Goal: Task Accomplishment & Management: Manage account settings

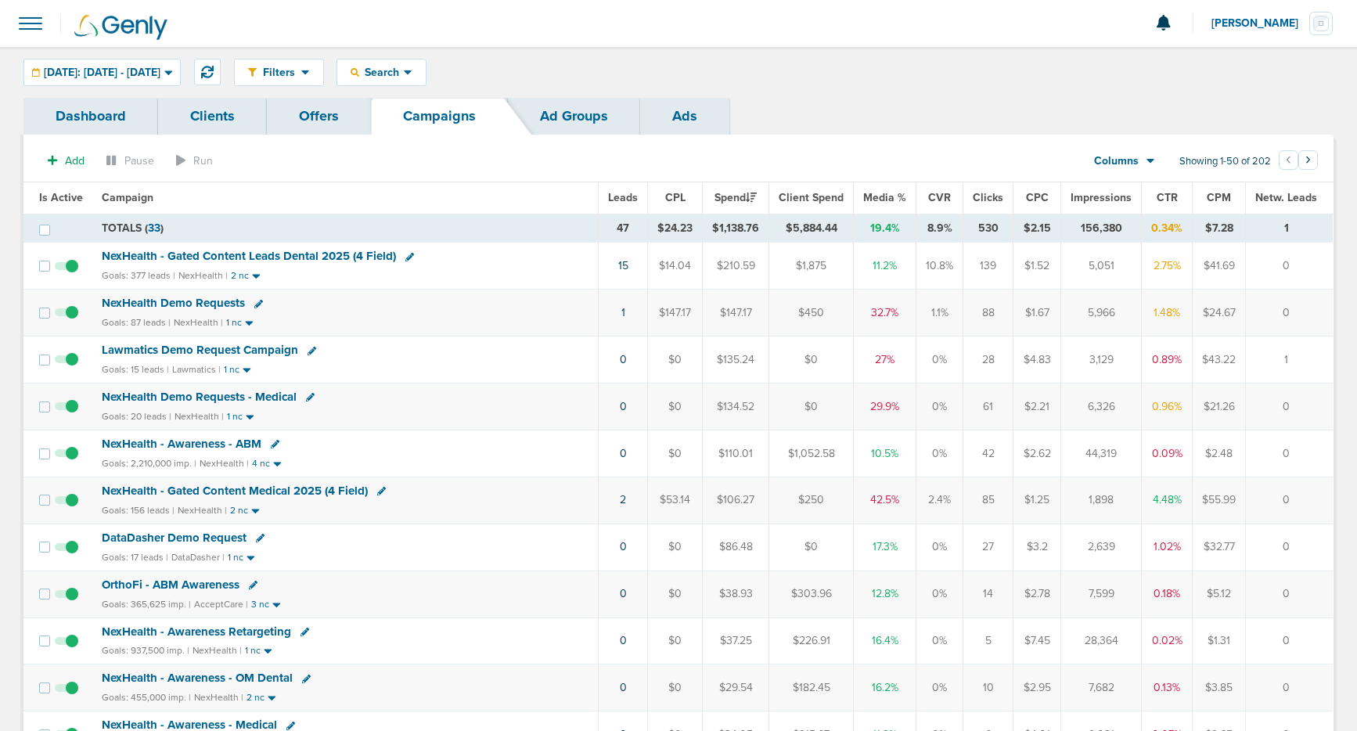
click at [23, 27] on span at bounding box center [30, 23] width 34 height 34
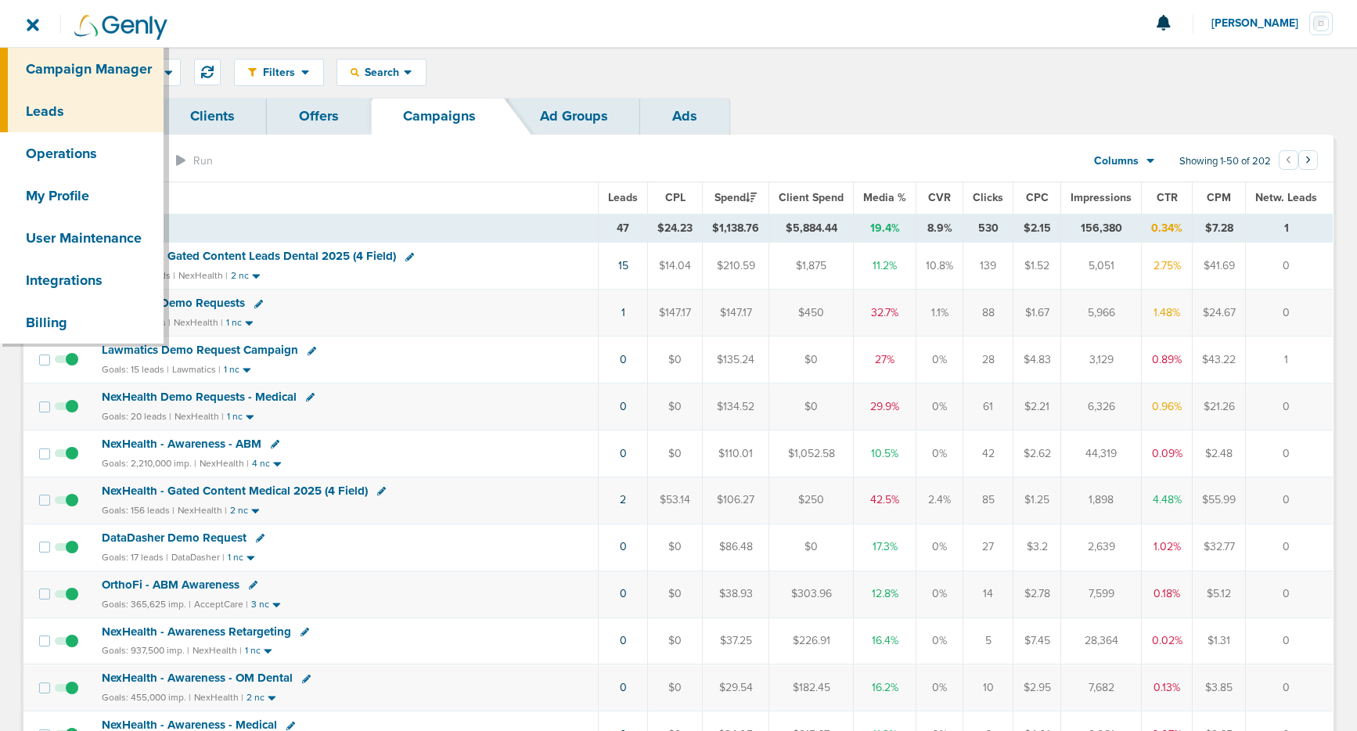
click at [52, 106] on link "Leads" at bounding box center [82, 111] width 164 height 42
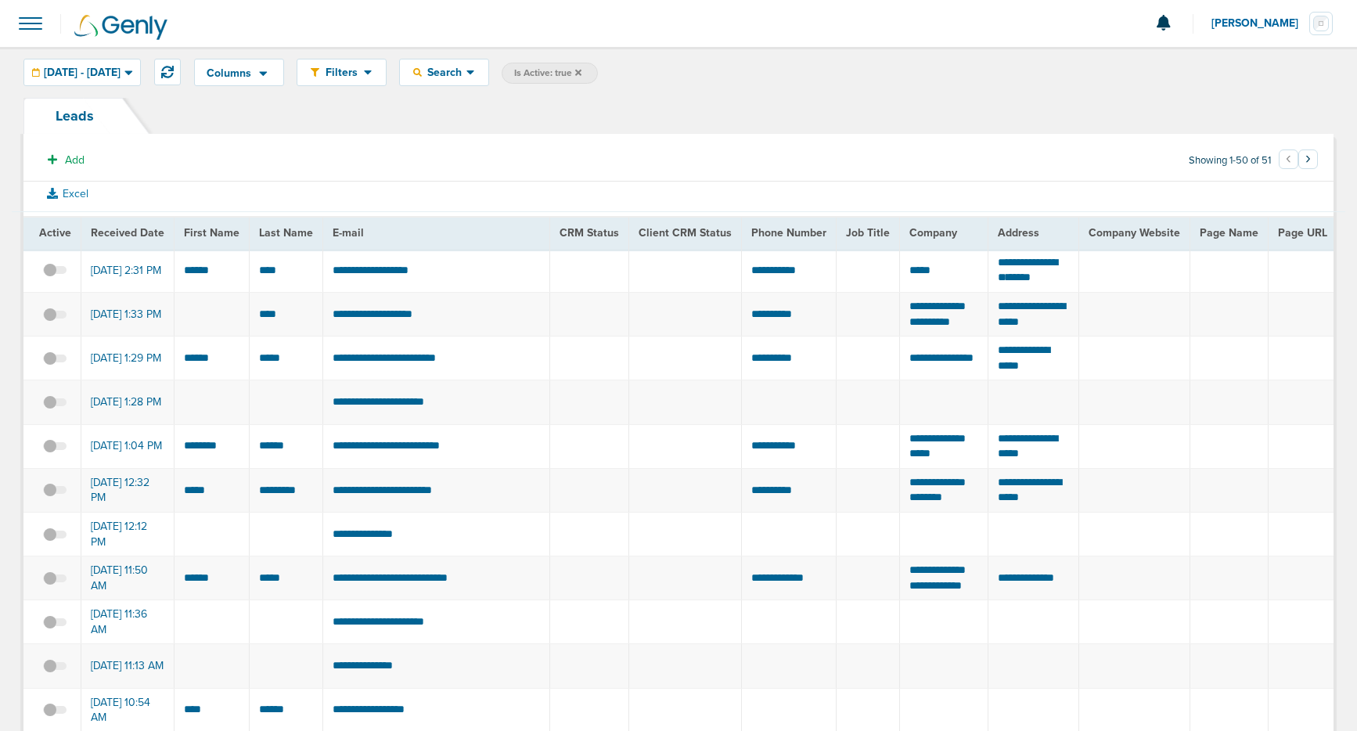
click at [581, 72] on icon at bounding box center [578, 72] width 6 height 6
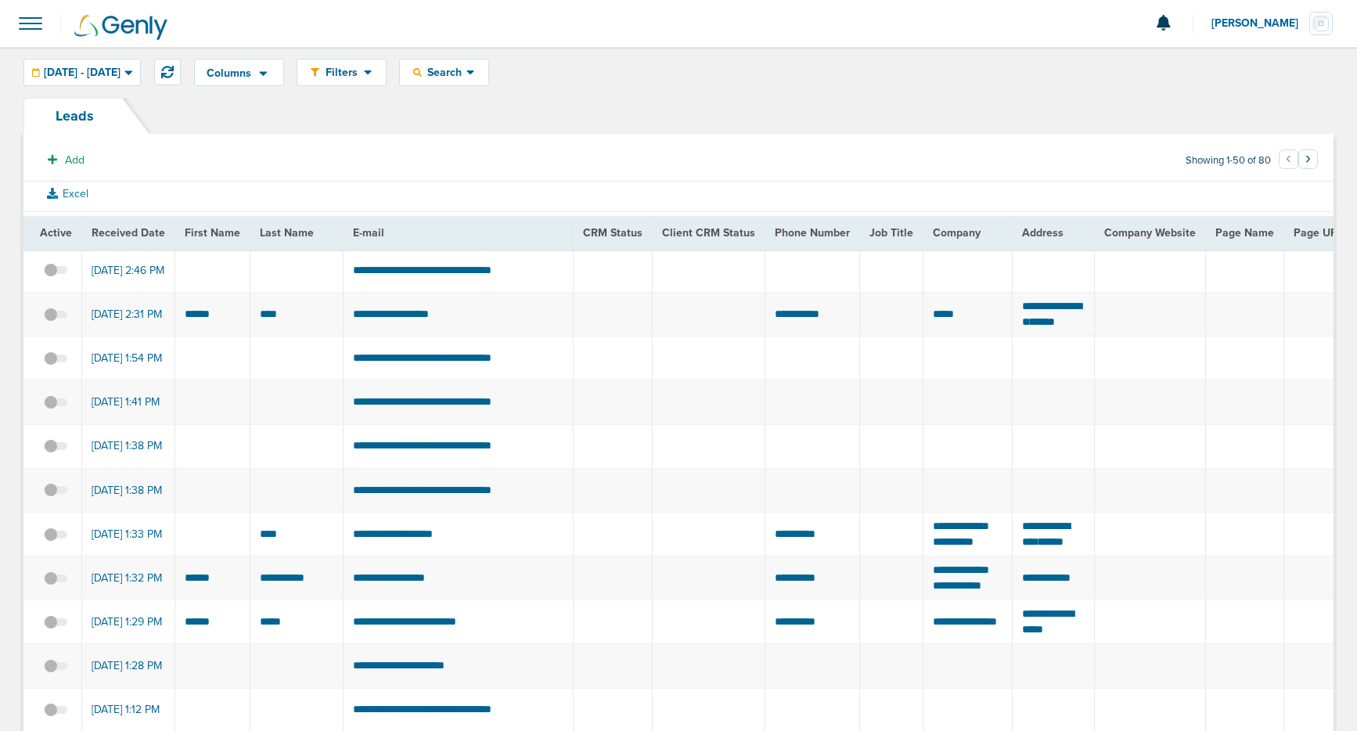
click at [27, 23] on span at bounding box center [30, 23] width 34 height 34
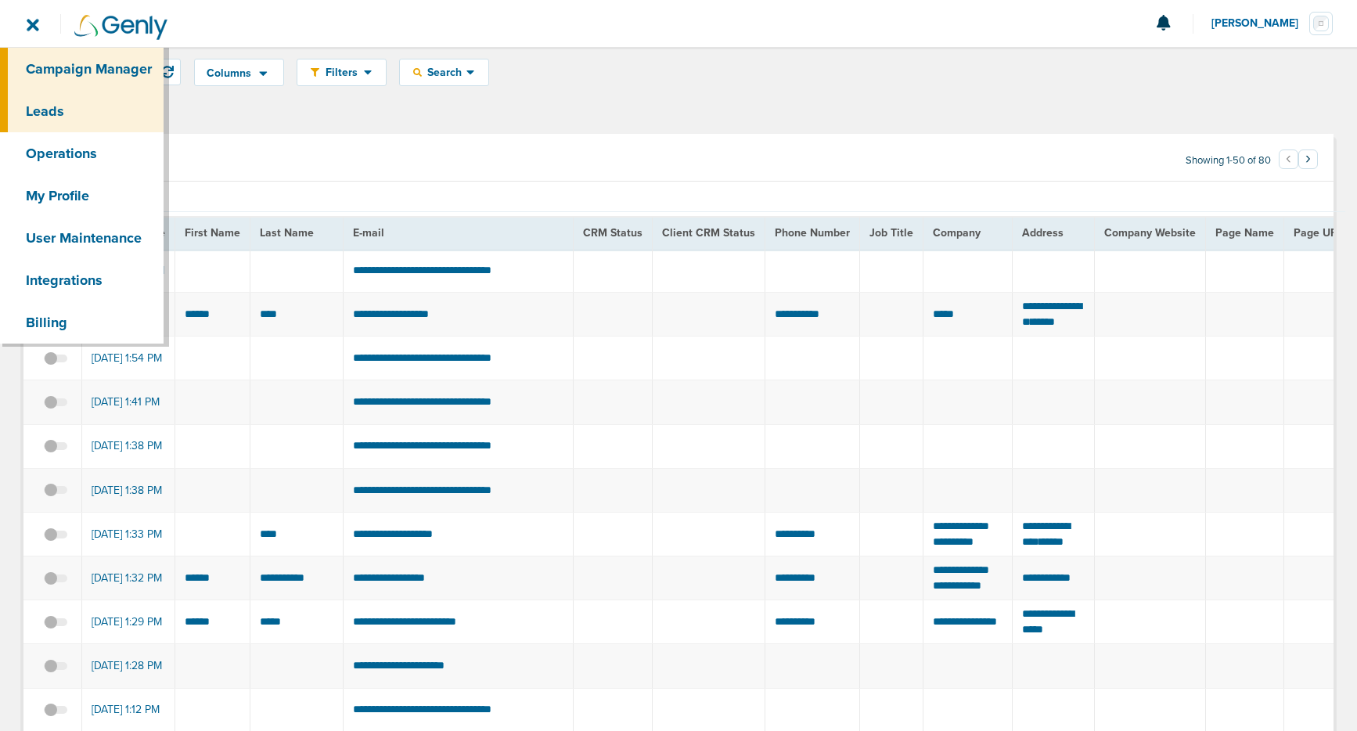
click at [51, 72] on link "Campaign Manager" at bounding box center [82, 69] width 164 height 42
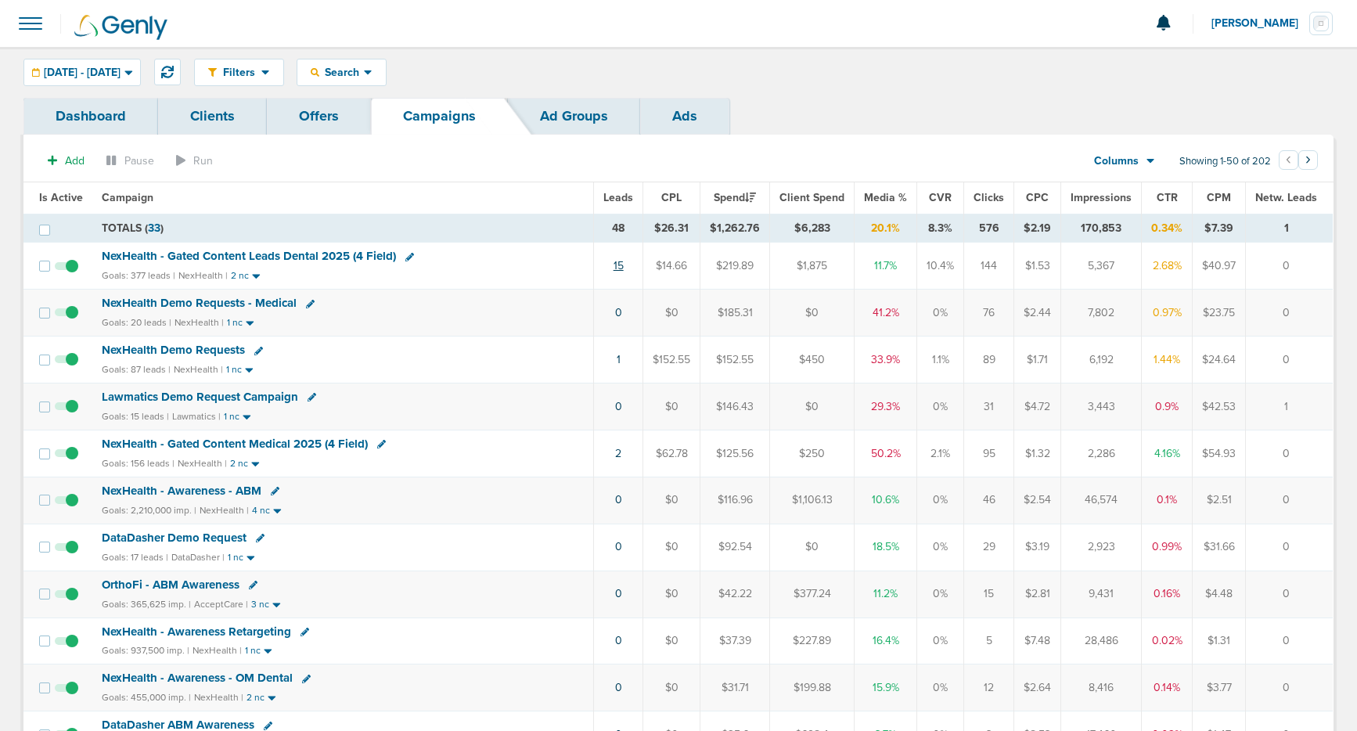
click at [624, 265] on link "15" at bounding box center [619, 265] width 10 height 13
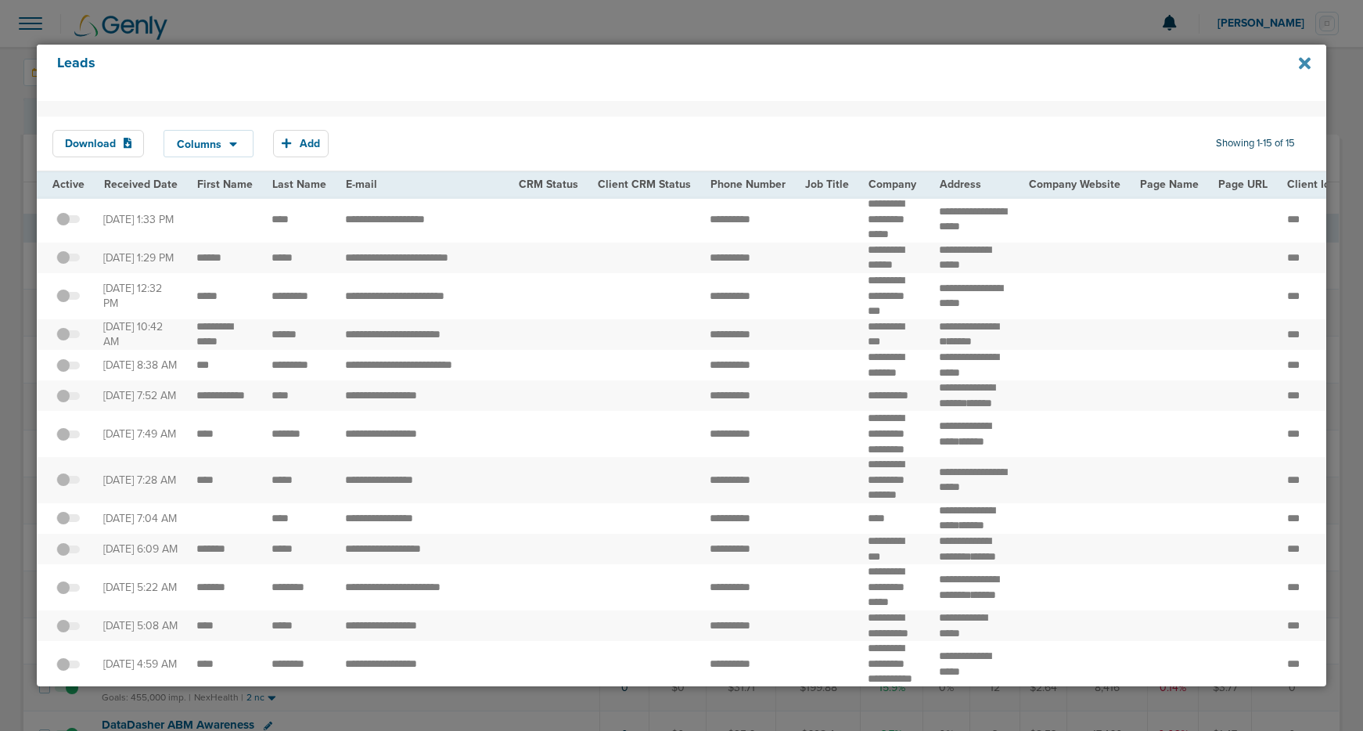
click at [1304, 65] on icon at bounding box center [1305, 64] width 12 height 12
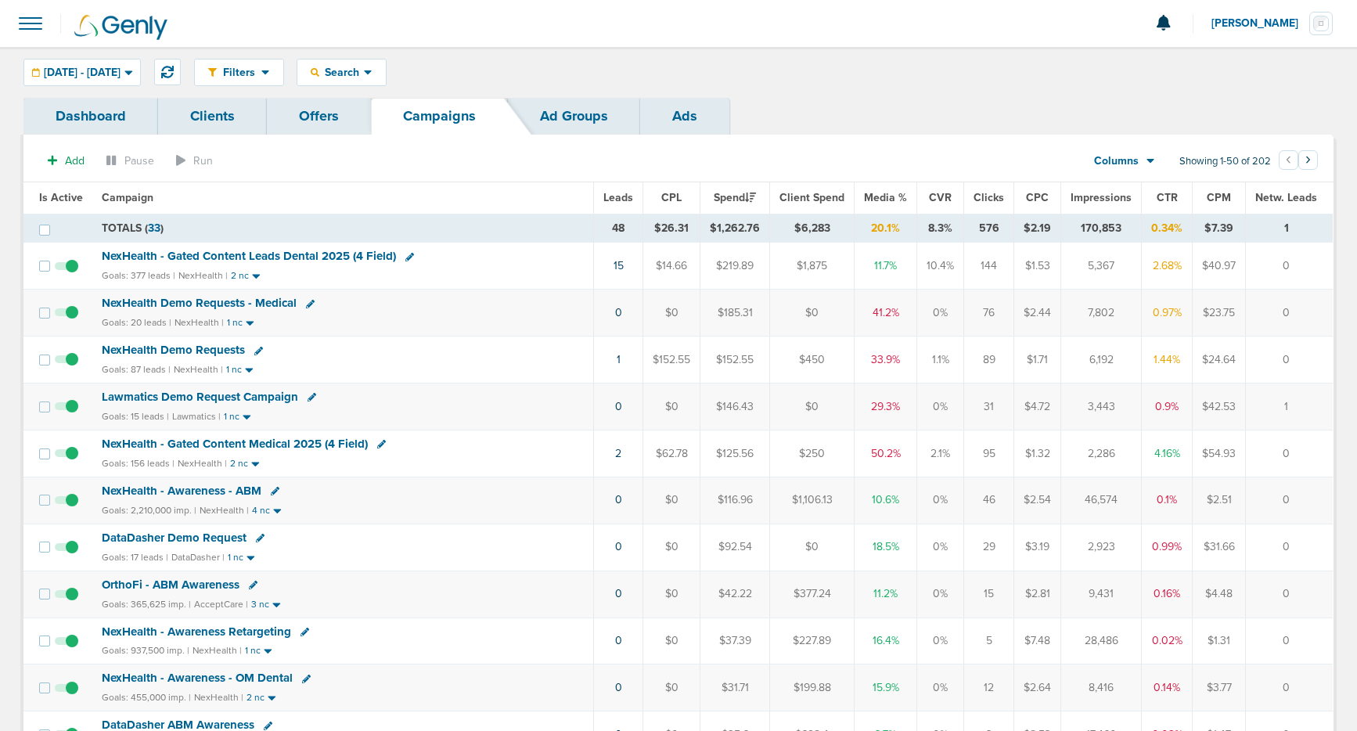
click at [175, 347] on span "NexHealth Demo Requests" at bounding box center [173, 350] width 143 height 14
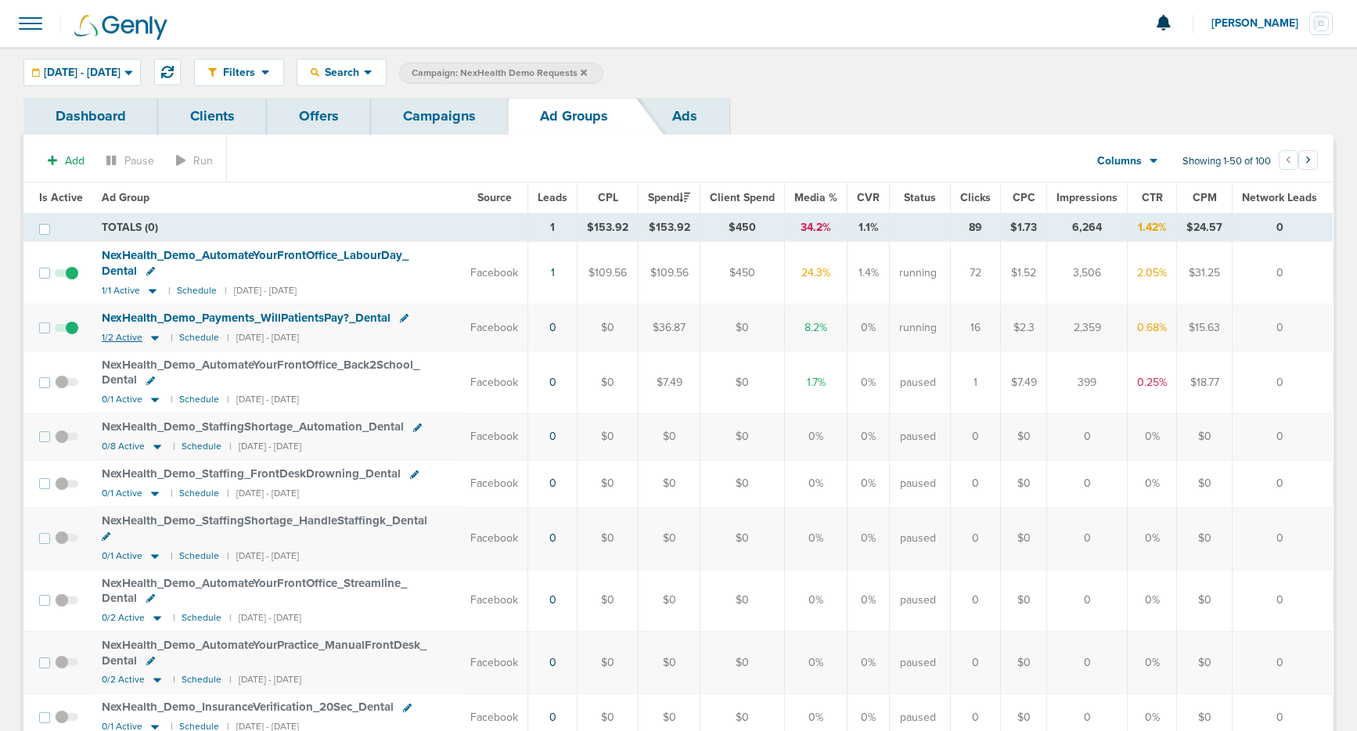
click at [153, 337] on icon at bounding box center [155, 338] width 8 height 5
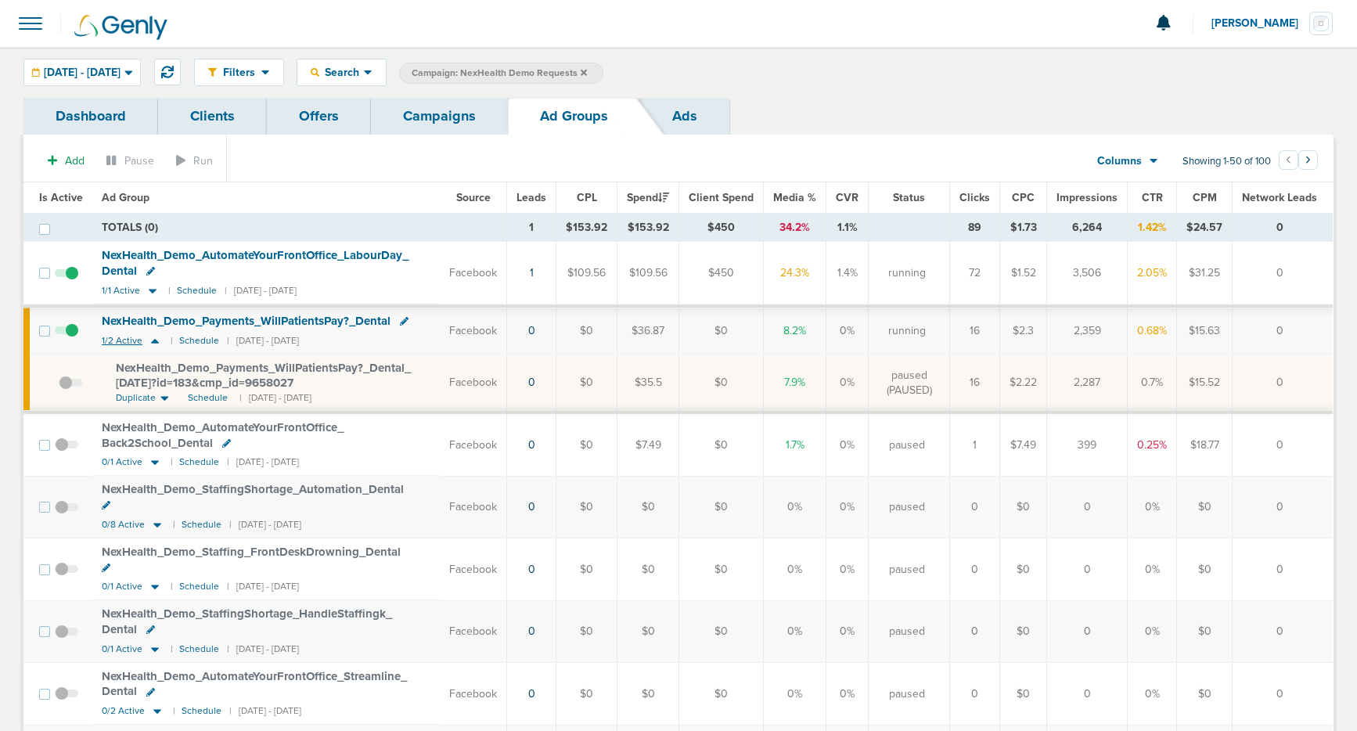
click at [153, 337] on icon at bounding box center [155, 340] width 16 height 13
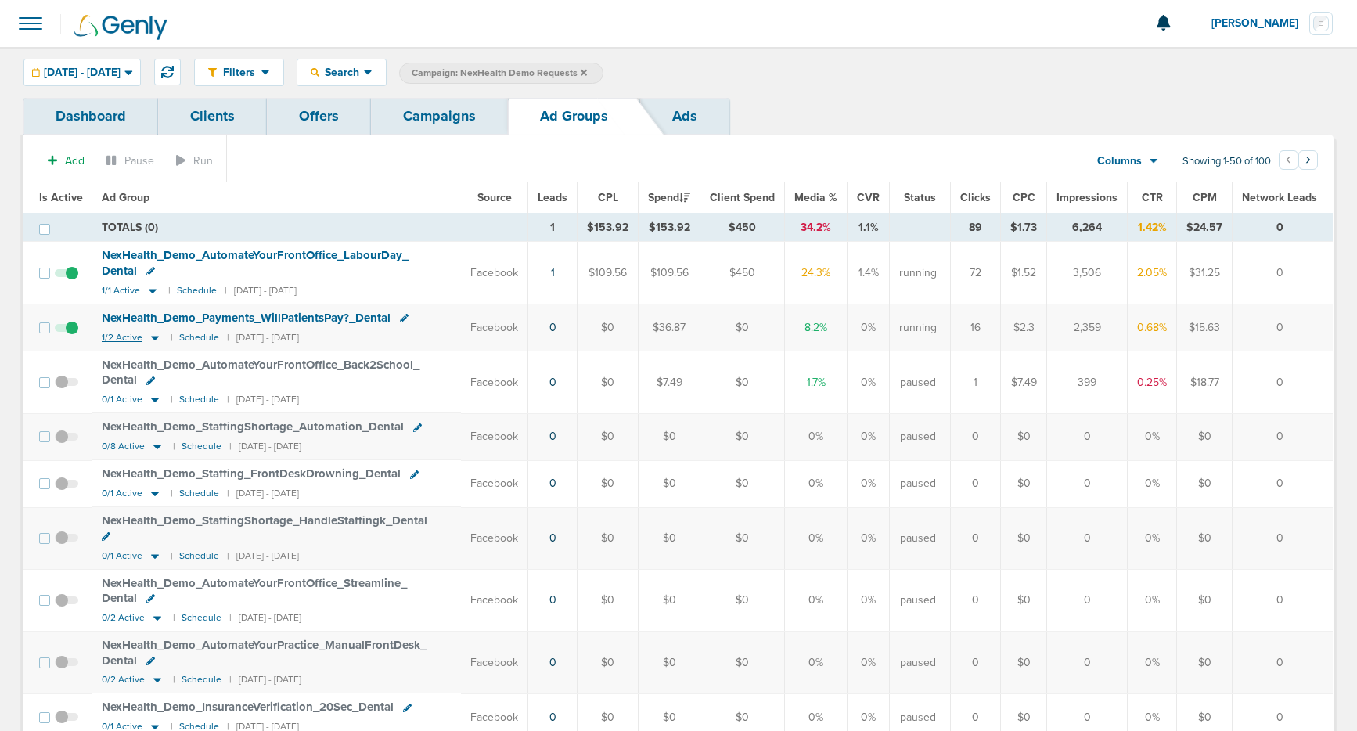
click at [153, 337] on icon at bounding box center [155, 338] width 8 height 5
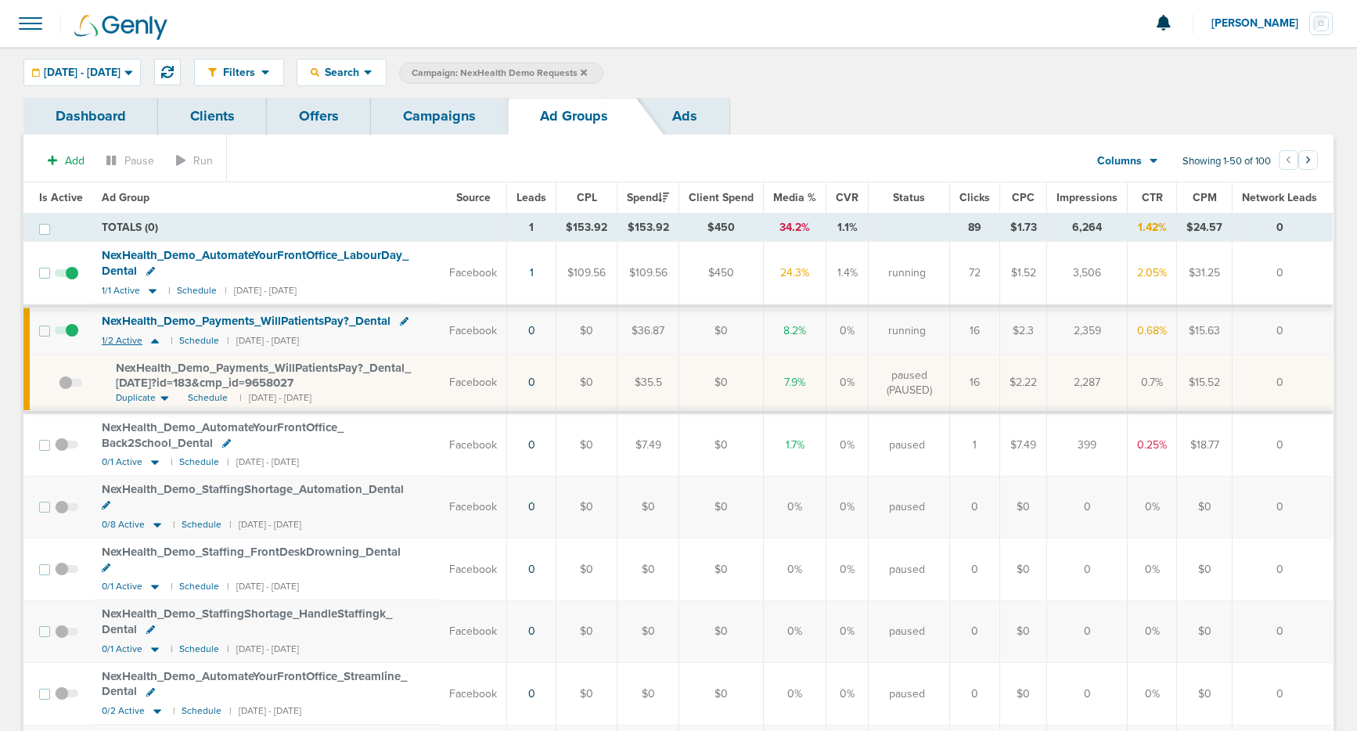
click at [122, 343] on span "1/2 Active" at bounding box center [122, 341] width 41 height 12
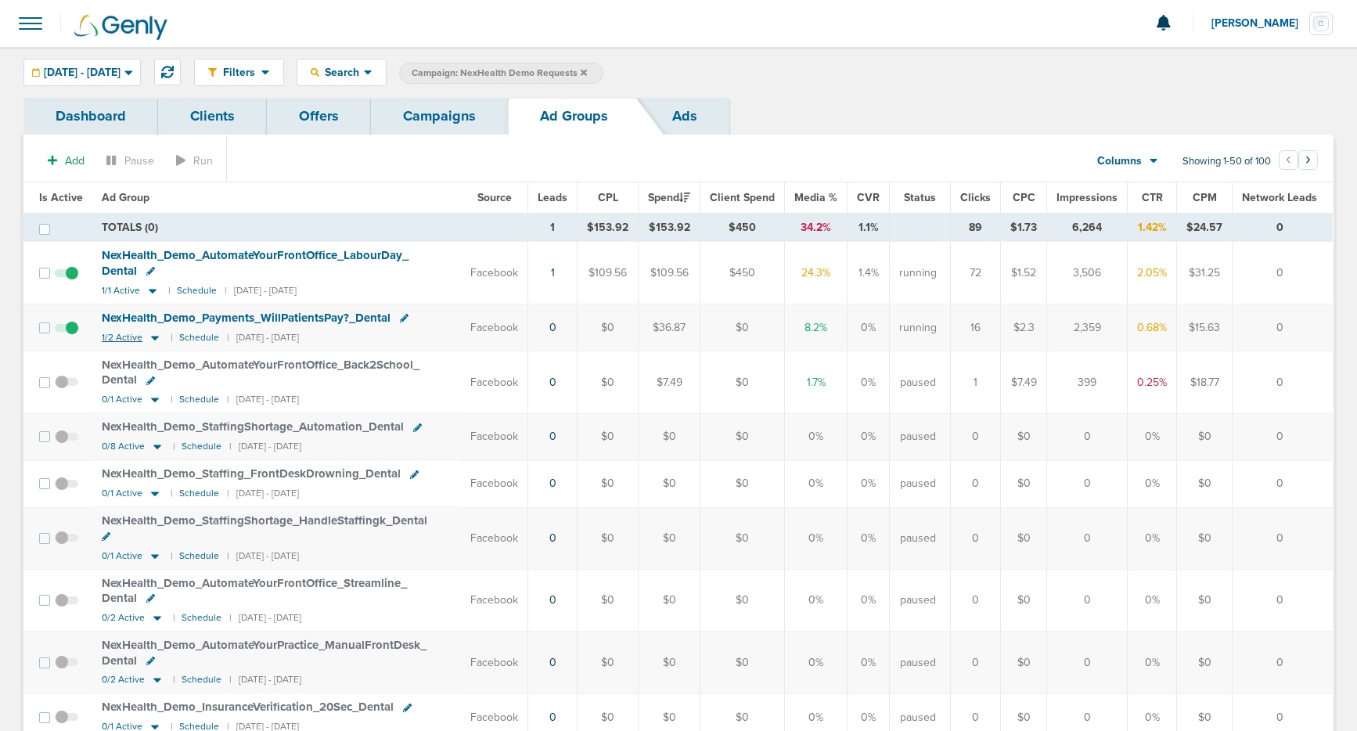
click at [122, 343] on span "1/2 Active" at bounding box center [122, 338] width 41 height 12
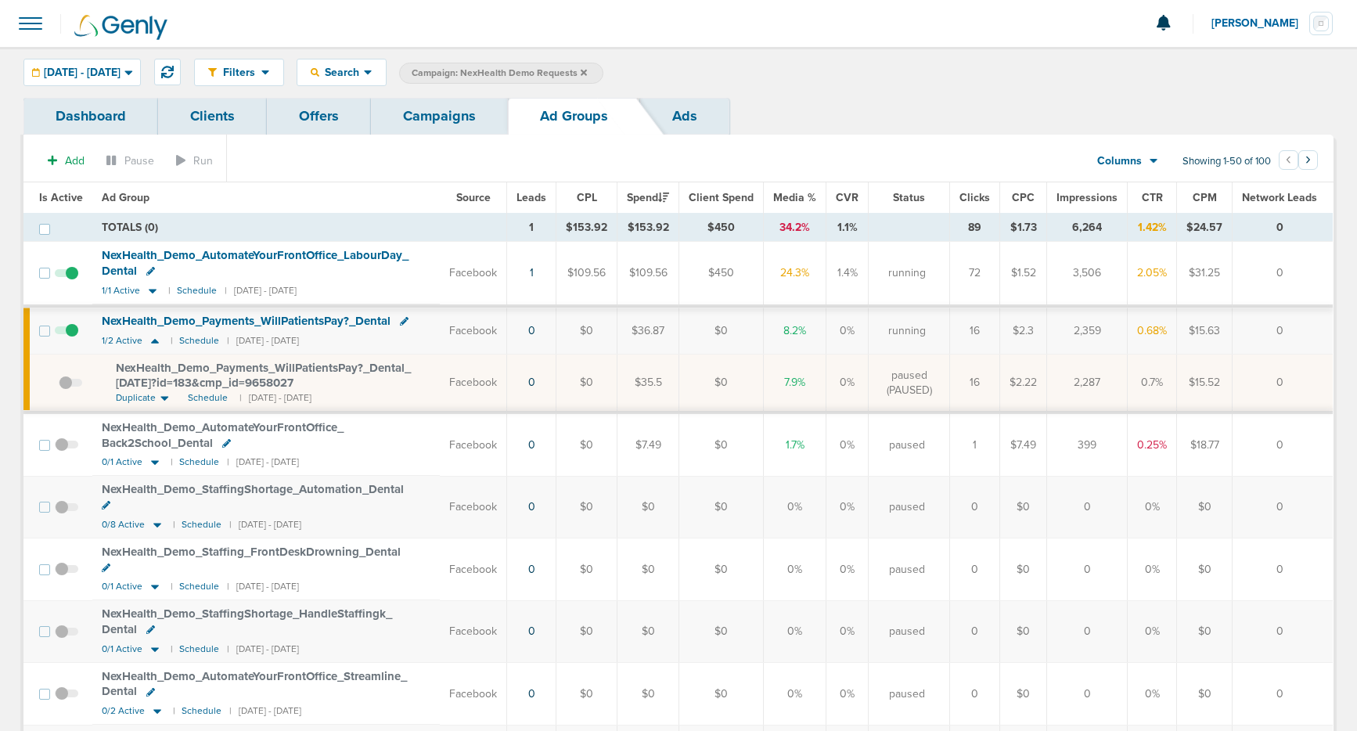
click at [173, 321] on span "NexHealth_ Demo_ Payments_ WillPatientsPay?_ Dental" at bounding box center [246, 321] width 289 height 14
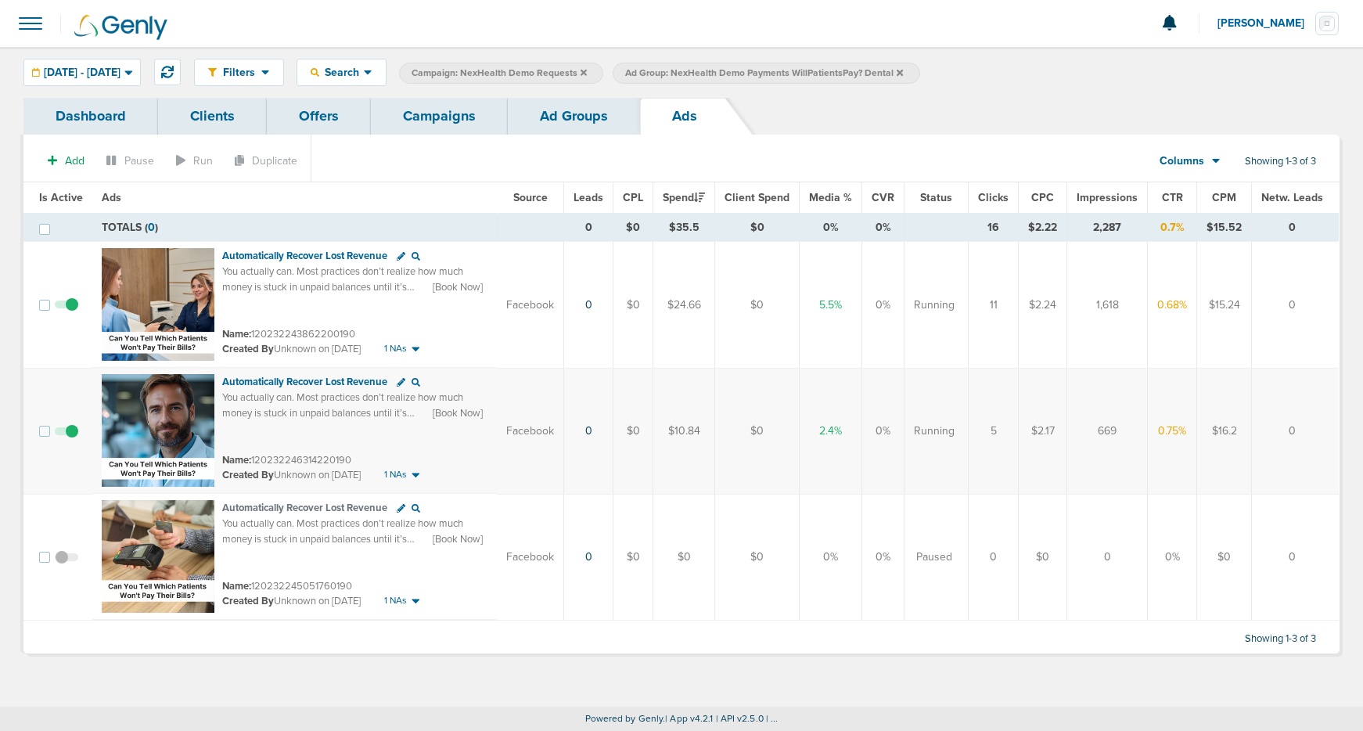
click at [427, 122] on link "Campaigns" at bounding box center [439, 116] width 137 height 37
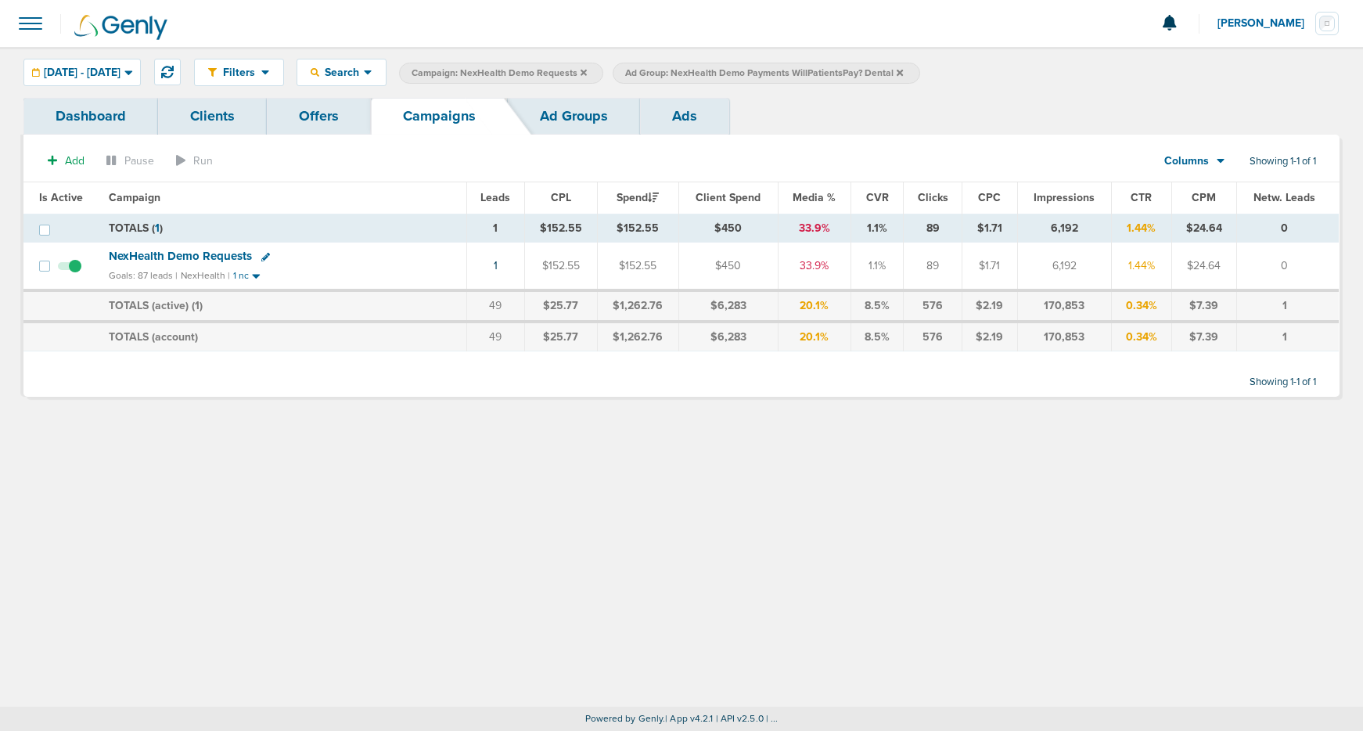
click at [903, 73] on icon at bounding box center [900, 72] width 6 height 6
click at [587, 69] on icon at bounding box center [584, 72] width 6 height 9
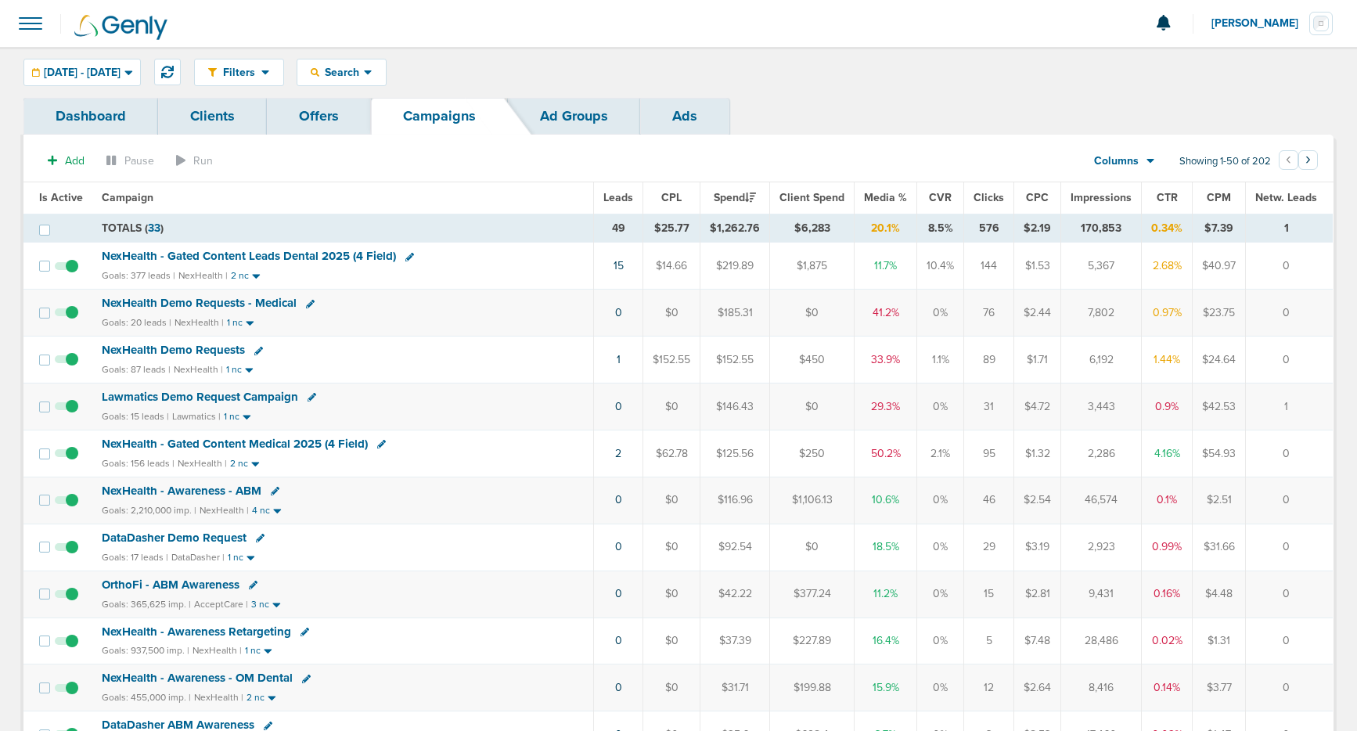
click at [199, 306] on span "NexHealth Demo Requests - Medical" at bounding box center [199, 303] width 195 height 14
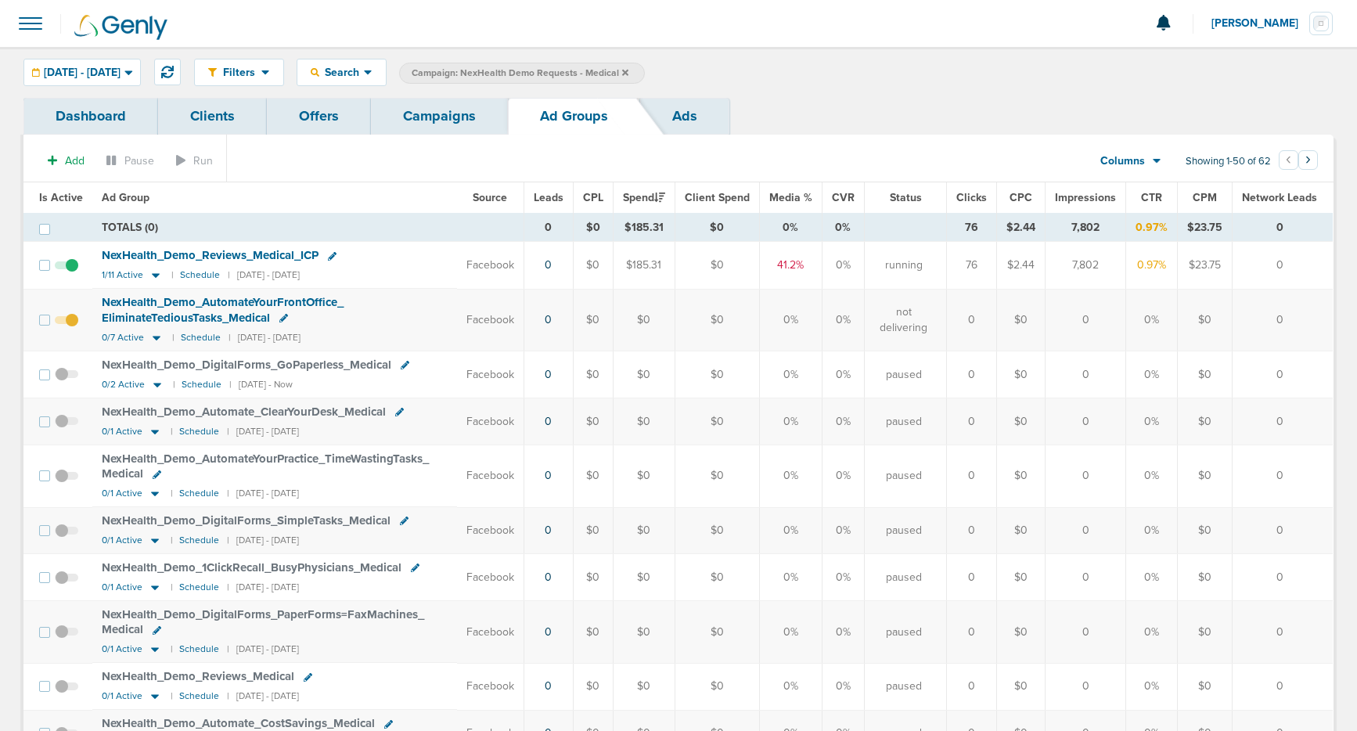
click at [443, 108] on link "Campaigns" at bounding box center [439, 116] width 137 height 37
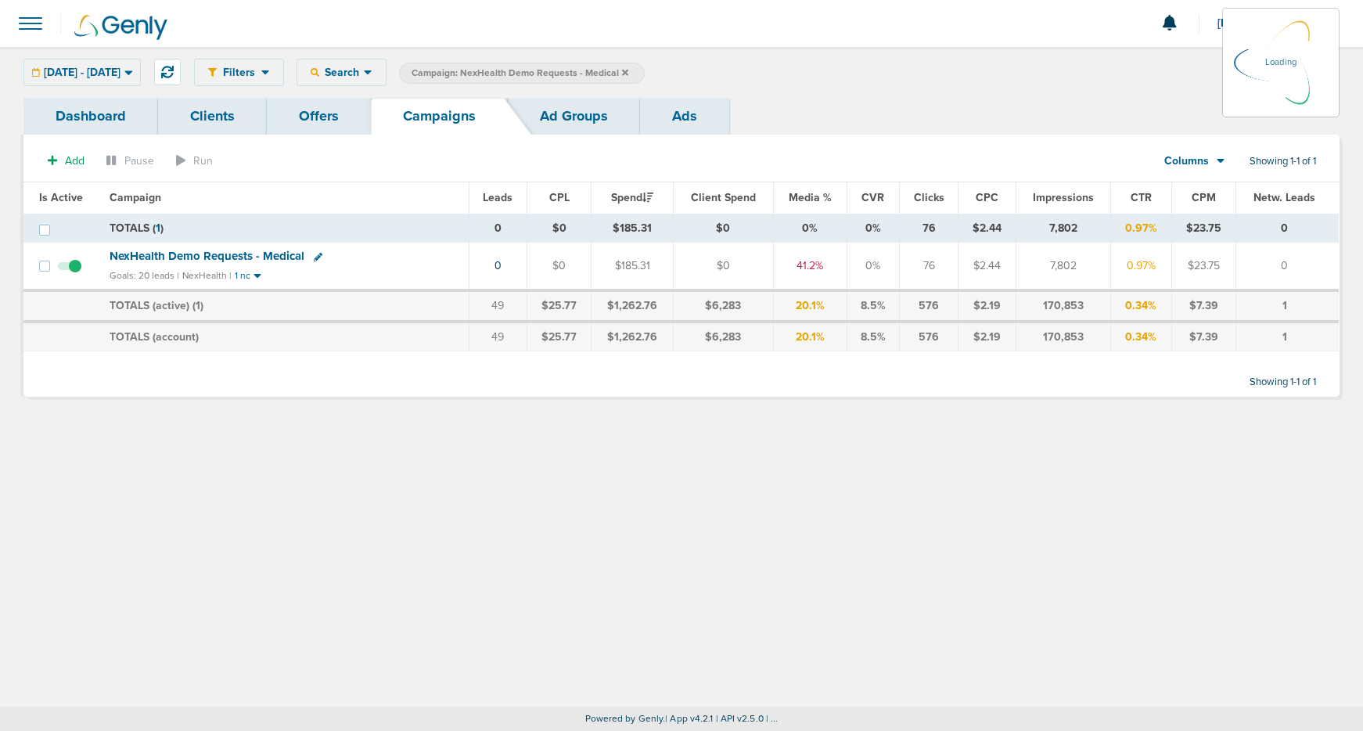
click at [628, 72] on icon at bounding box center [625, 72] width 6 height 6
click at [628, 73] on icon at bounding box center [625, 72] width 6 height 6
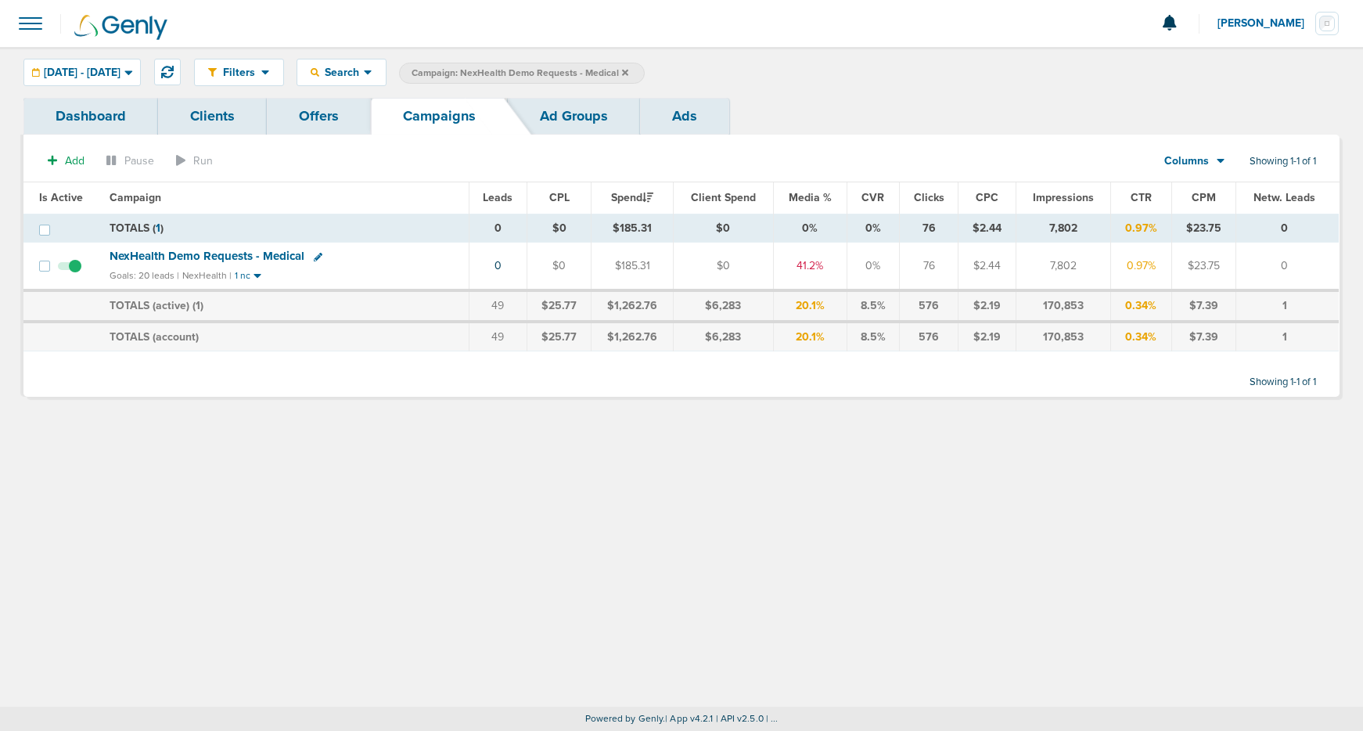
click at [628, 71] on icon at bounding box center [625, 72] width 6 height 6
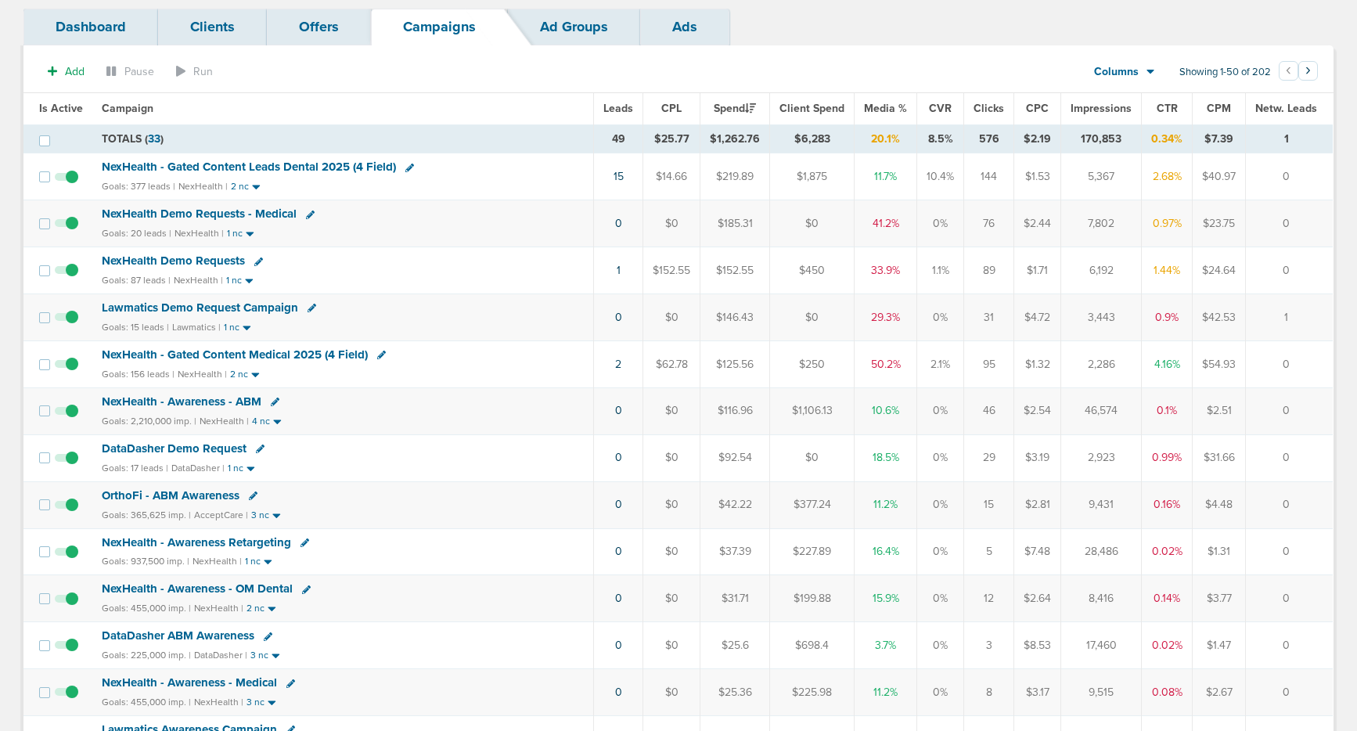
scroll to position [119, 0]
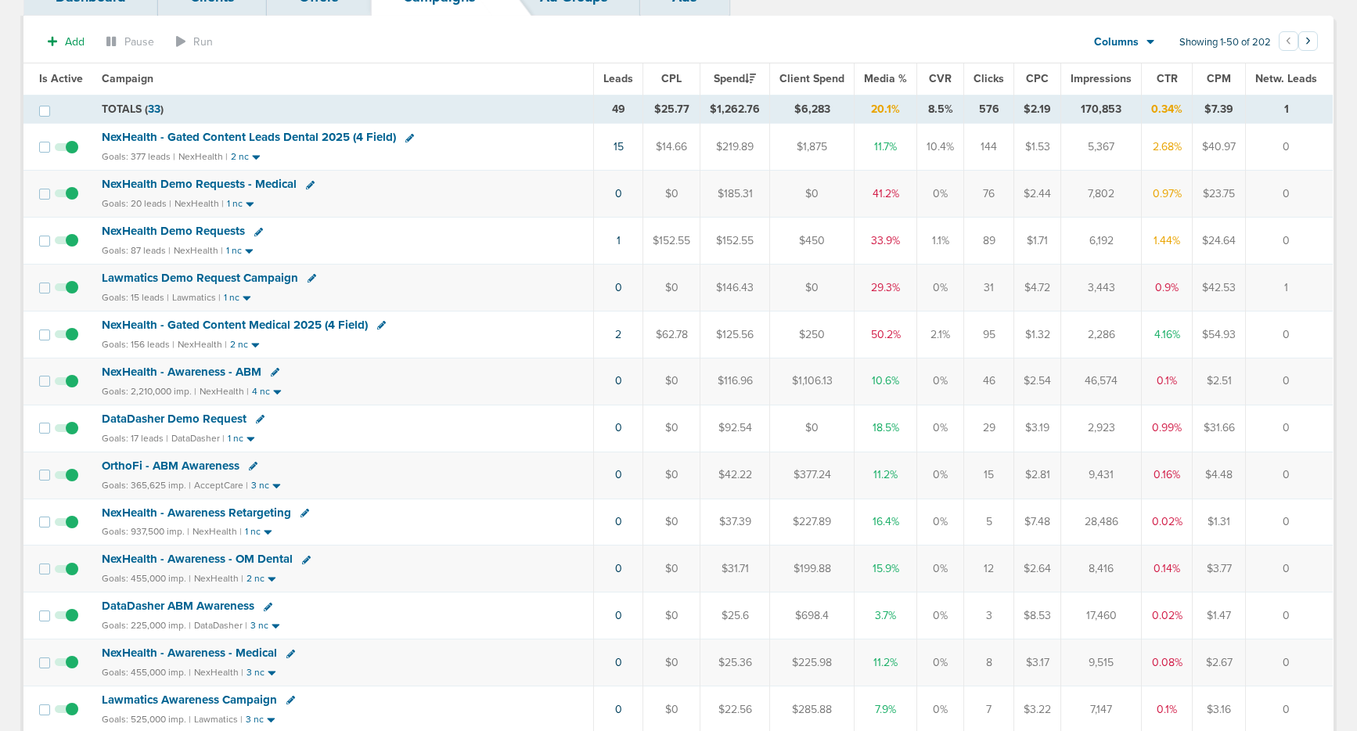
click at [207, 422] on span "DataDasher Demo Request" at bounding box center [174, 419] width 145 height 14
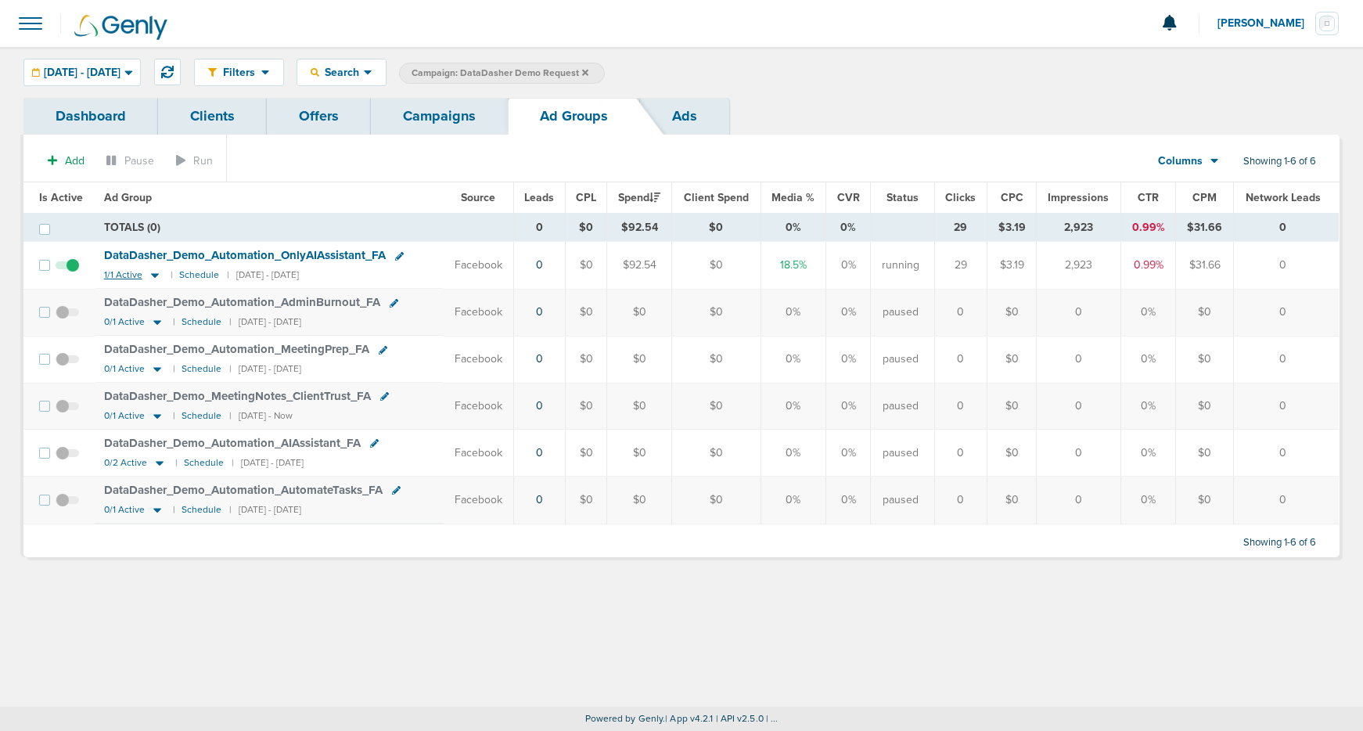
click at [153, 273] on icon at bounding box center [155, 274] width 16 height 13
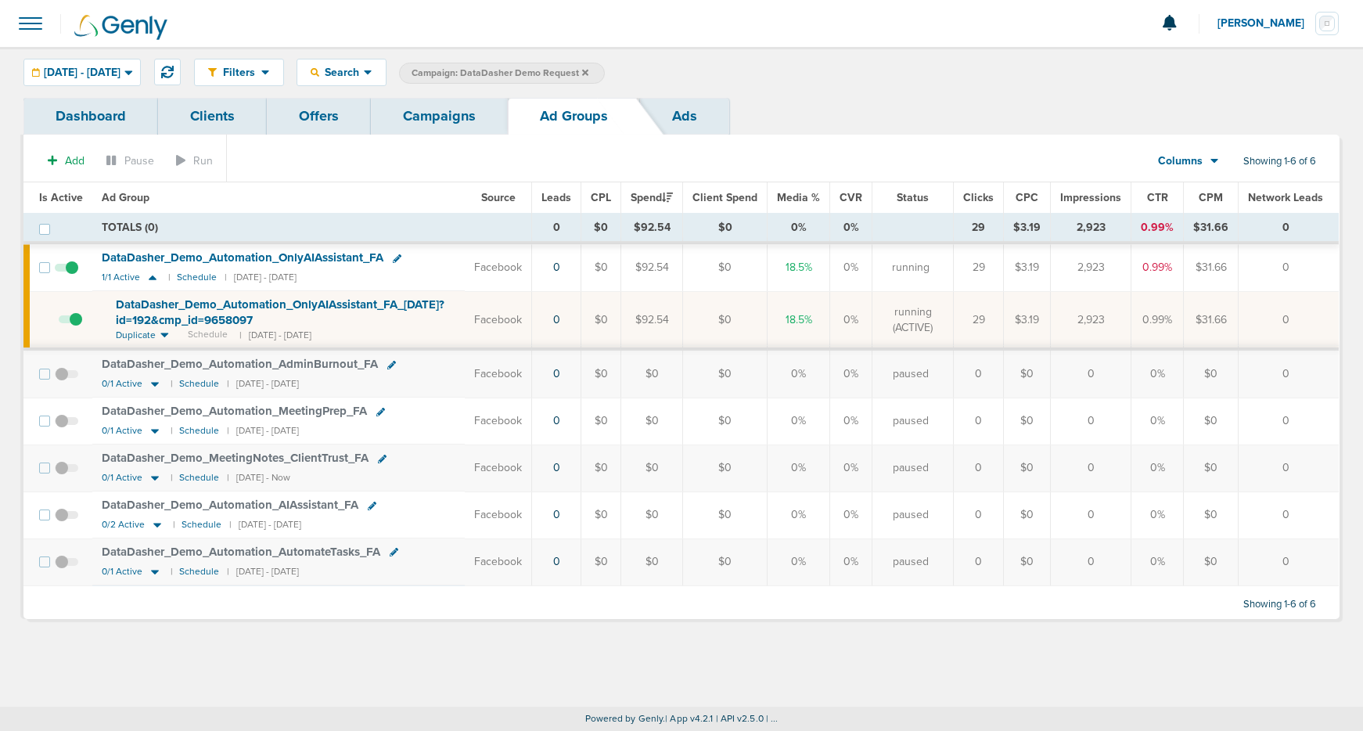
click at [241, 304] on span "DataDasher_ Demo_ Automation_ OnlyAIAssistant_ FA_ [DATE]?id=192&cmp_ id=9658097" at bounding box center [280, 312] width 329 height 30
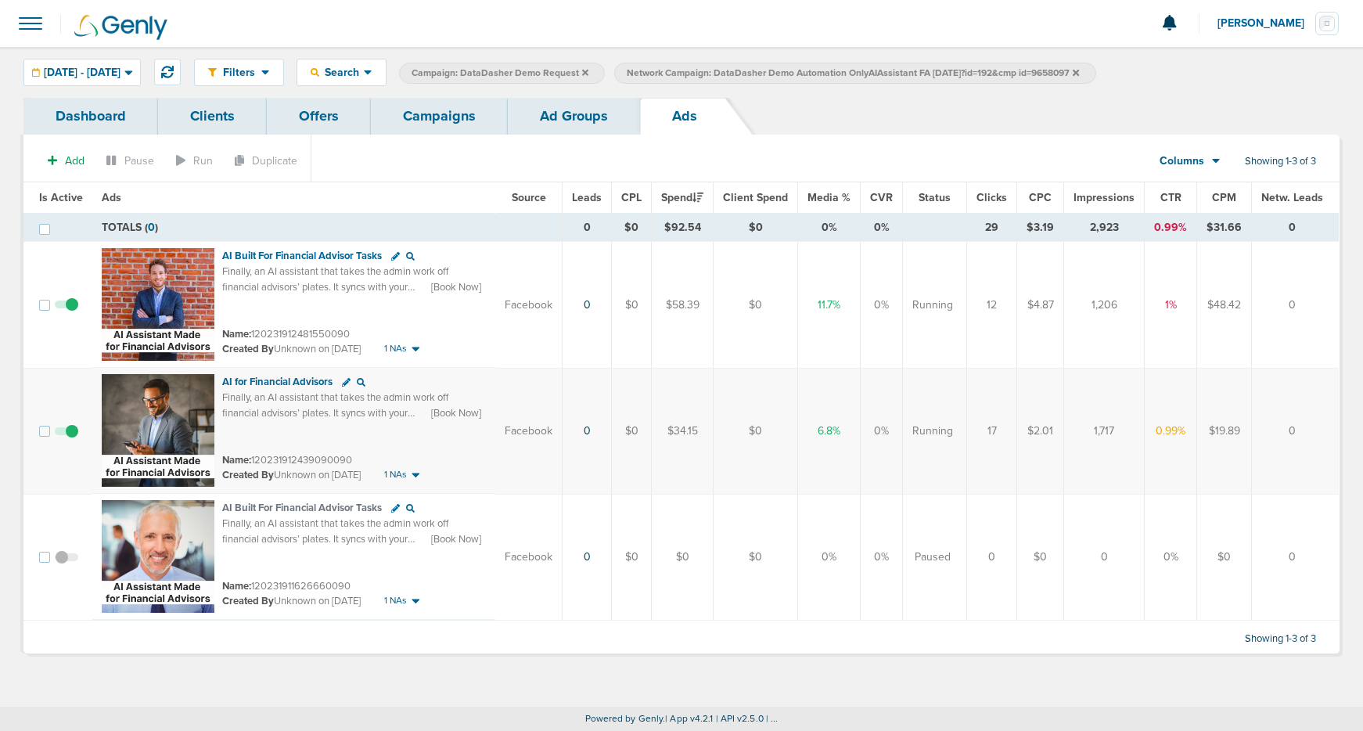
click at [439, 119] on link "Campaigns" at bounding box center [439, 116] width 137 height 37
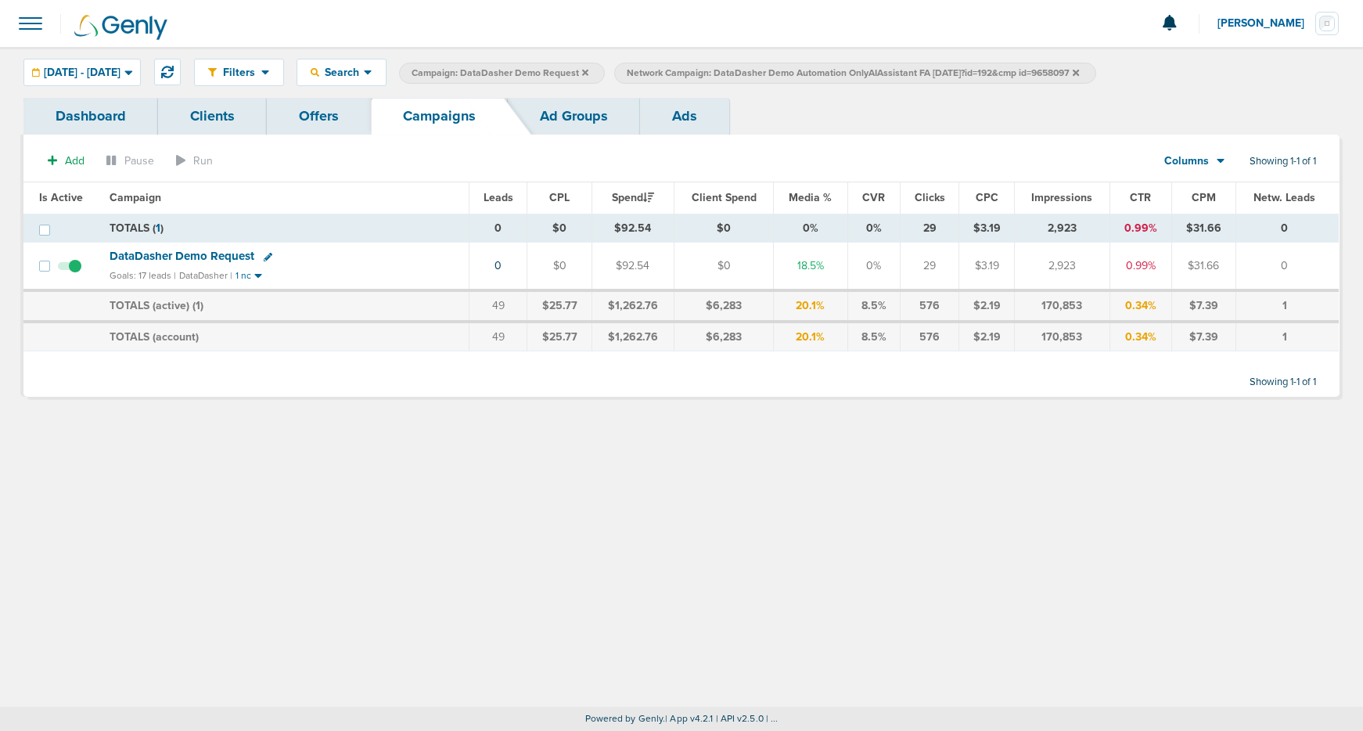
click at [1096, 70] on label "Network Campaign: DataDasher Demo Automation OnlyAIAssistant FA [DATE]?id=192&c…" at bounding box center [854, 73] width 481 height 21
click at [214, 261] on span "DataDasher Demo Request" at bounding box center [182, 256] width 145 height 14
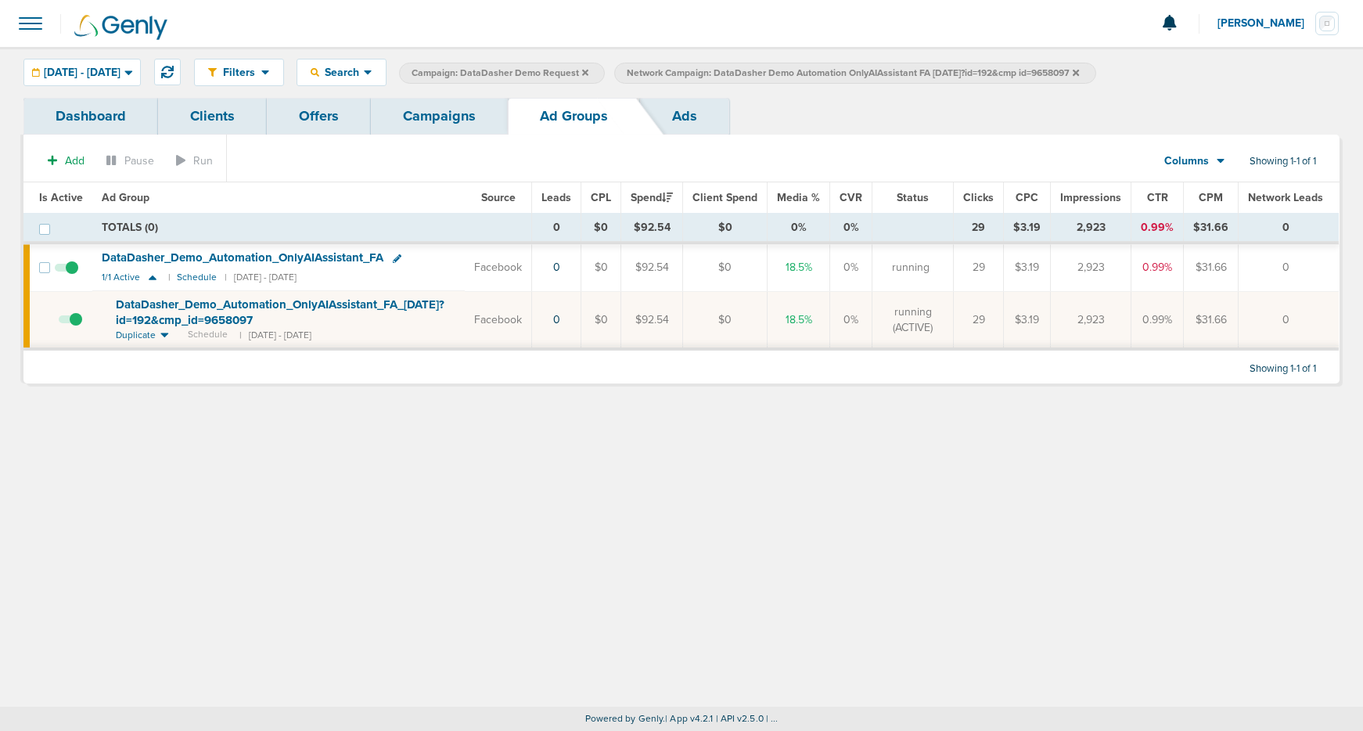
click at [1079, 73] on icon at bounding box center [1076, 72] width 6 height 6
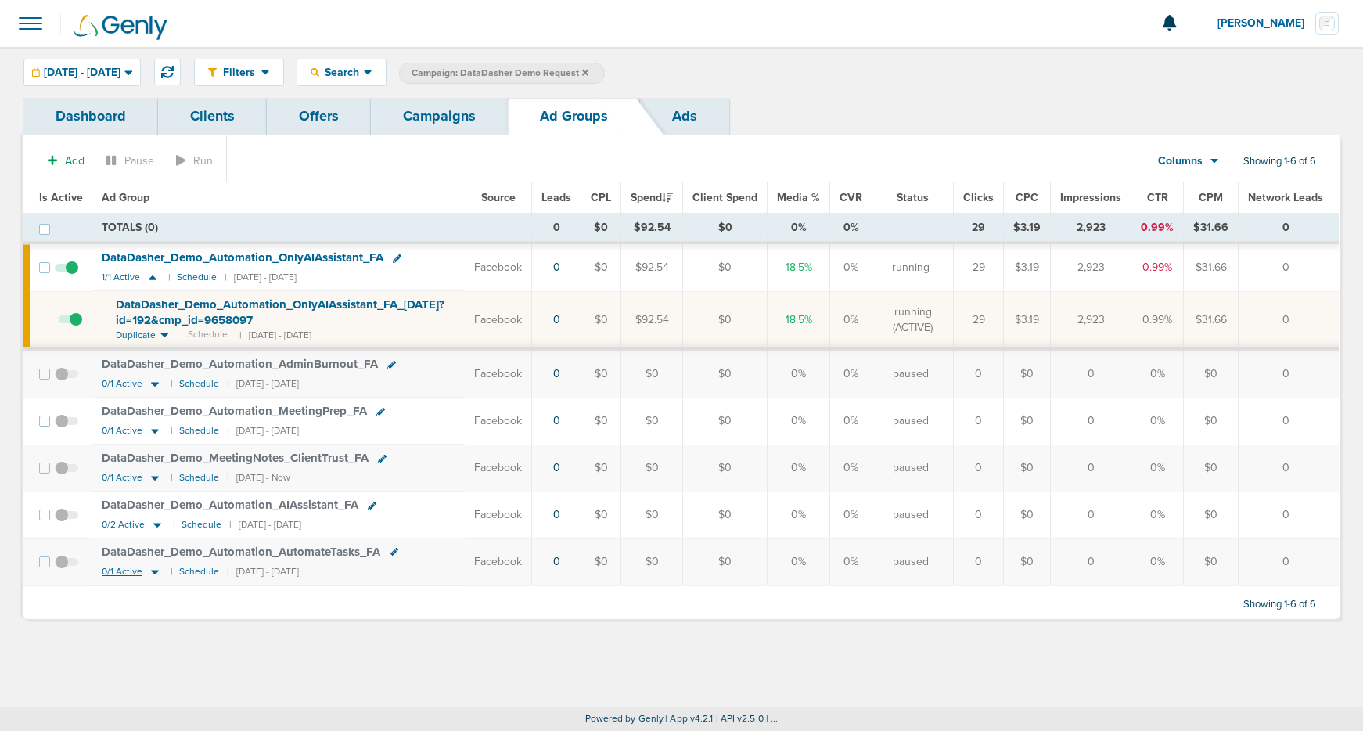
click at [153, 571] on icon at bounding box center [155, 572] width 8 height 5
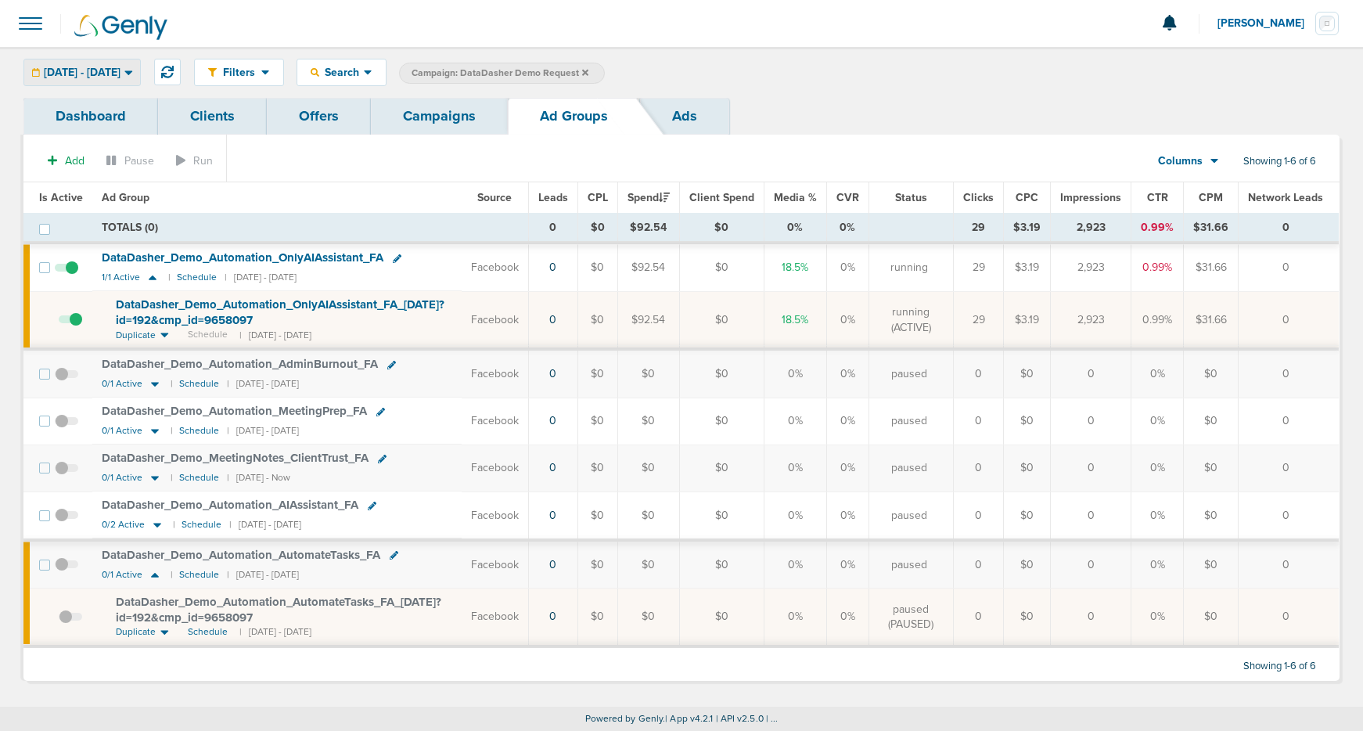
click at [117, 67] on div "[DATE] - [DATE]" at bounding box center [82, 72] width 116 height 26
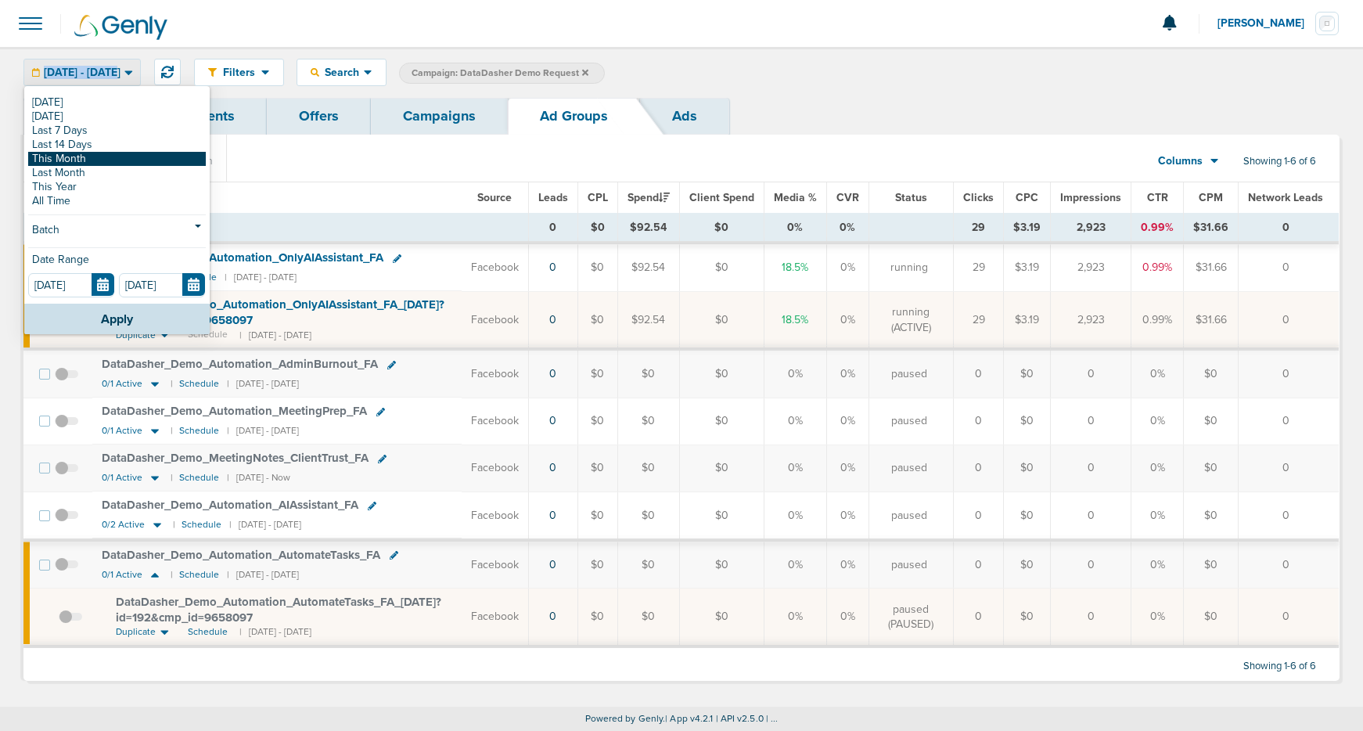
click at [110, 153] on link "This Month" at bounding box center [117, 159] width 178 height 14
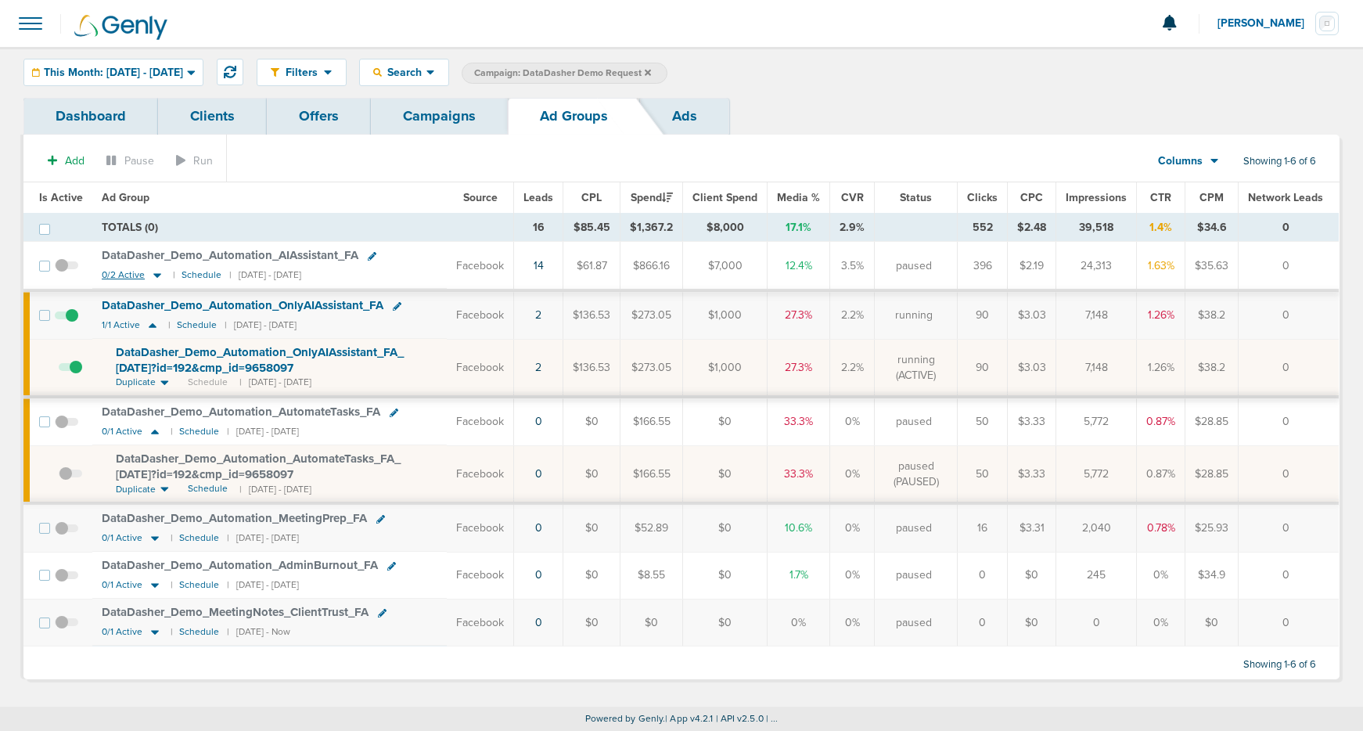
click at [157, 269] on icon at bounding box center [157, 274] width 16 height 13
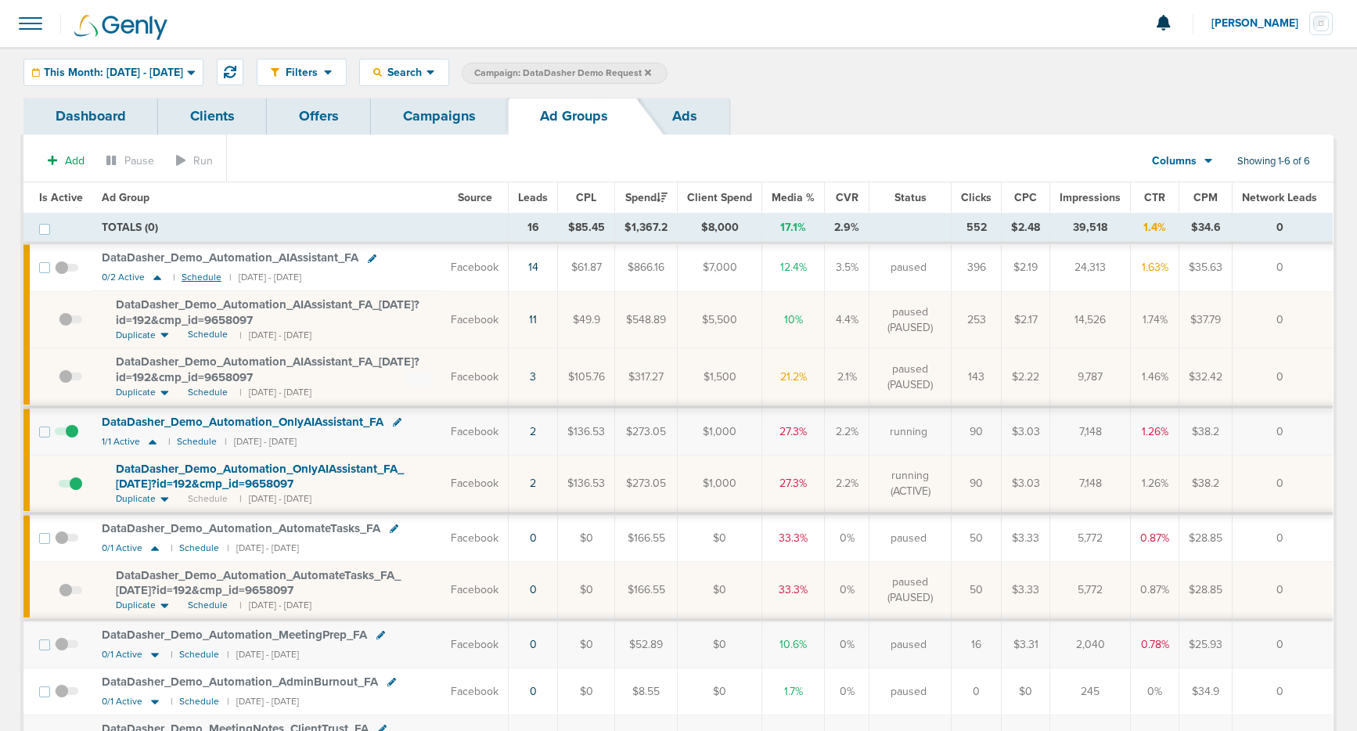
scroll to position [2, 0]
click at [200, 326] on span "Schedule" at bounding box center [208, 332] width 40 height 13
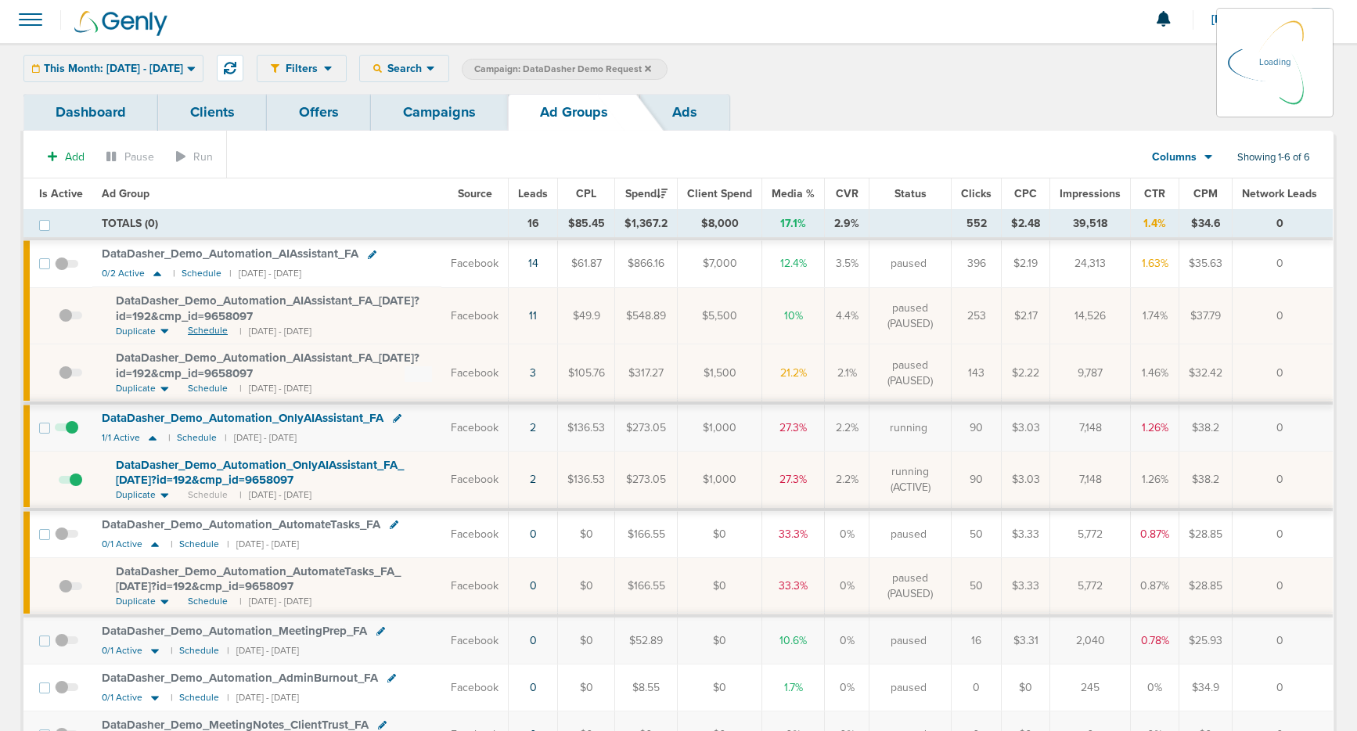
scroll to position [7, 0]
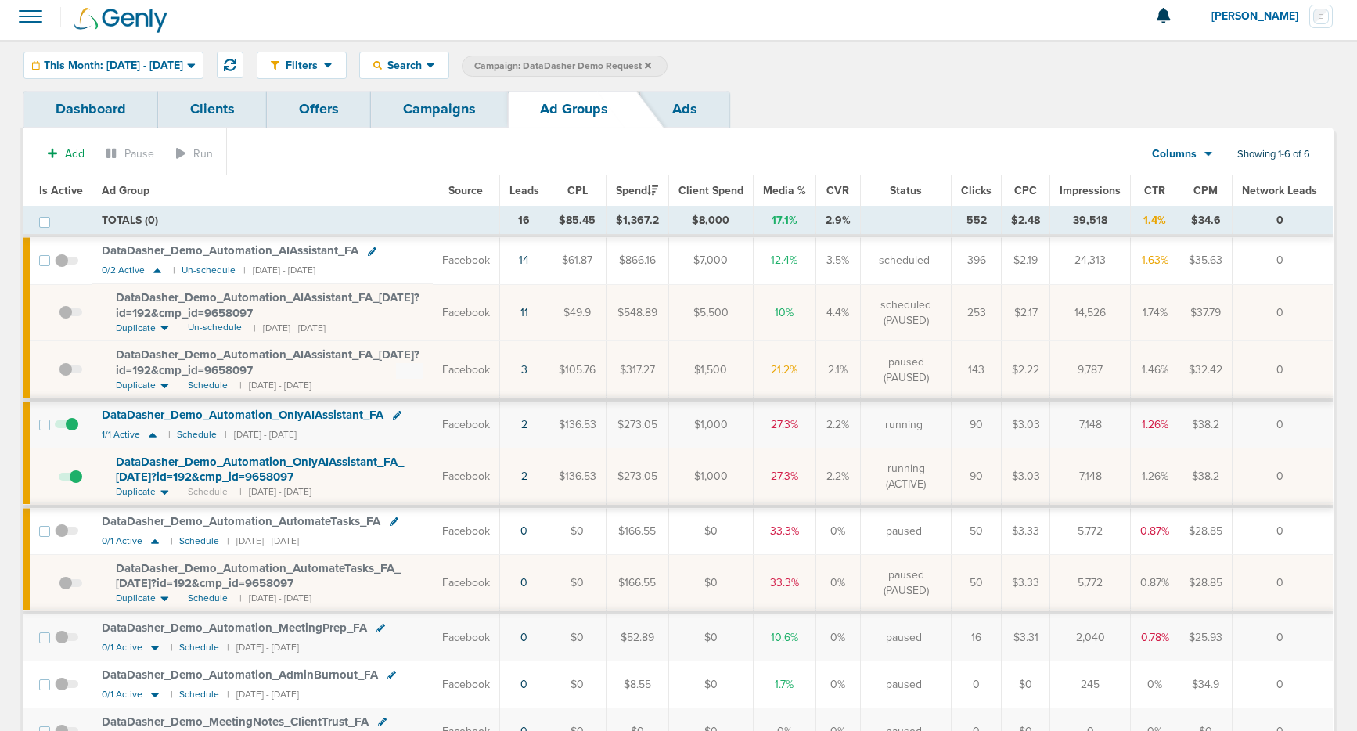
click at [71, 320] on span at bounding box center [70, 320] width 23 height 0
click at [59, 316] on input "checkbox" at bounding box center [59, 316] width 0 height 0
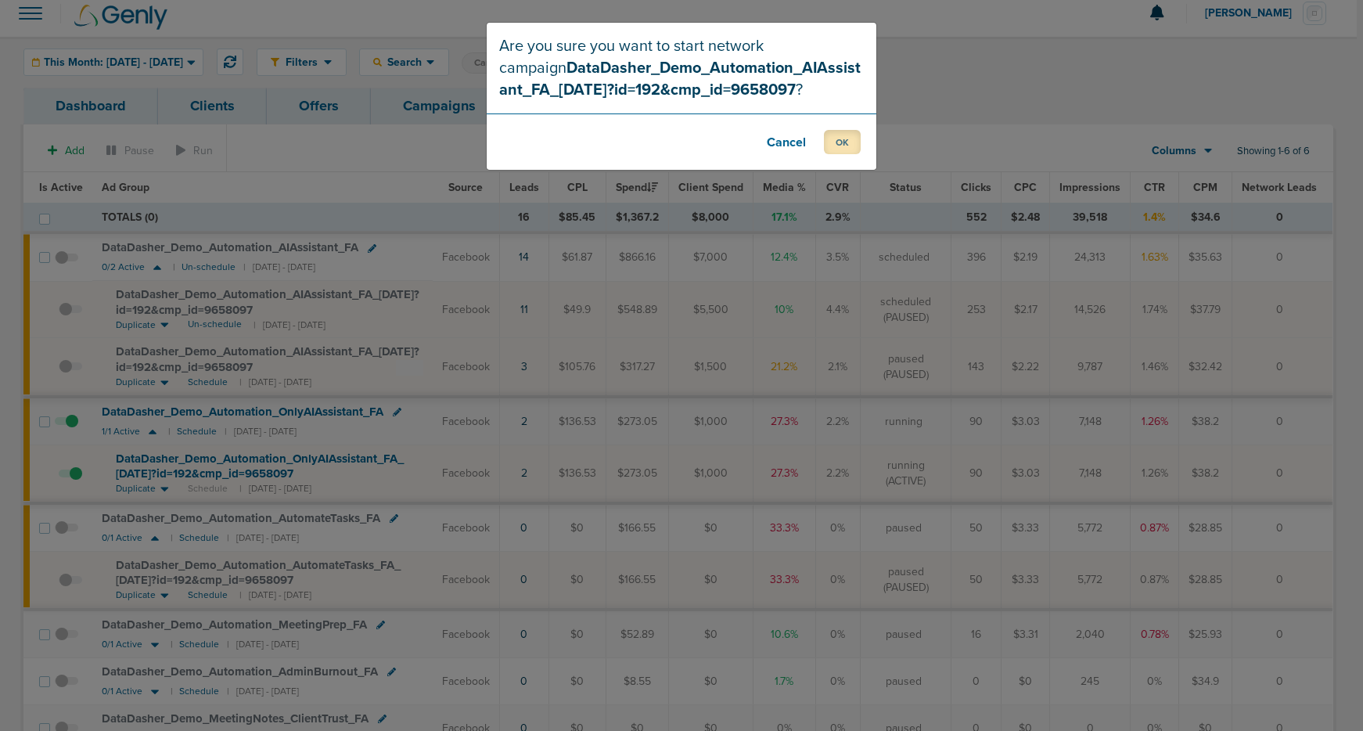
drag, startPoint x: 847, startPoint y: 143, endPoint x: 735, endPoint y: 171, distance: 115.4
click at [847, 143] on button "OK" at bounding box center [842, 142] width 37 height 24
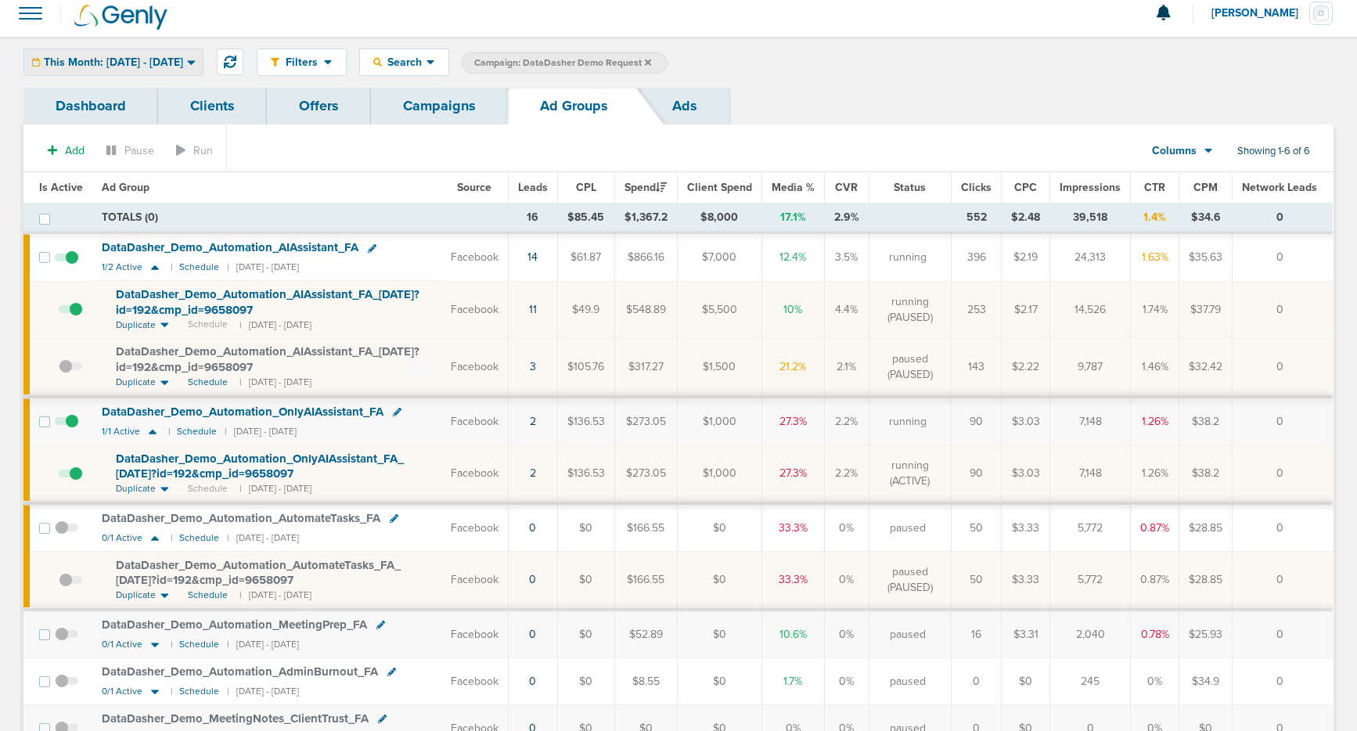
drag, startPoint x: 117, startPoint y: 56, endPoint x: 119, endPoint y: 64, distance: 8.0
click at [119, 57] on span "This Month: [DATE] - [DATE]" at bounding box center [113, 62] width 139 height 11
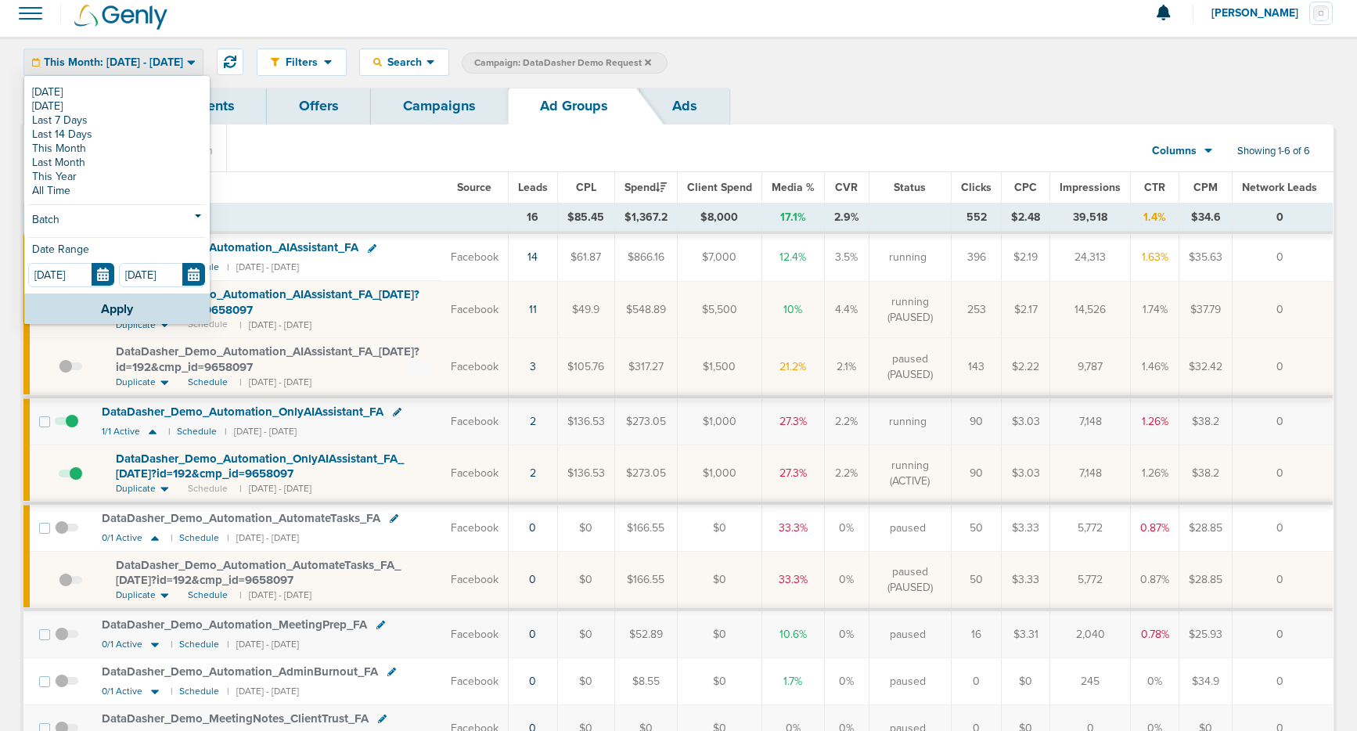
click at [111, 92] on link "[DATE]" at bounding box center [117, 92] width 178 height 14
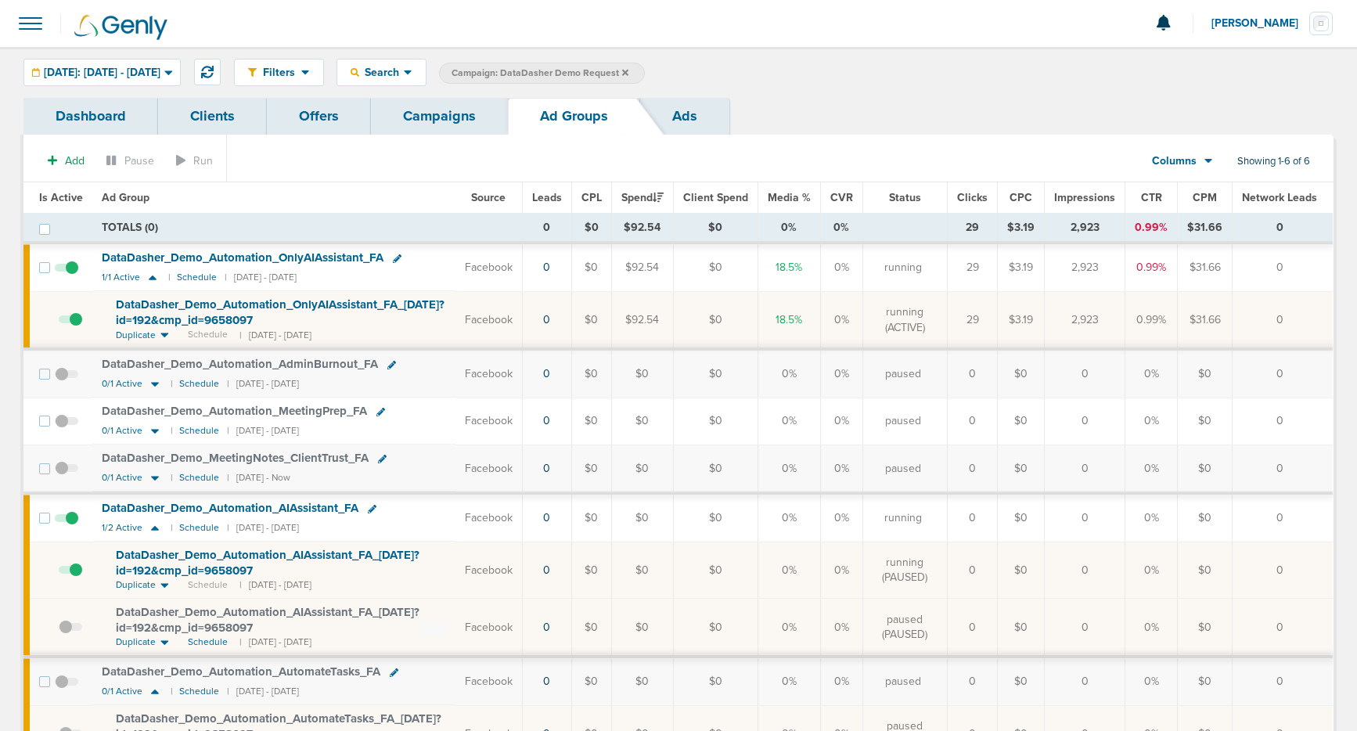
click at [430, 117] on link "Campaigns" at bounding box center [439, 116] width 137 height 37
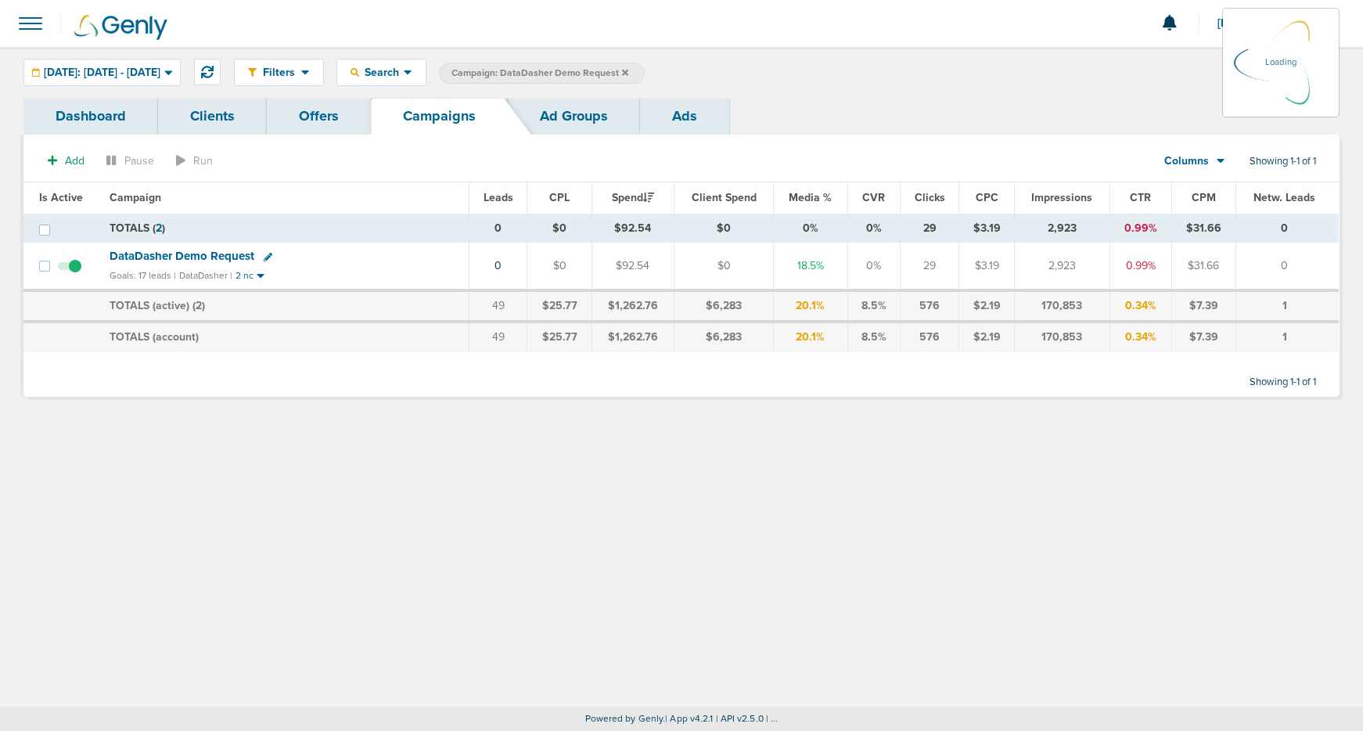
click at [628, 71] on icon at bounding box center [625, 72] width 6 height 9
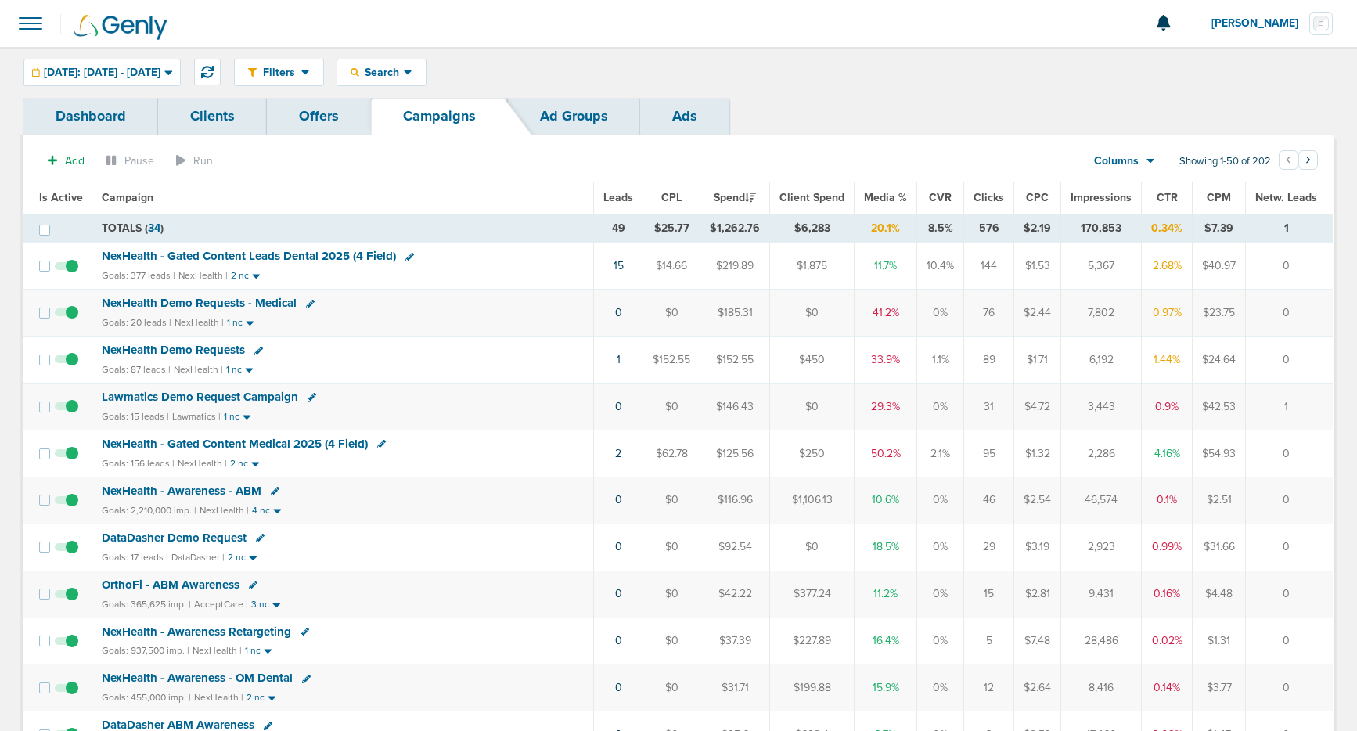
click at [1124, 458] on td "2,286" at bounding box center [1101, 453] width 81 height 47
drag, startPoint x: 1121, startPoint y: 405, endPoint x: 1074, endPoint y: 400, distance: 47.3
click at [1074, 400] on td "3,443" at bounding box center [1101, 406] width 81 height 47
click at [160, 69] on span "[DATE]: [DATE] - [DATE]" at bounding box center [102, 72] width 117 height 11
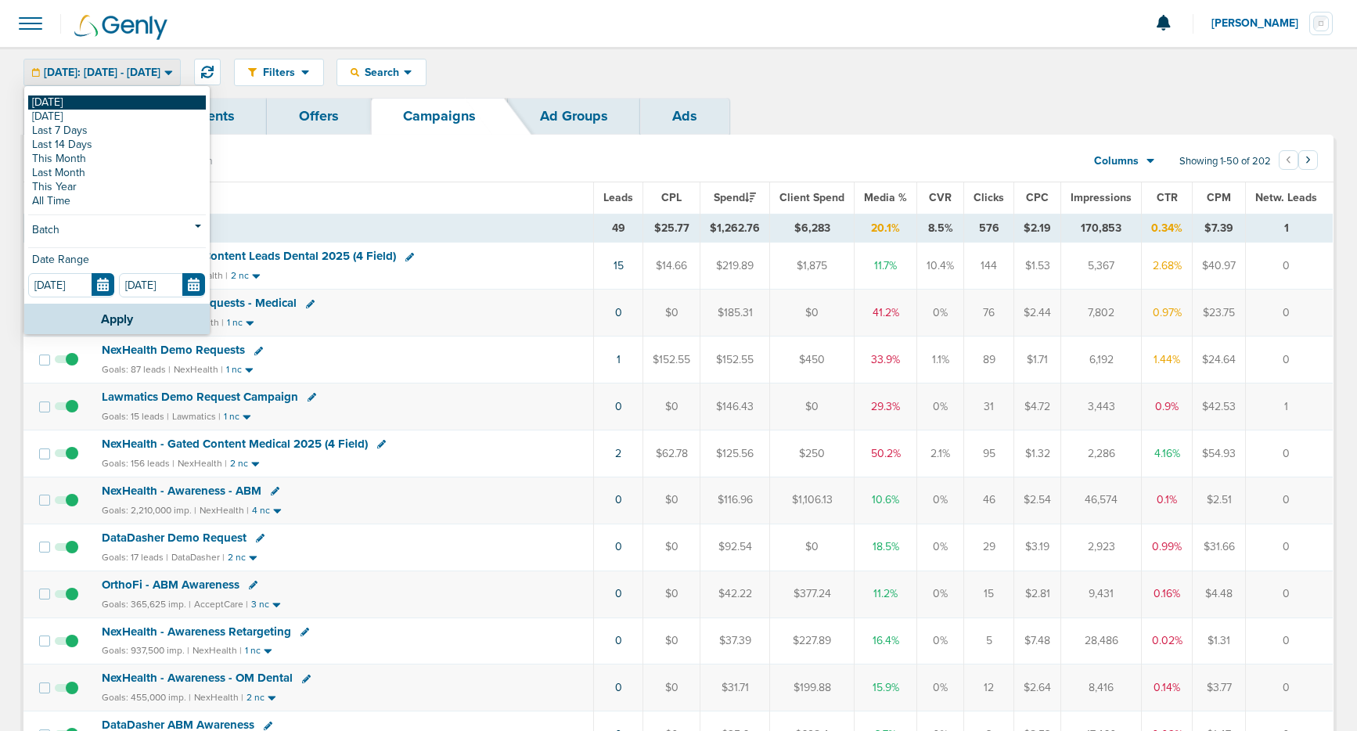
click at [146, 95] on link "[DATE]" at bounding box center [117, 102] width 178 height 14
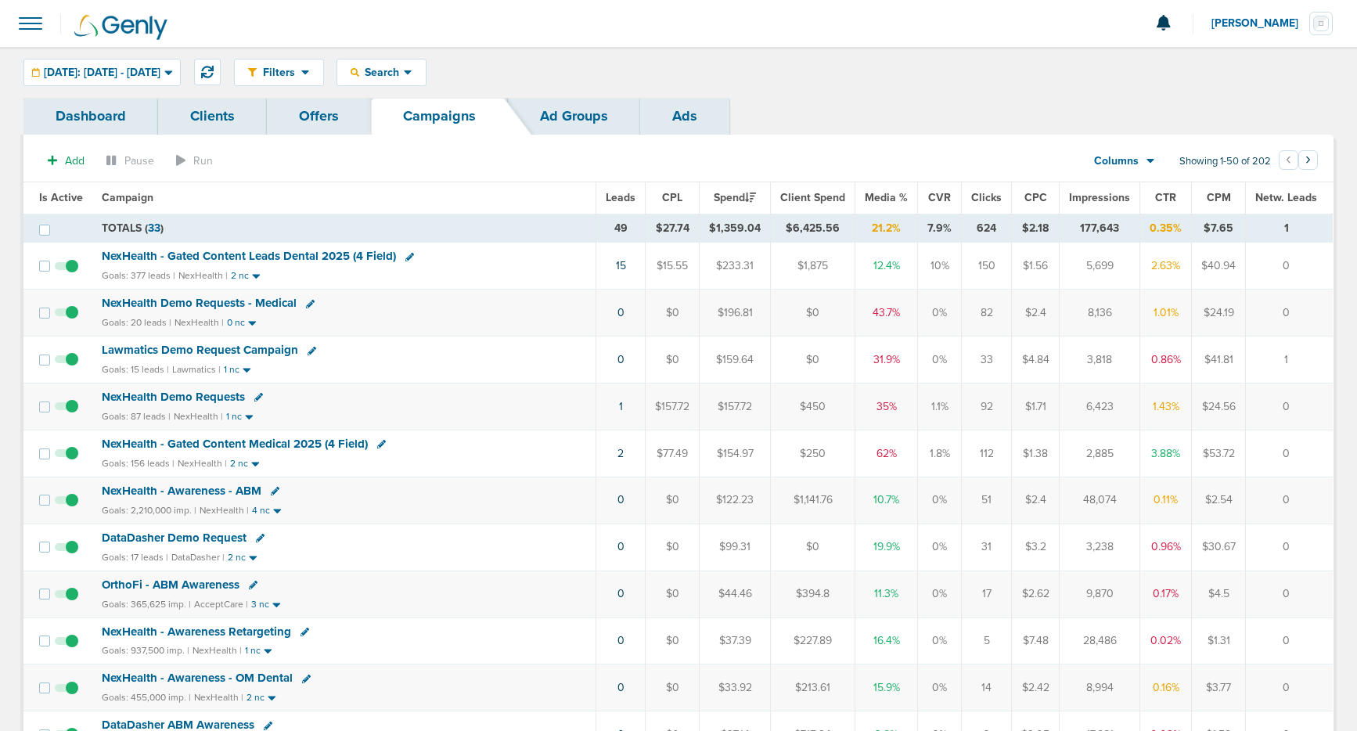
click at [1083, 361] on td "3,818" at bounding box center [1100, 360] width 81 height 47
click at [128, 535] on span "DataDasher Demo Request" at bounding box center [174, 538] width 145 height 14
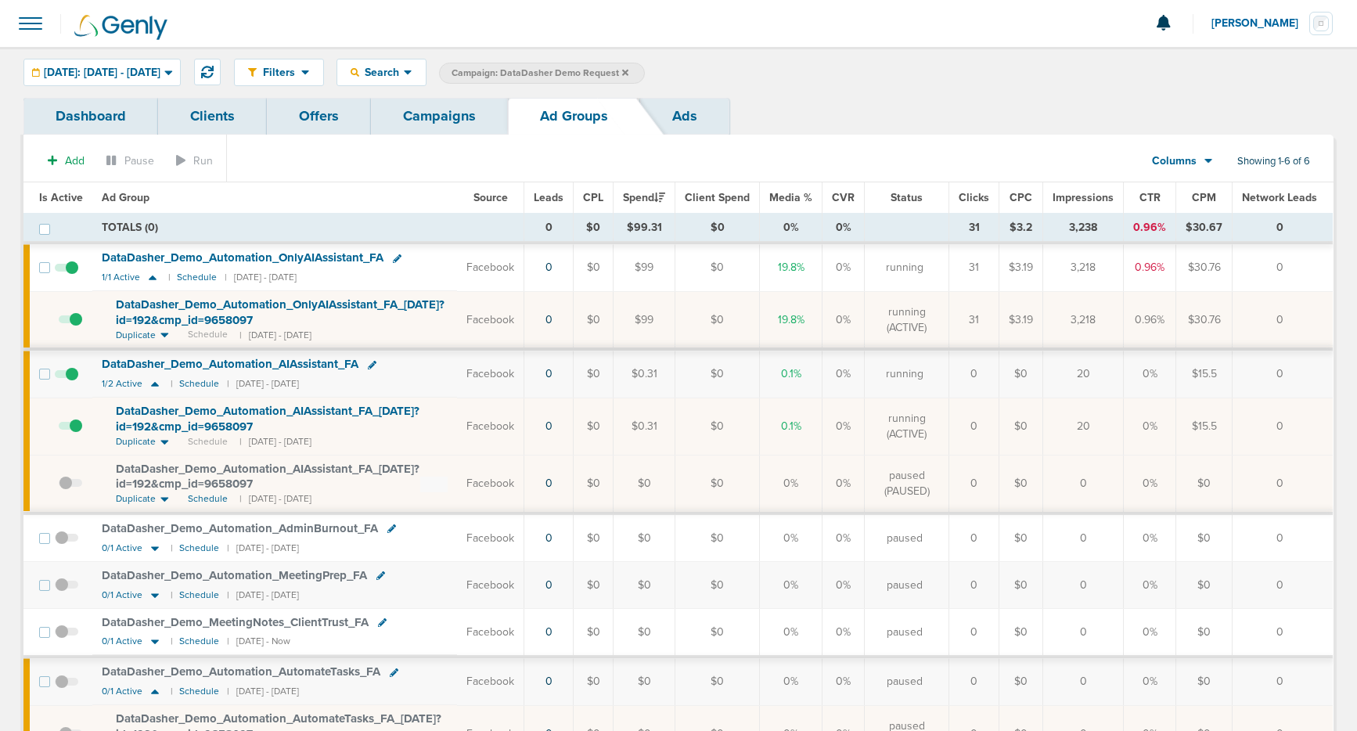
click at [431, 128] on link "Campaigns" at bounding box center [439, 116] width 137 height 37
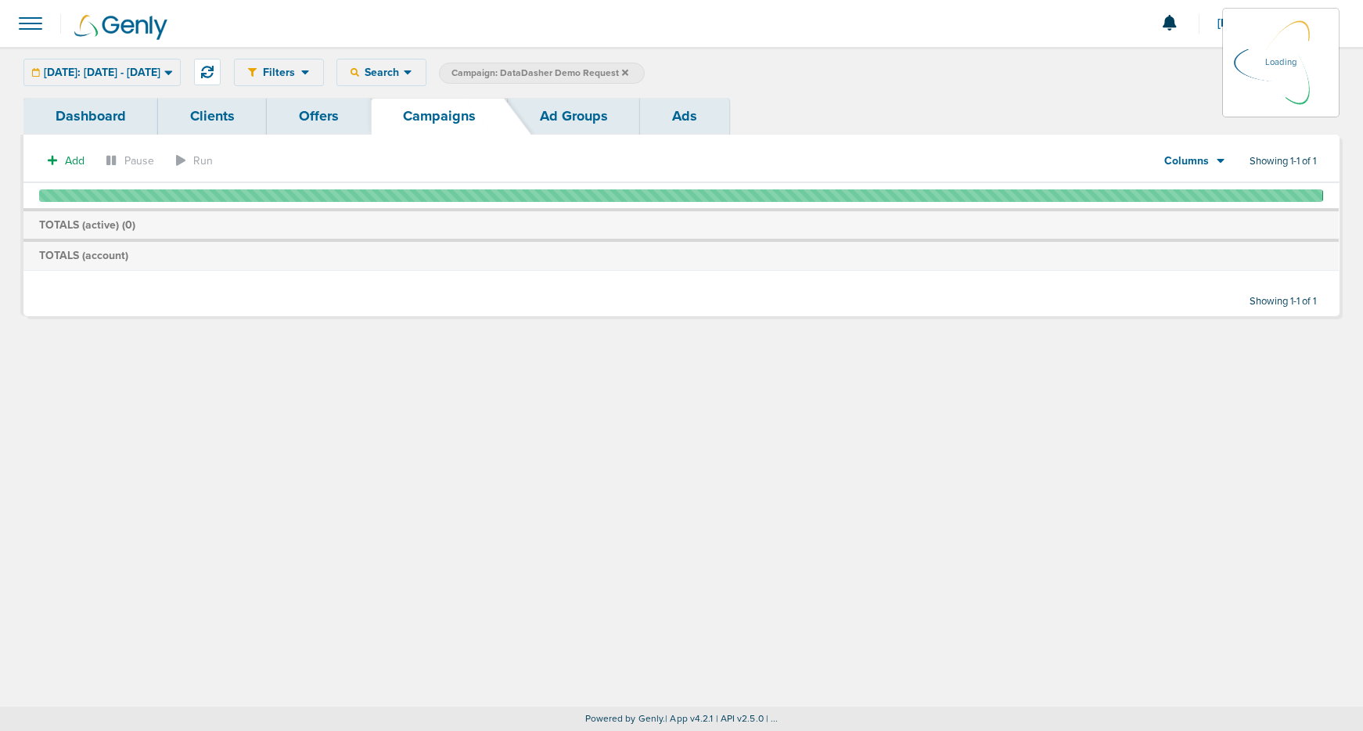
click at [628, 70] on icon at bounding box center [625, 72] width 6 height 6
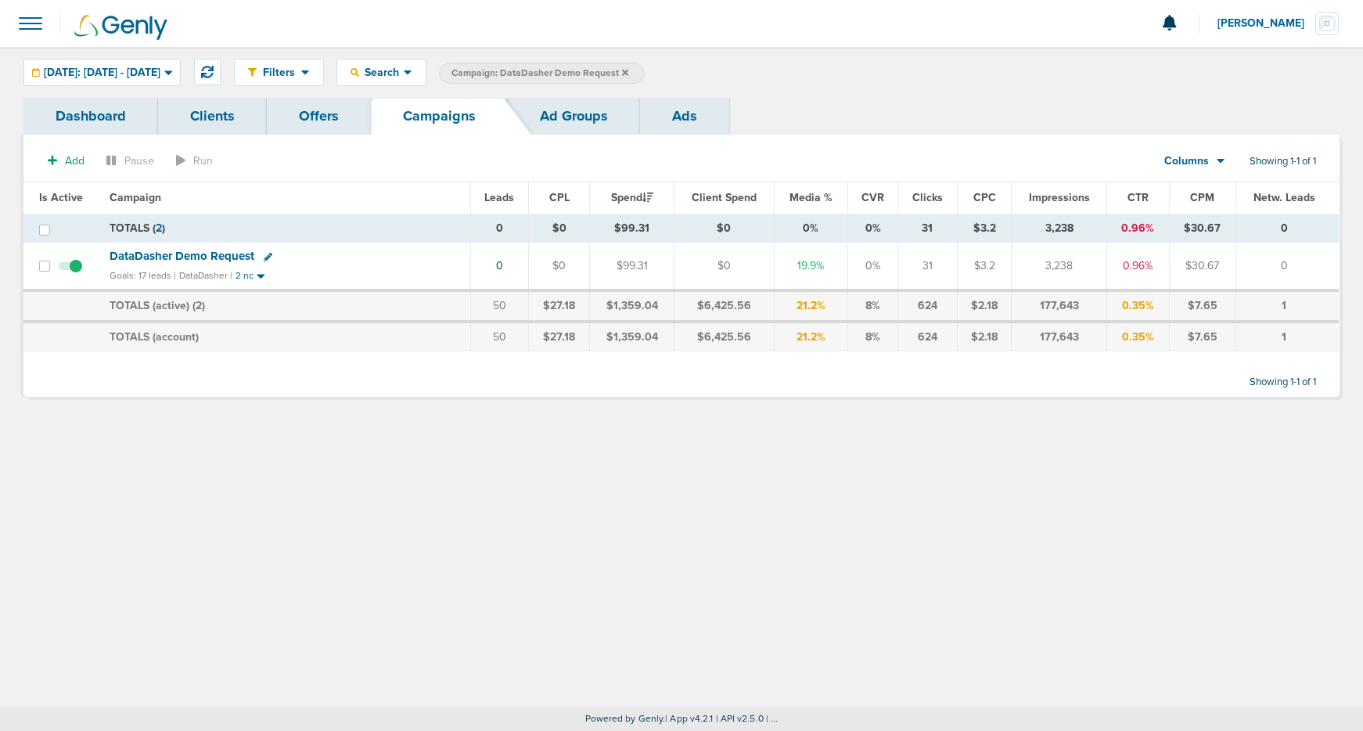
click at [628, 70] on icon at bounding box center [625, 72] width 6 height 6
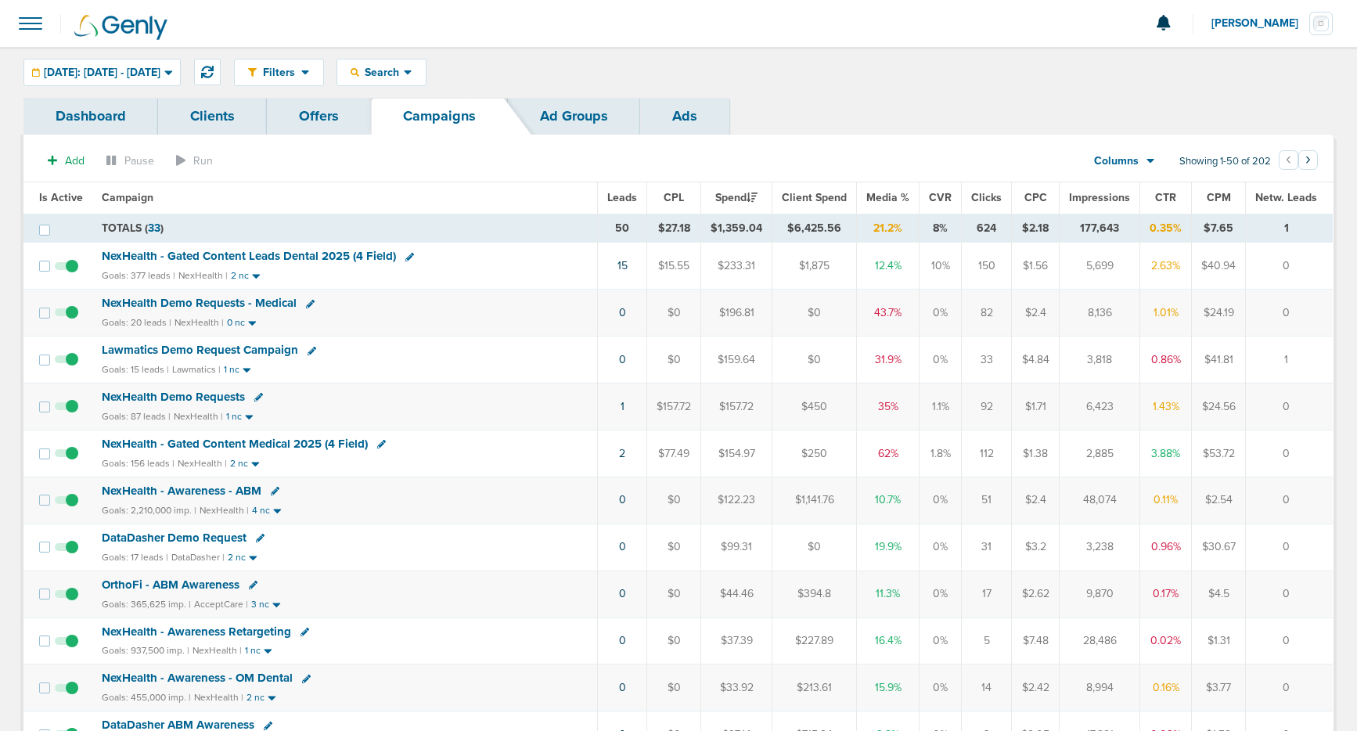
click at [306, 445] on span "NexHealth - Gated Content Medical 2025 (4 Field)" at bounding box center [235, 444] width 266 height 14
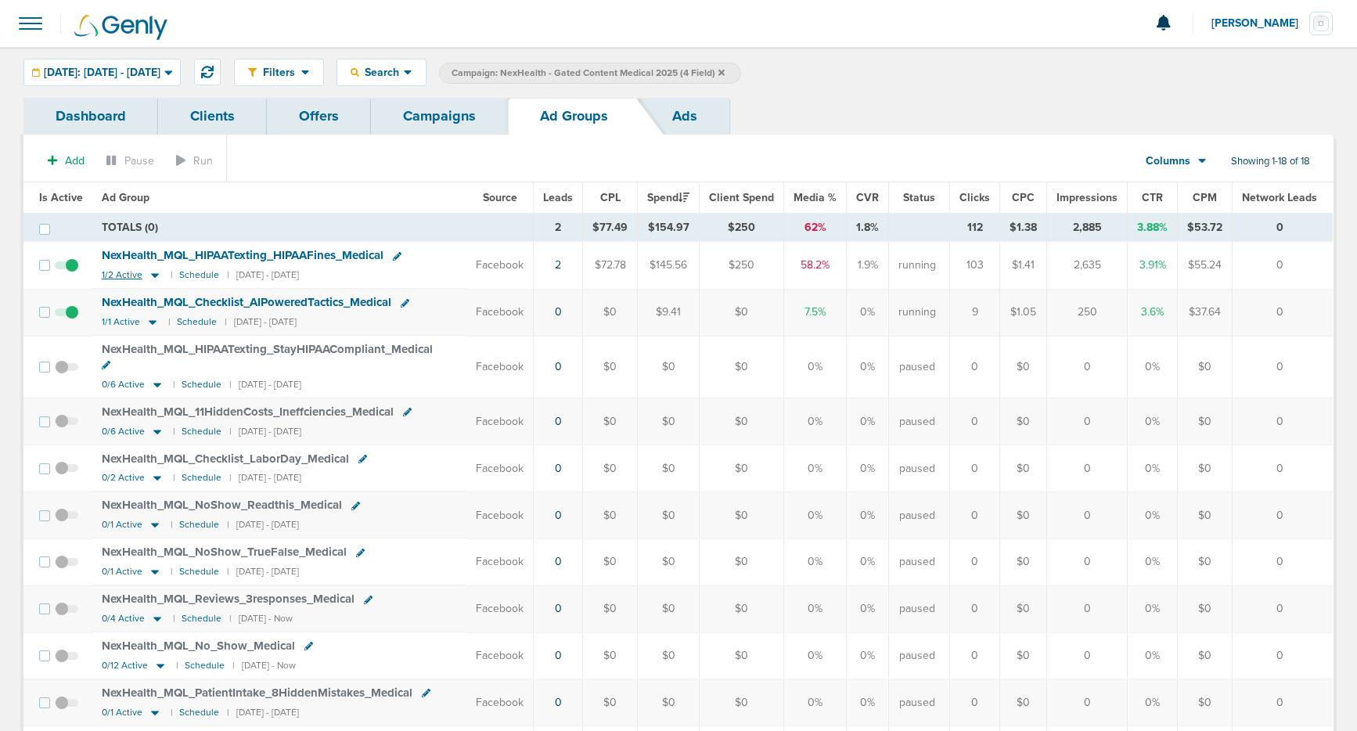
click at [149, 276] on icon at bounding box center [155, 274] width 16 height 13
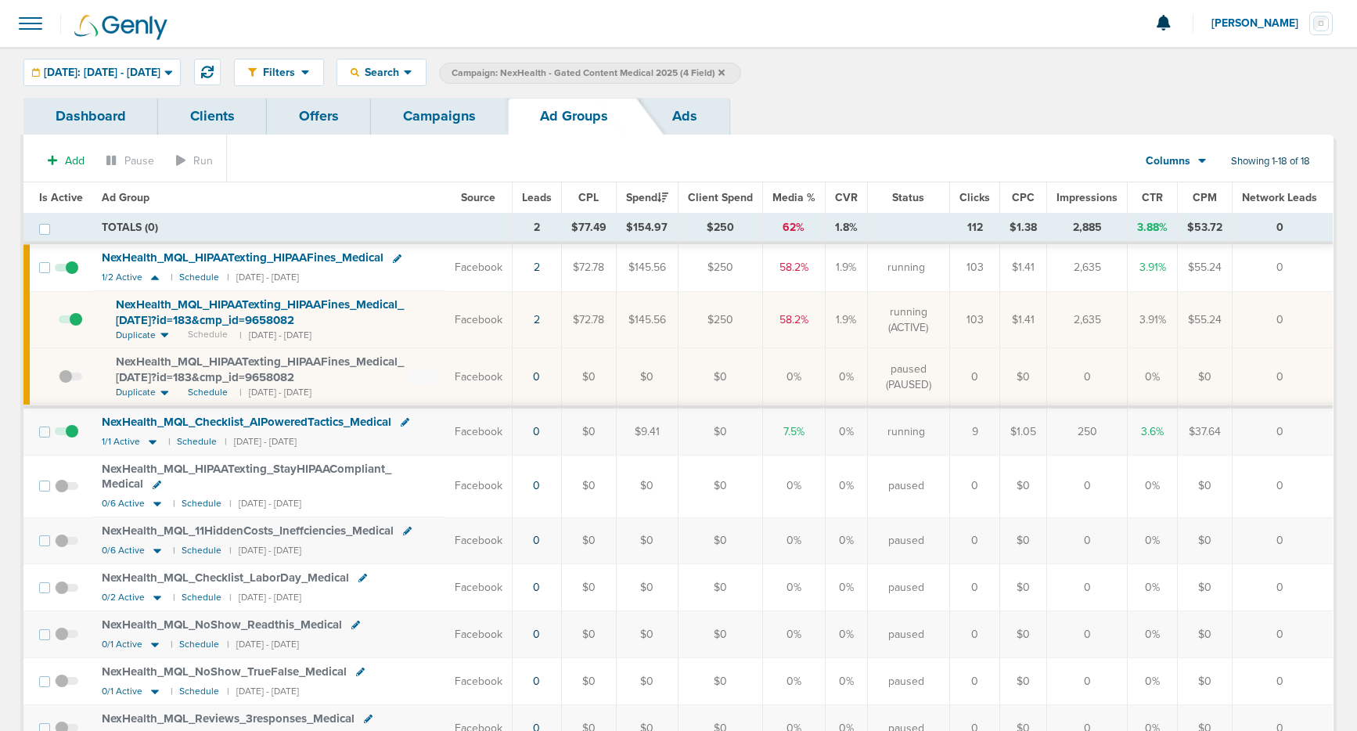
click at [71, 275] on span at bounding box center [66, 275] width 23 height 0
click at [67, 271] on input "checkbox" at bounding box center [67, 271] width 0 height 0
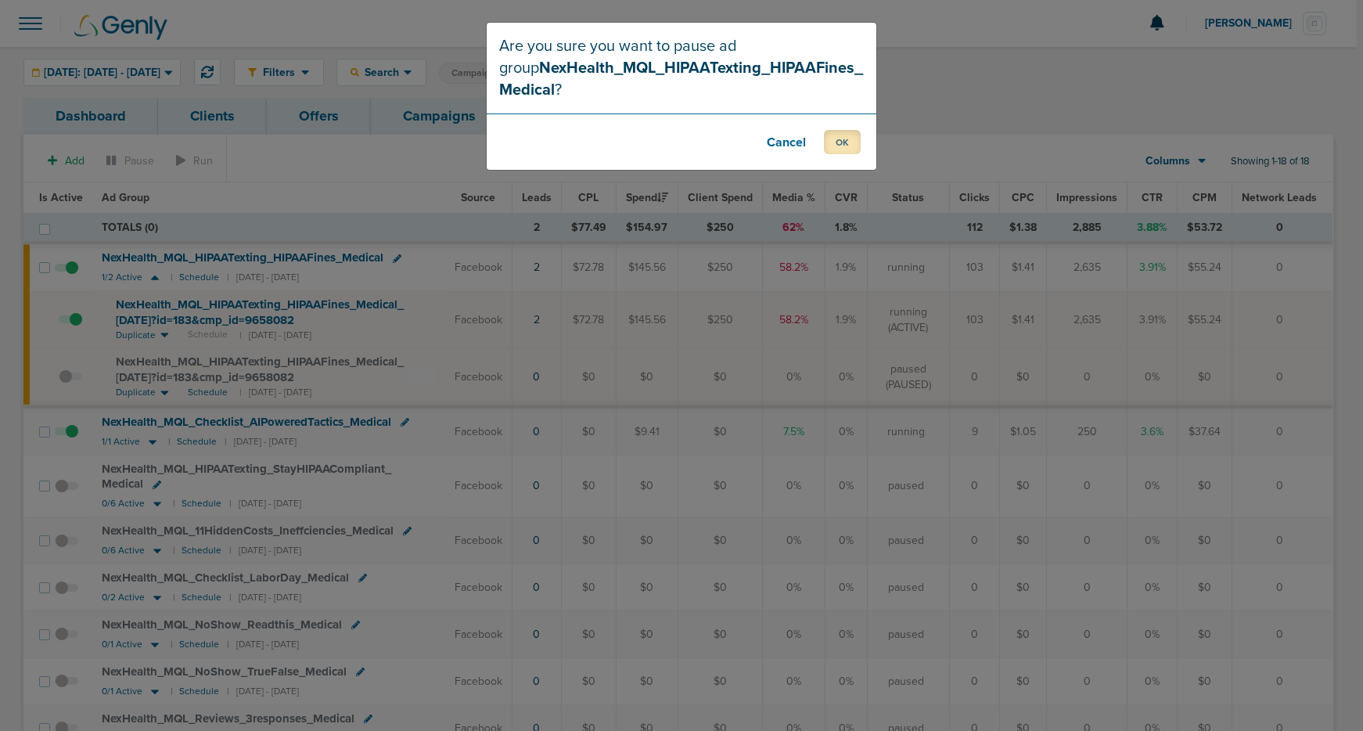
click at [843, 141] on button "OK" at bounding box center [842, 142] width 37 height 24
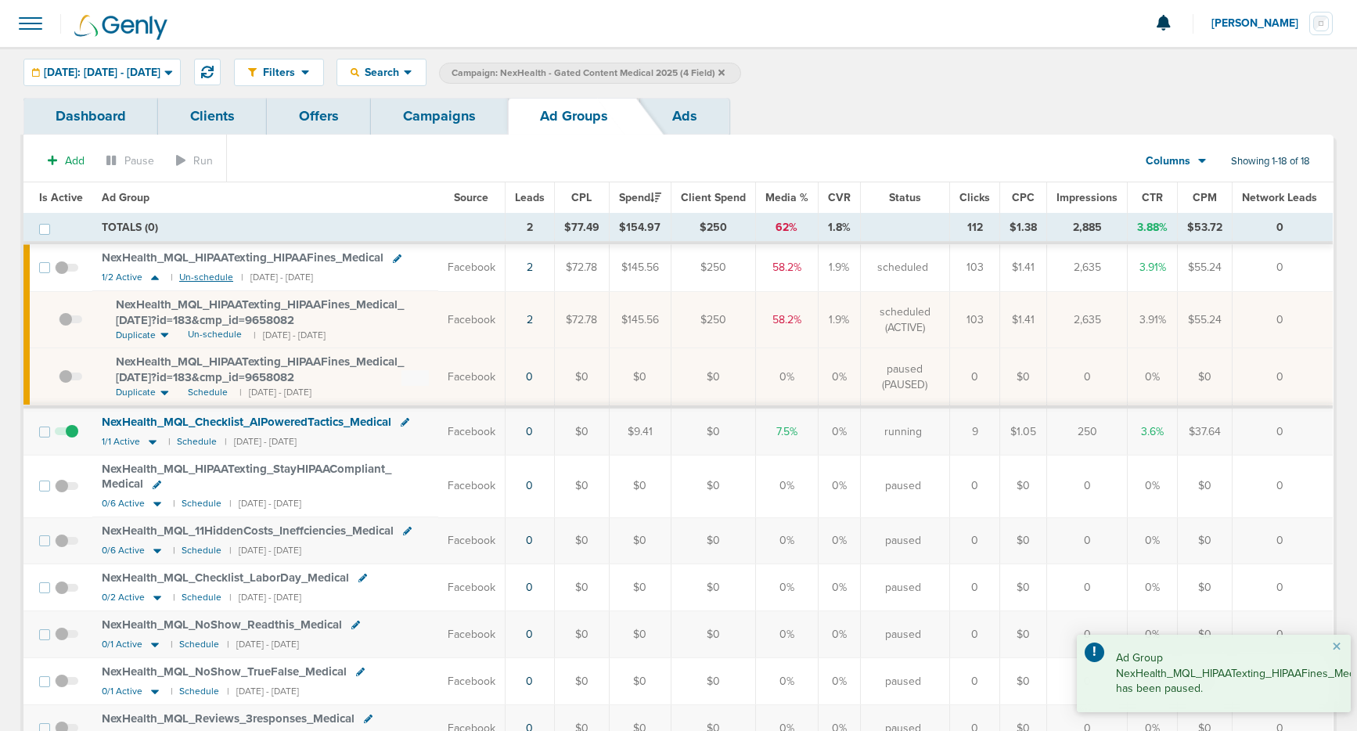
click at [209, 275] on small "Un-schedule" at bounding box center [206, 278] width 54 height 12
click at [153, 279] on icon at bounding box center [155, 277] width 8 height 5
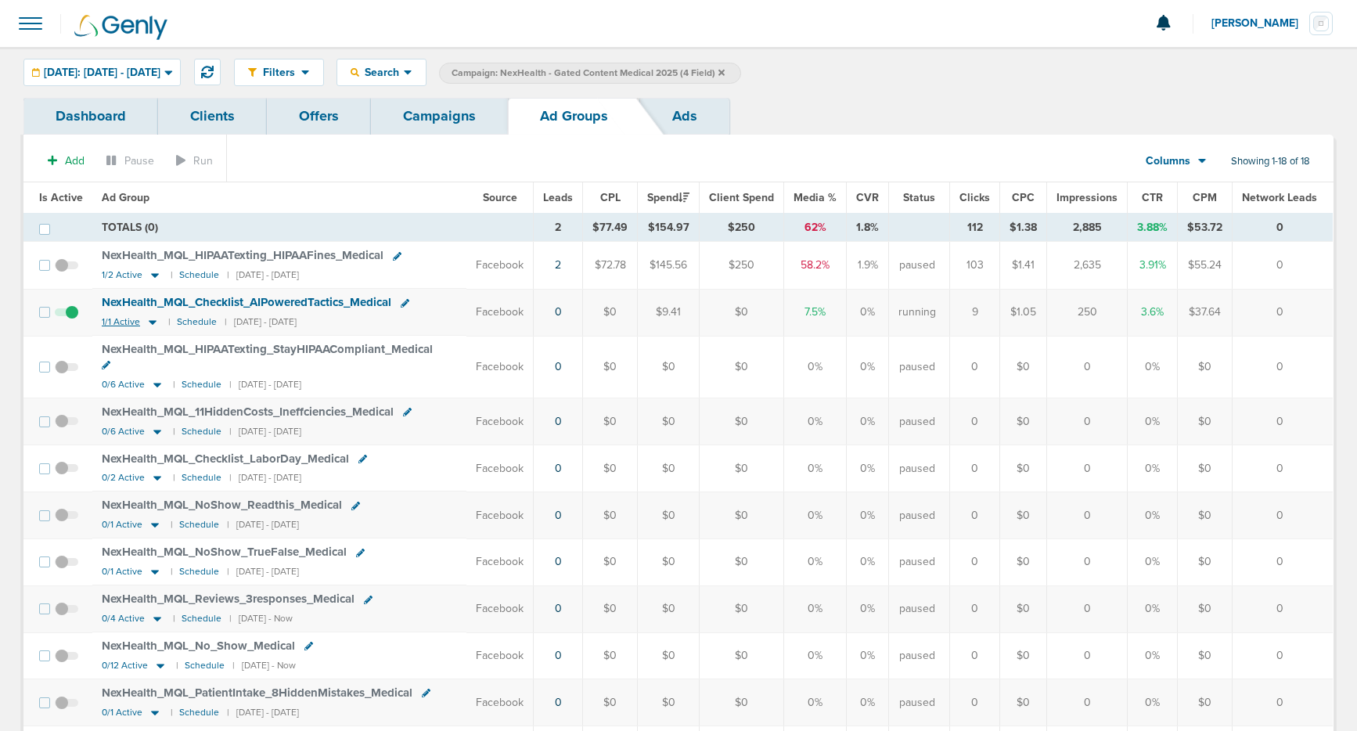
click at [149, 325] on icon at bounding box center [153, 321] width 16 height 13
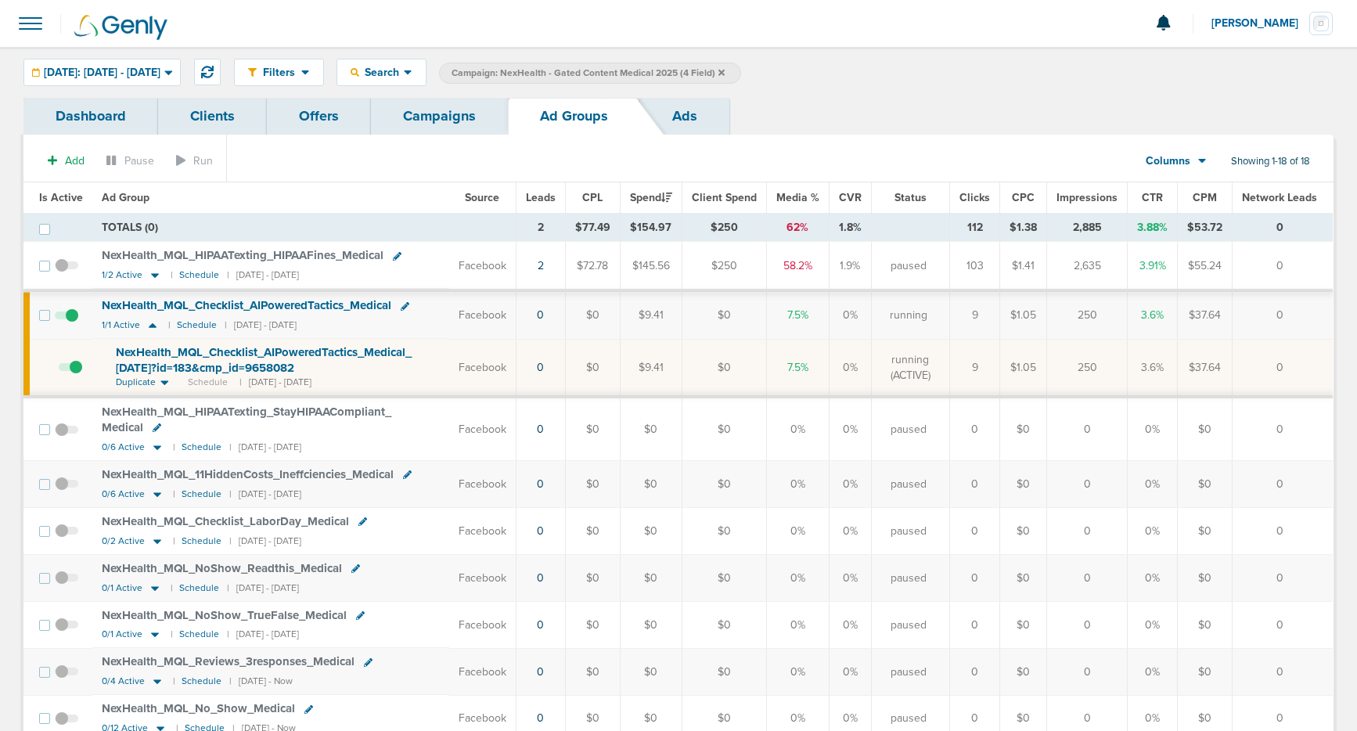
click at [250, 365] on span "NexHealth_ MQL_ Checklist_ AIPoweredTactics_ Medical_ [DATE]?id=183&cmp_ id=965…" at bounding box center [264, 360] width 296 height 30
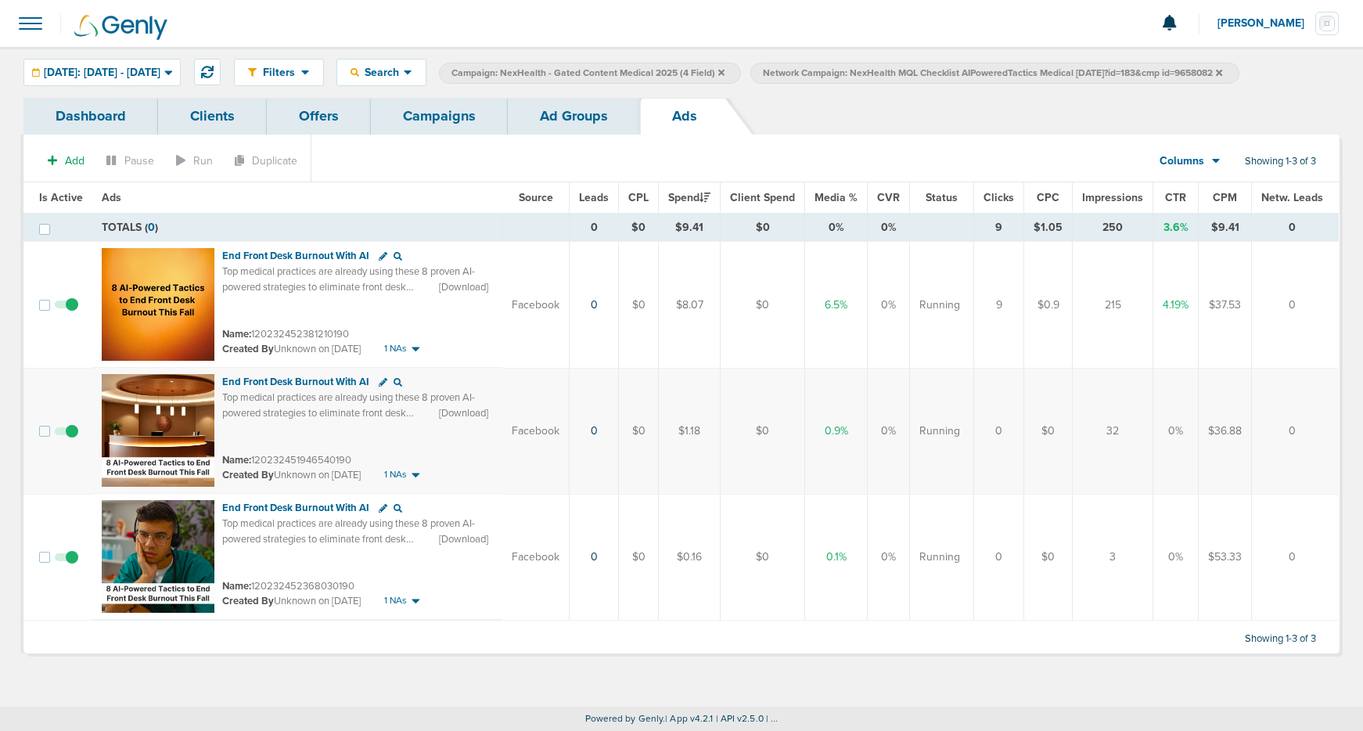
click at [566, 112] on link "Ad Groups" at bounding box center [574, 116] width 132 height 37
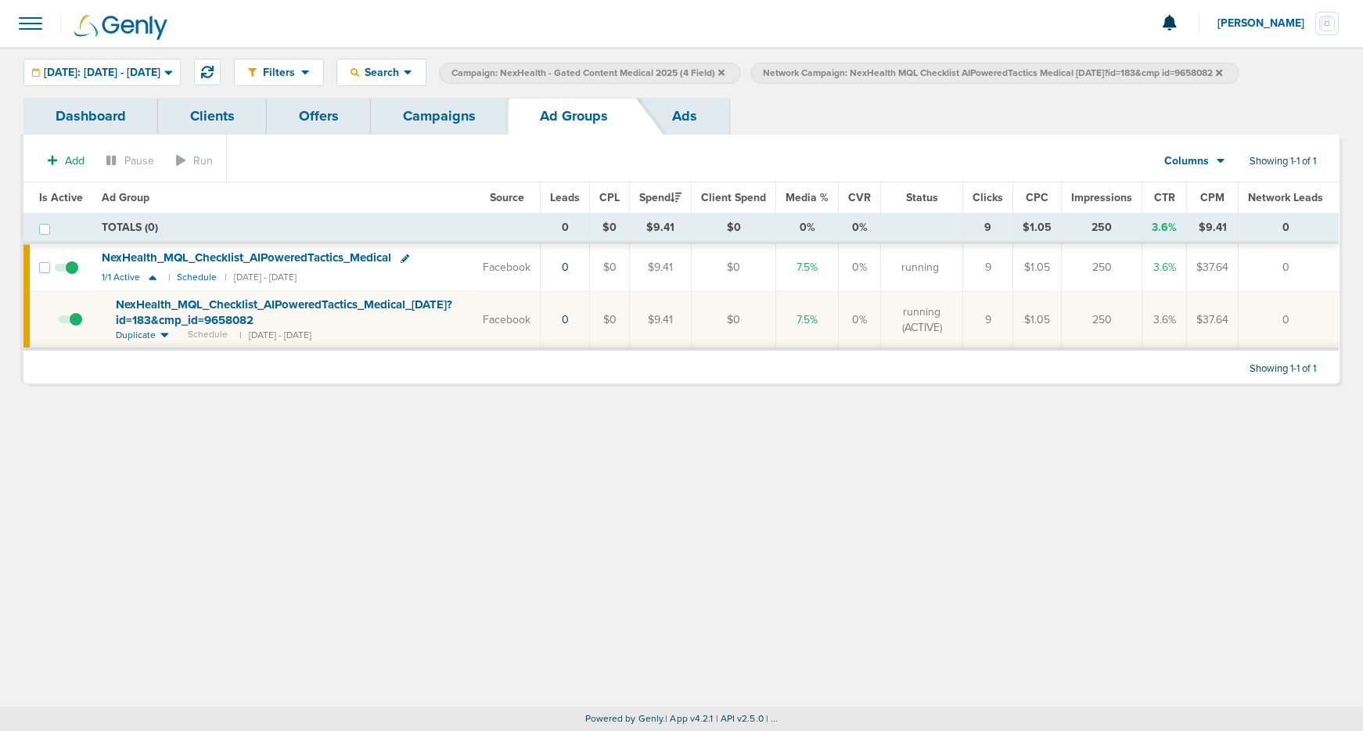
click at [400, 110] on link "Campaigns" at bounding box center [439, 116] width 137 height 37
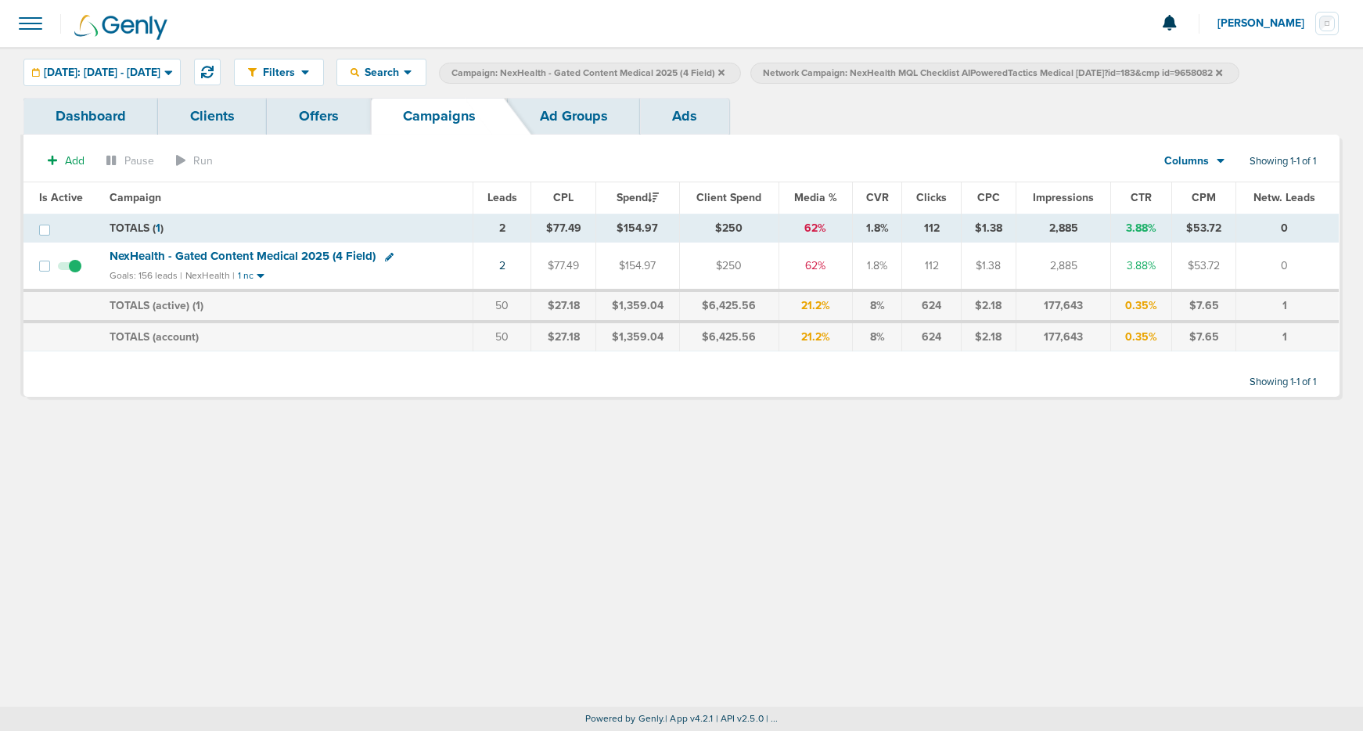
click at [1239, 74] on label "Network Campaign: NexHealth MQL Checklist AIPoweredTactics Medical [DATE]?id=18…" at bounding box center [994, 73] width 488 height 21
click at [1222, 70] on icon at bounding box center [1219, 72] width 6 height 6
click at [725, 68] on icon at bounding box center [721, 72] width 6 height 9
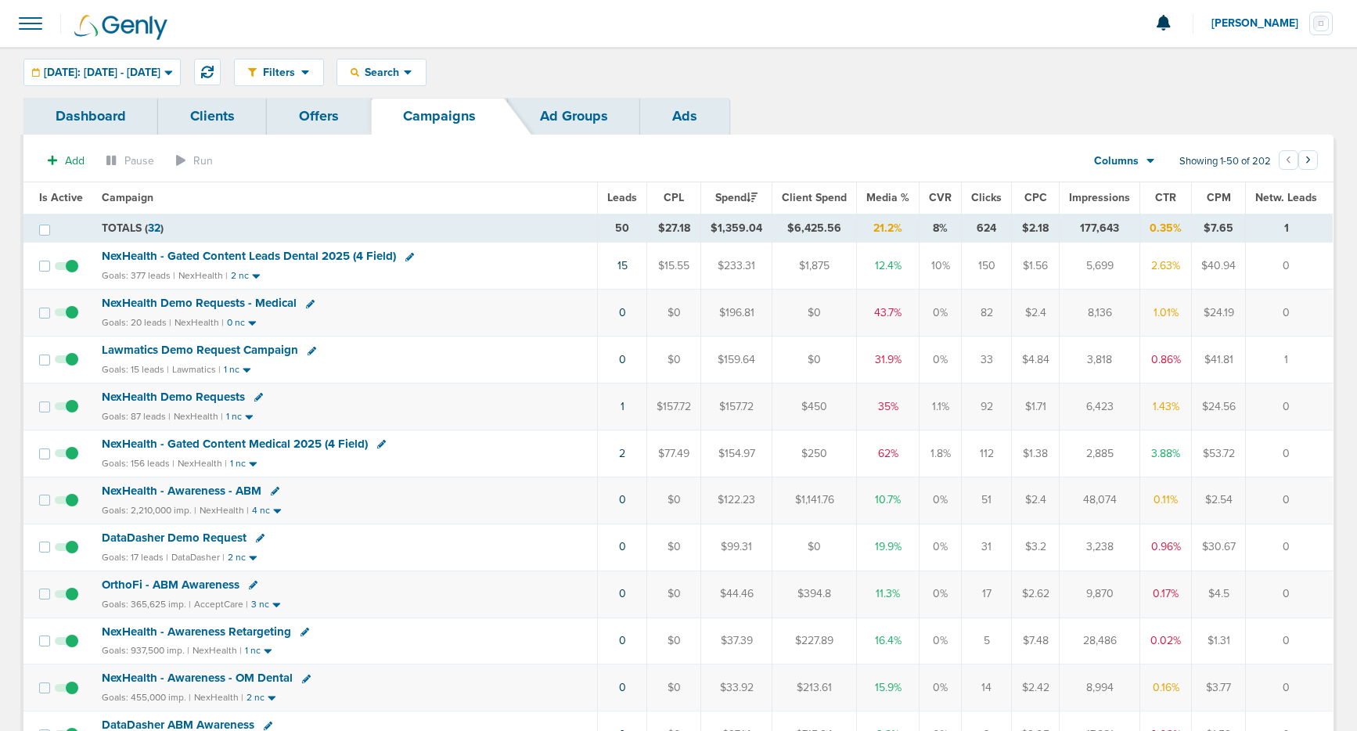
click at [170, 398] on span "NexHealth Demo Requests" at bounding box center [173, 397] width 143 height 14
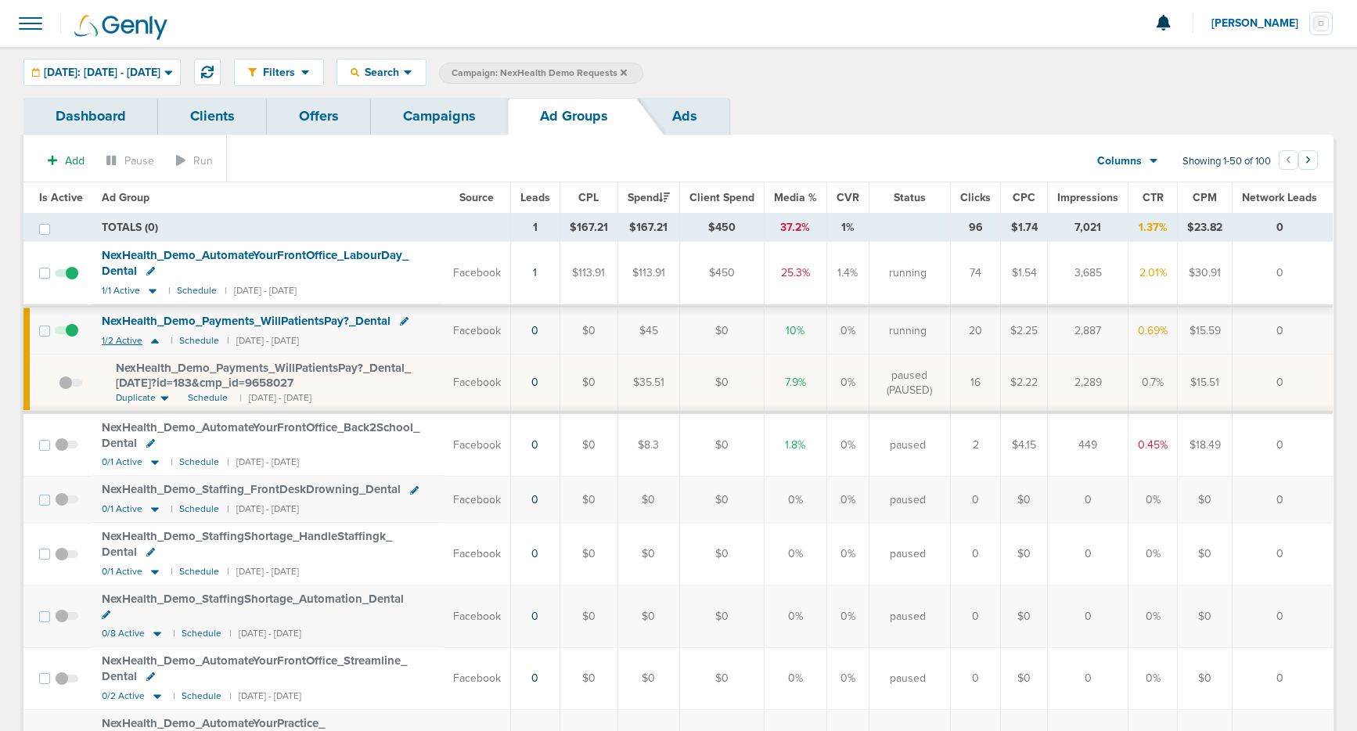
click at [155, 344] on icon at bounding box center [155, 340] width 16 height 13
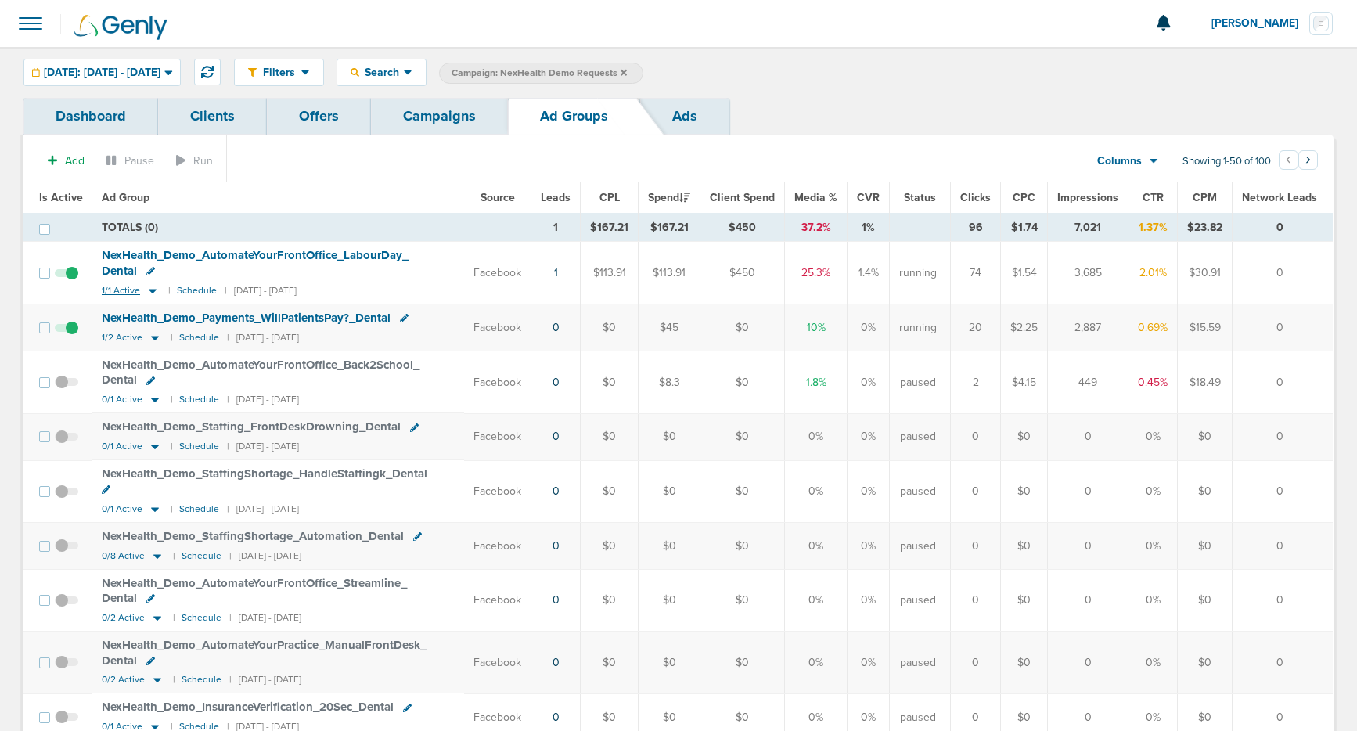
click at [149, 290] on icon at bounding box center [153, 291] width 8 height 5
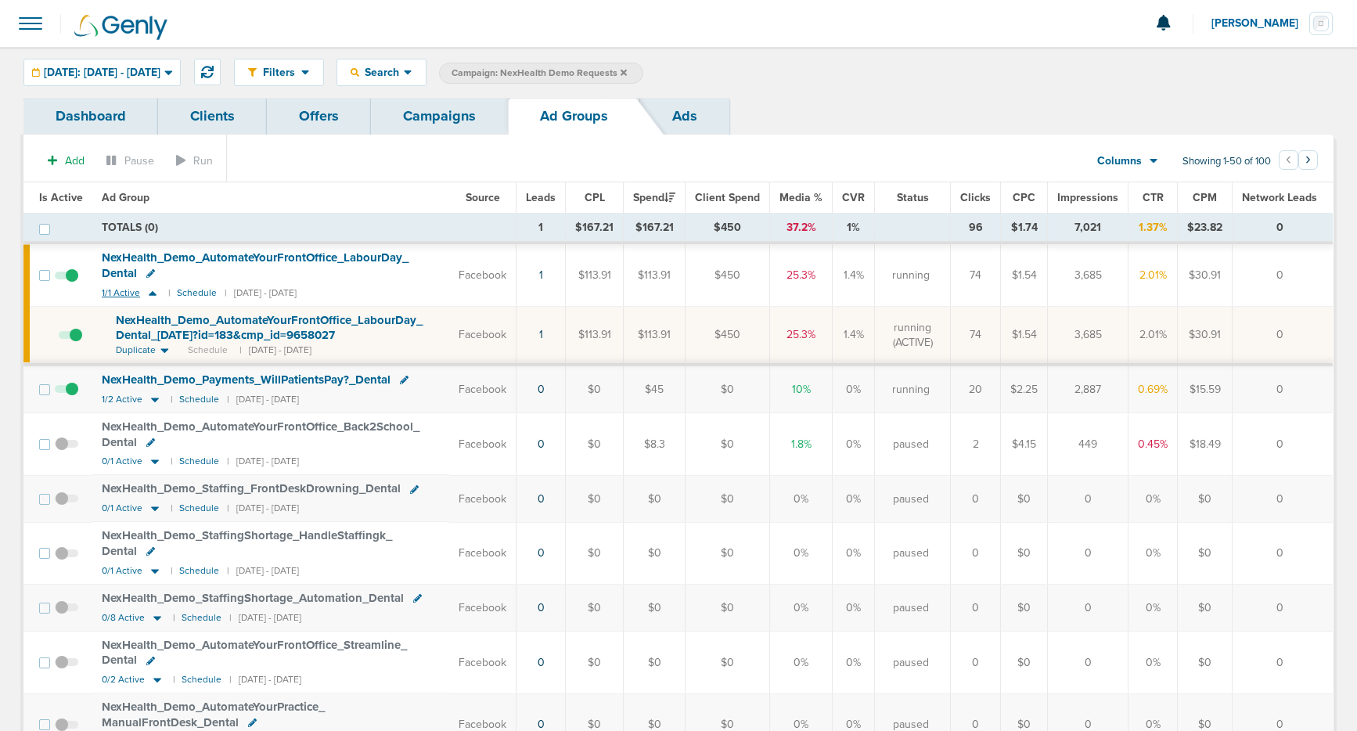
click at [148, 291] on icon at bounding box center [153, 292] width 16 height 13
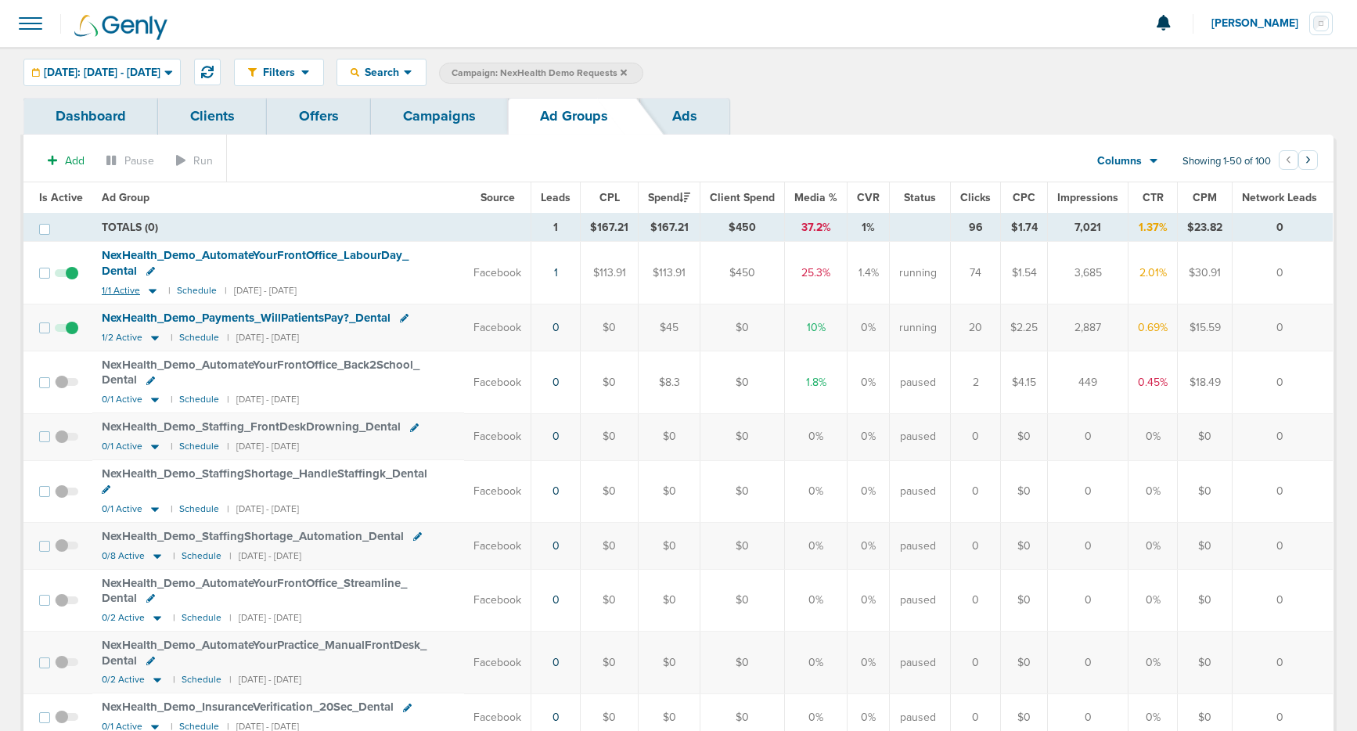
click at [149, 290] on icon at bounding box center [153, 291] width 8 height 5
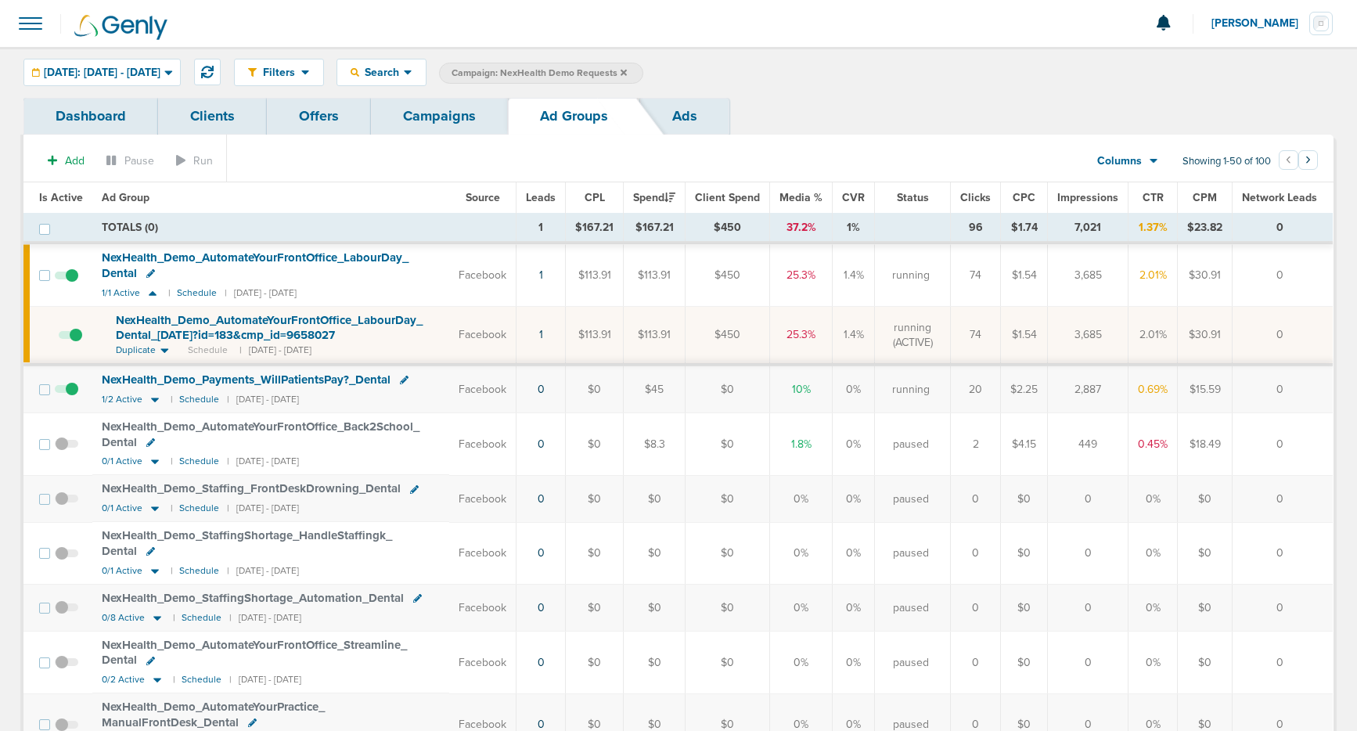
click at [162, 330] on span "NexHealth_ Demo_ AutomateYourFrontOffice_ LabourDay_ Dental_ [DATE]?id=183&cmp_…" at bounding box center [269, 328] width 307 height 30
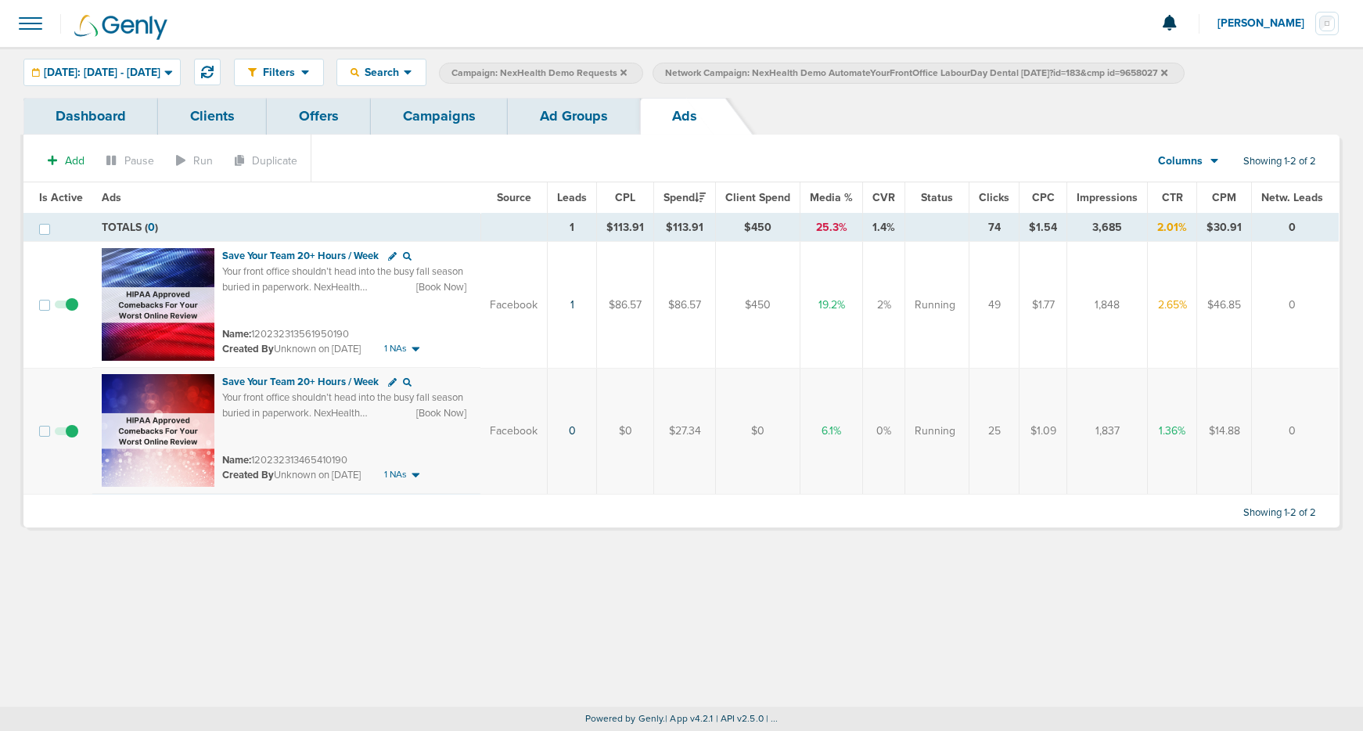
click at [431, 126] on link "Campaigns" at bounding box center [439, 116] width 137 height 37
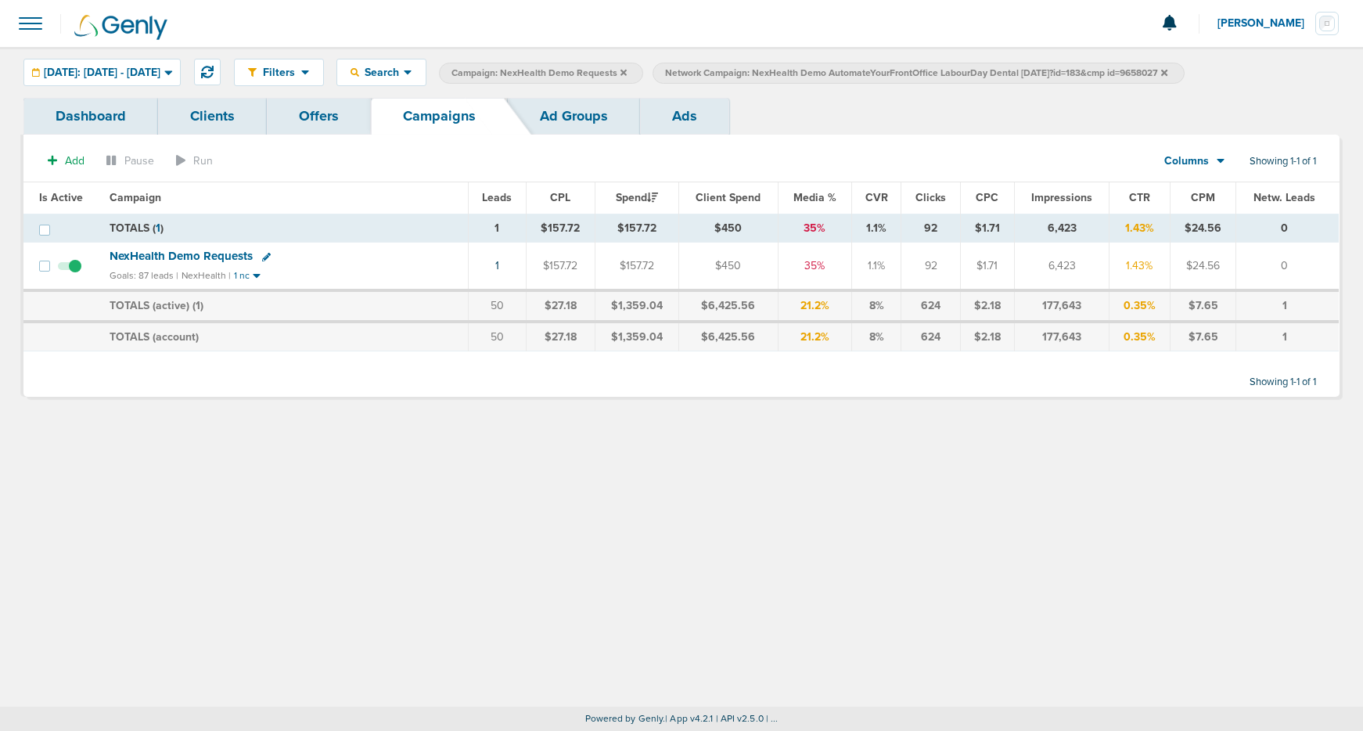
click at [1168, 72] on icon at bounding box center [1164, 72] width 6 height 6
click at [627, 74] on icon at bounding box center [624, 72] width 6 height 9
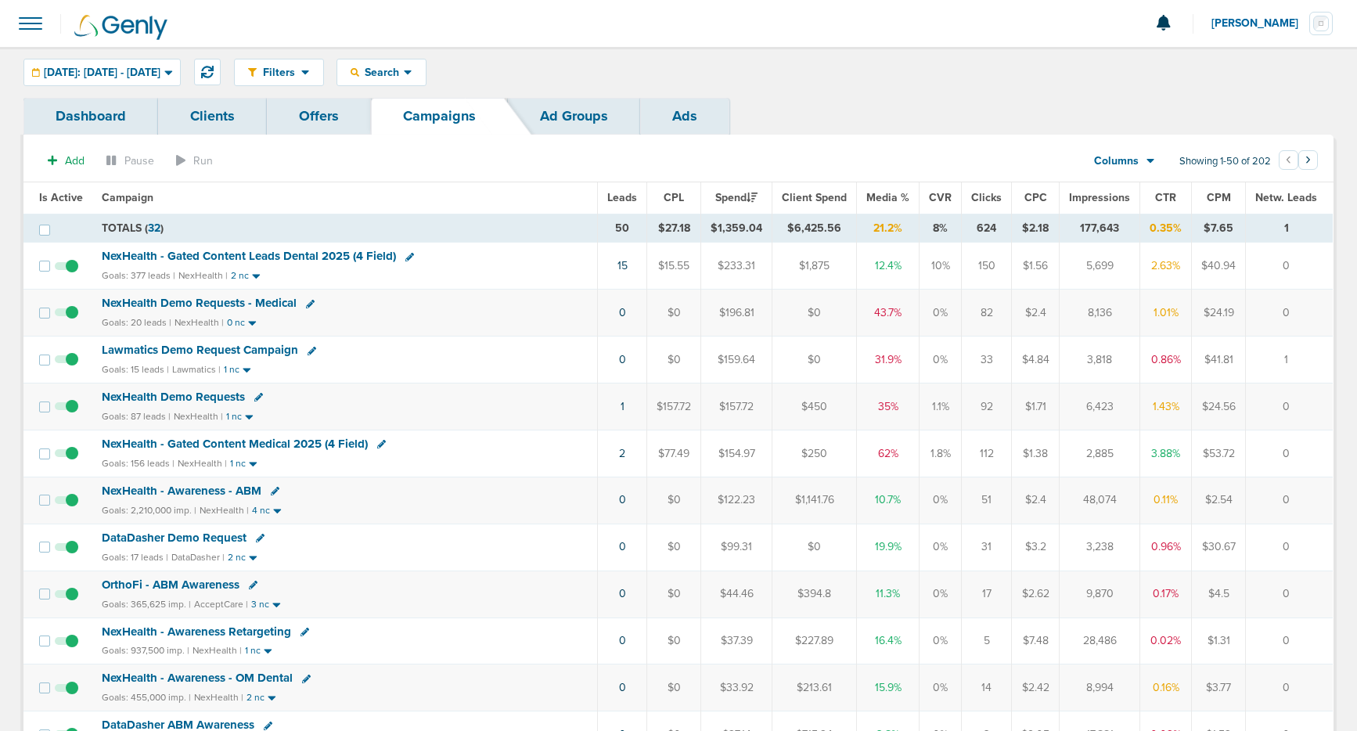
click at [143, 401] on span "NexHealth Demo Requests" at bounding box center [173, 397] width 143 height 14
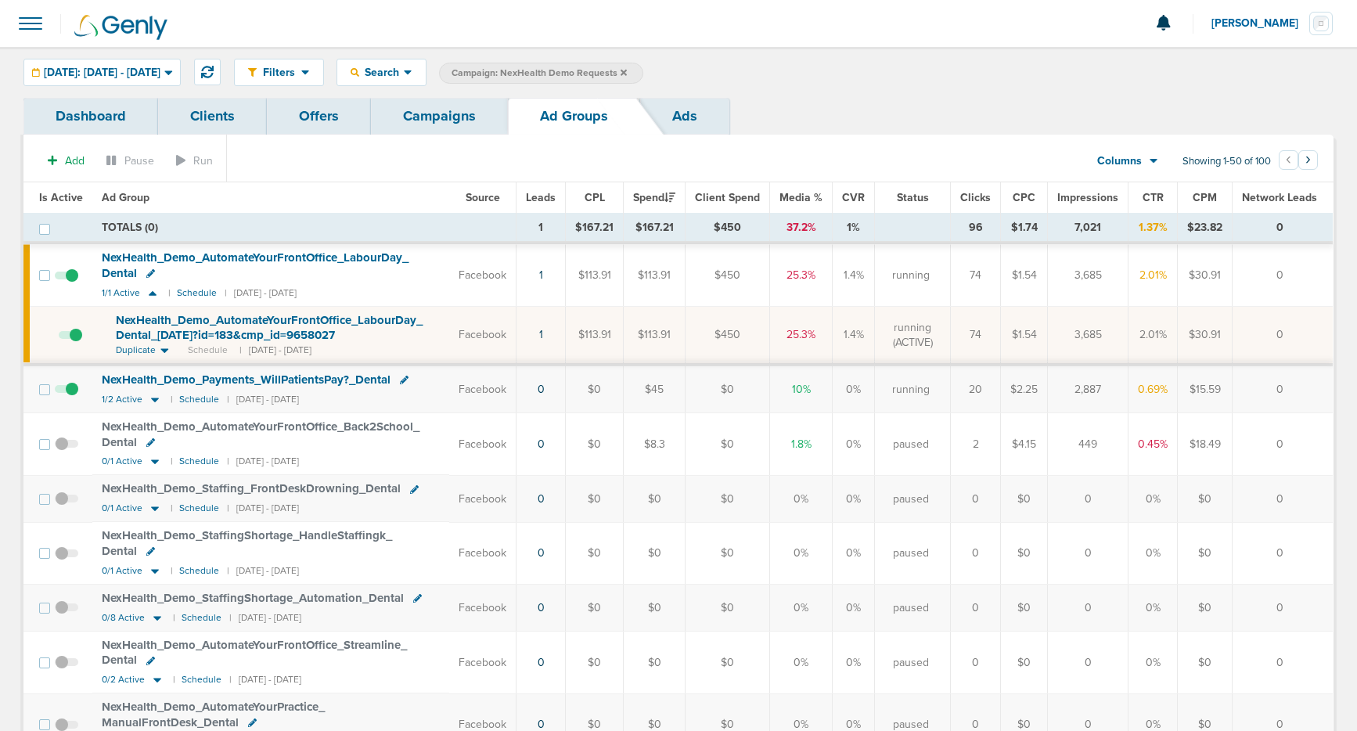
click at [71, 283] on span at bounding box center [66, 283] width 23 height 0
click at [67, 279] on input "checkbox" at bounding box center [67, 279] width 0 height 0
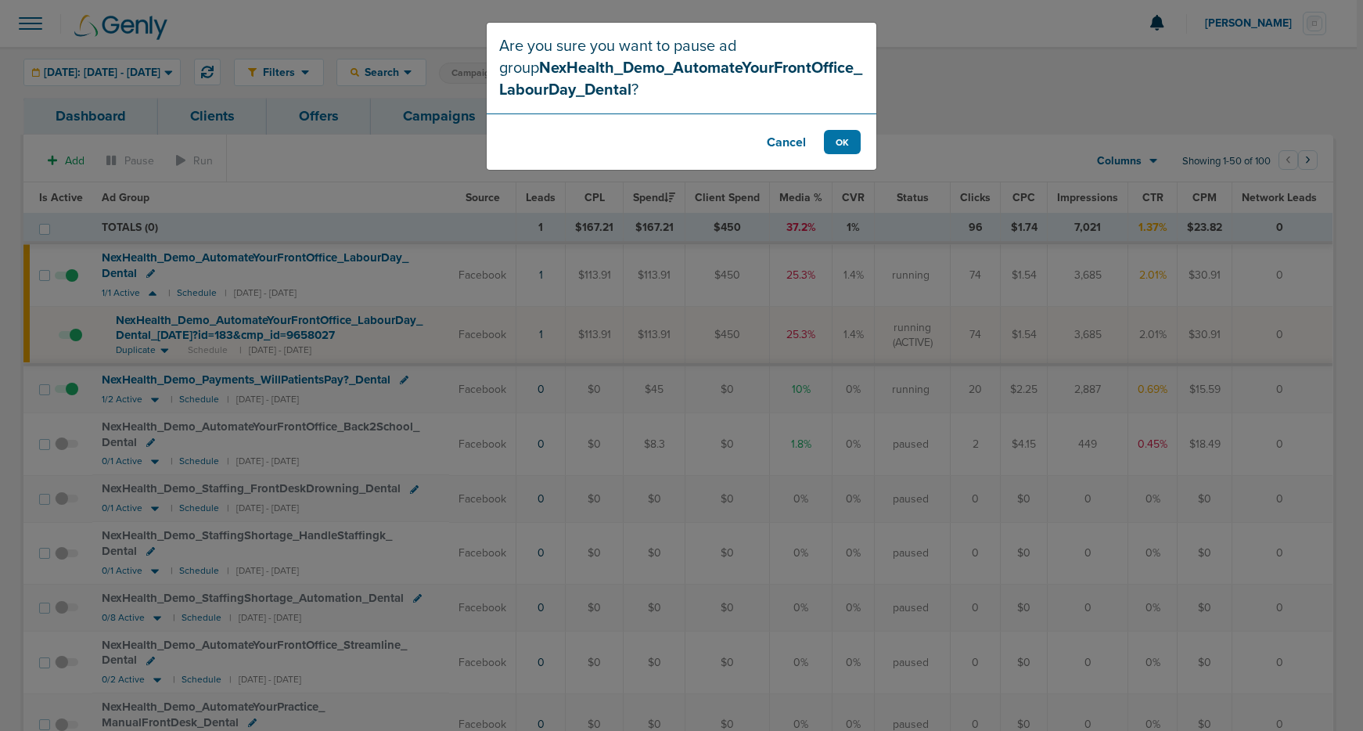
click at [822, 143] on footer "Cancel OK" at bounding box center [682, 141] width 390 height 56
click at [837, 142] on button "OK" at bounding box center [842, 142] width 37 height 24
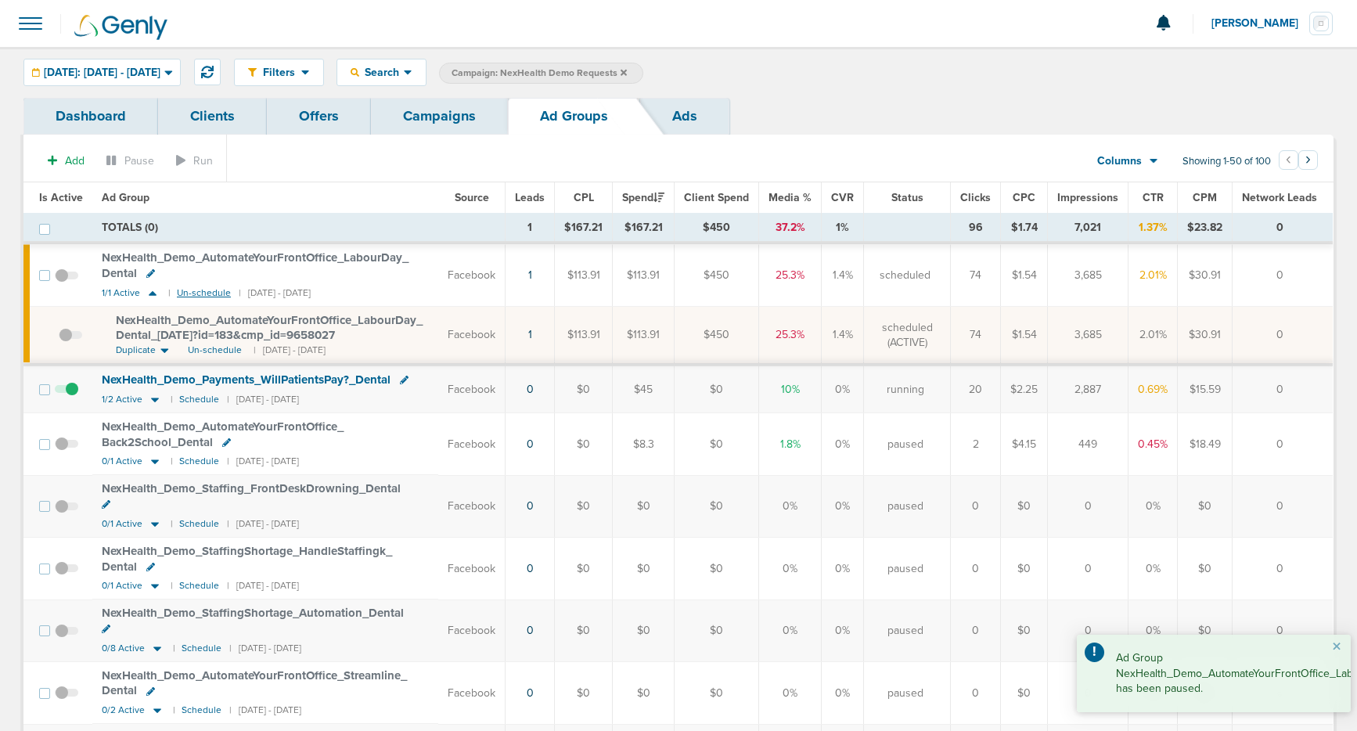
click at [201, 292] on small "Un-schedule" at bounding box center [204, 293] width 54 height 12
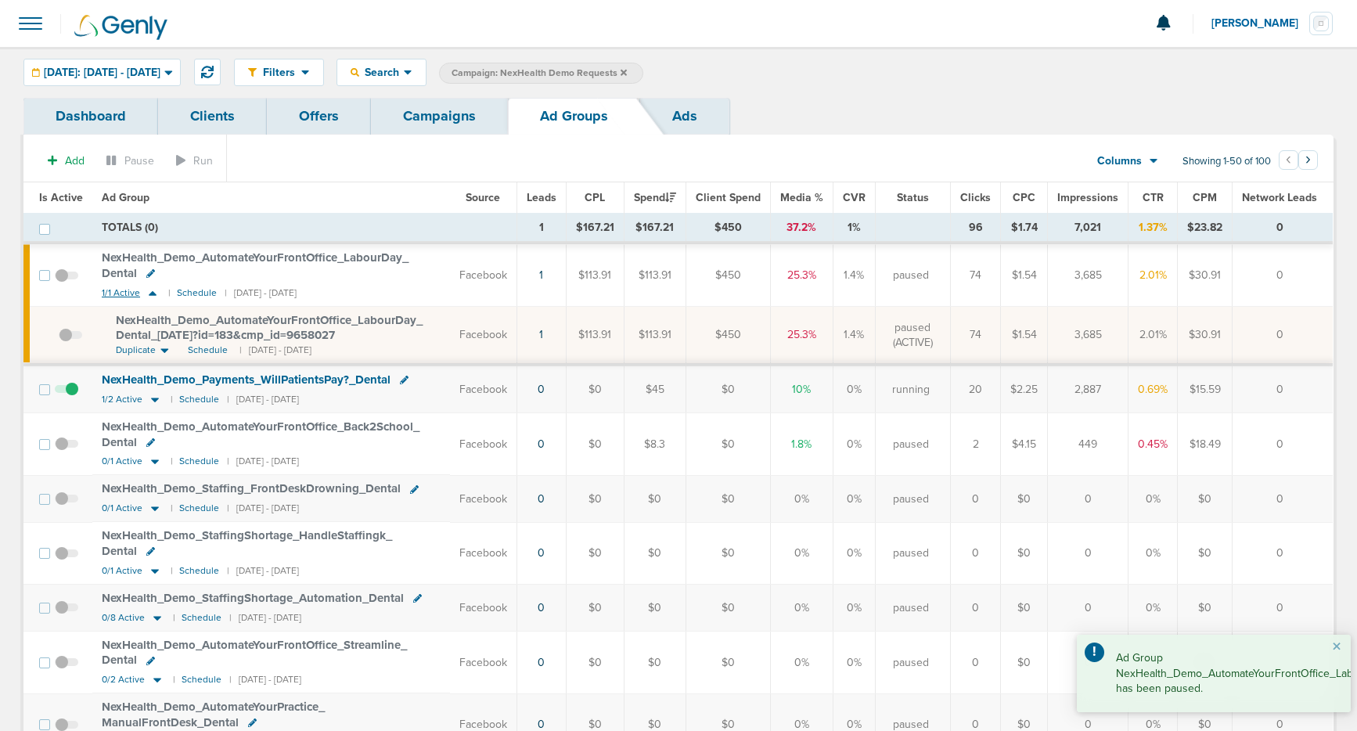
click at [149, 293] on icon at bounding box center [153, 293] width 8 height 5
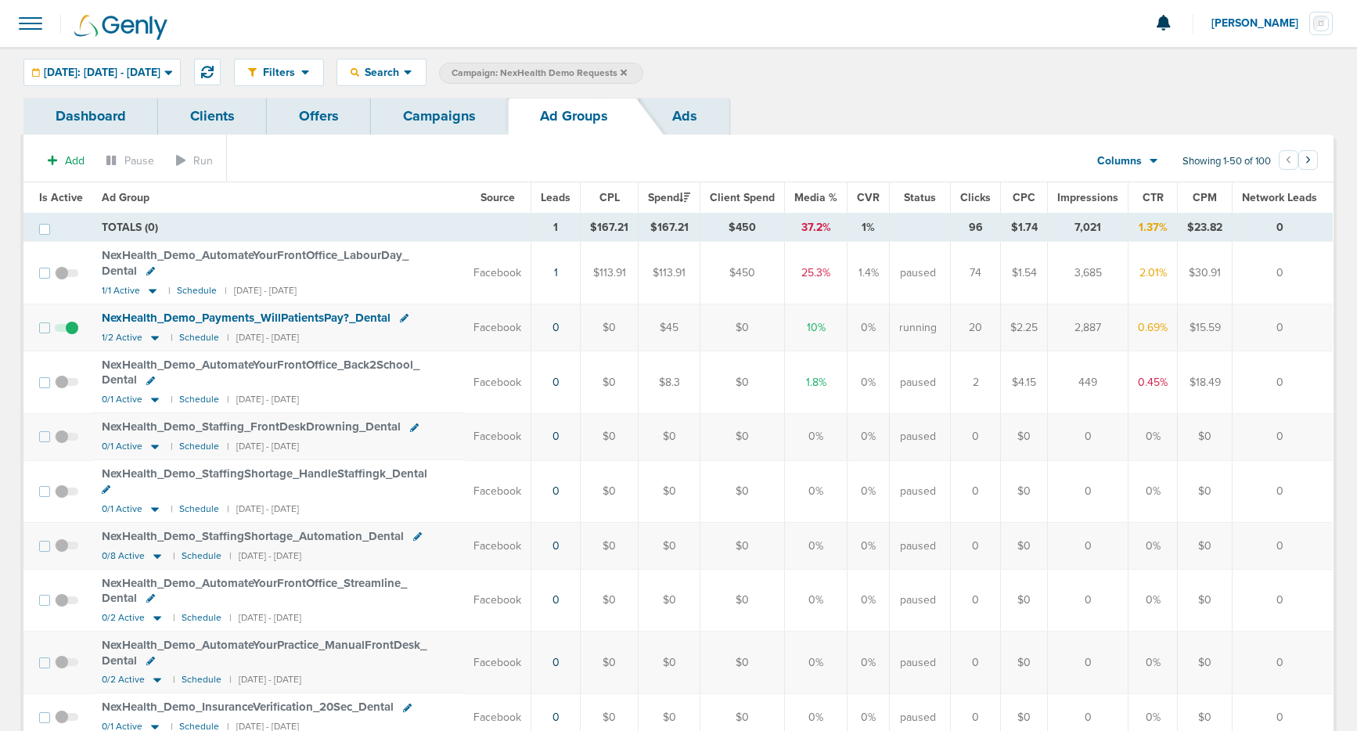
click at [414, 117] on link "Campaigns" at bounding box center [439, 116] width 137 height 37
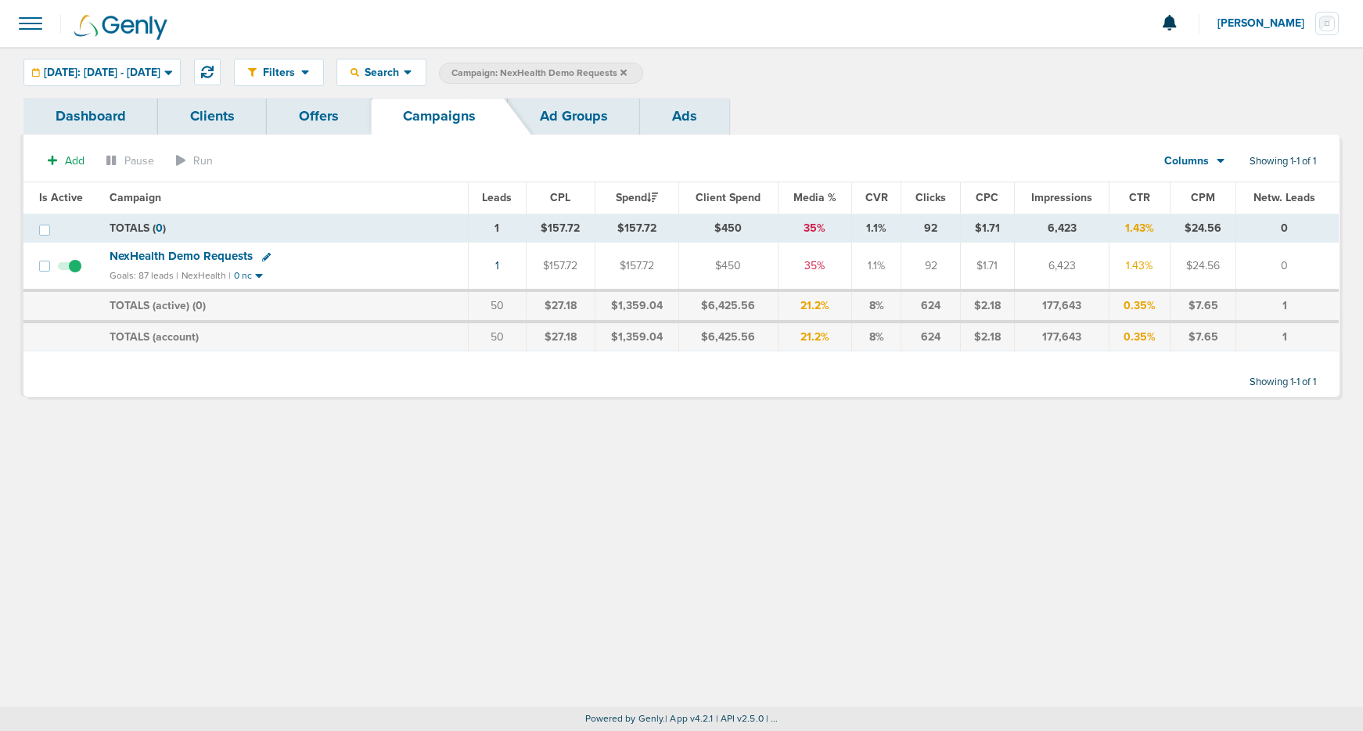
click at [627, 72] on icon at bounding box center [624, 72] width 6 height 9
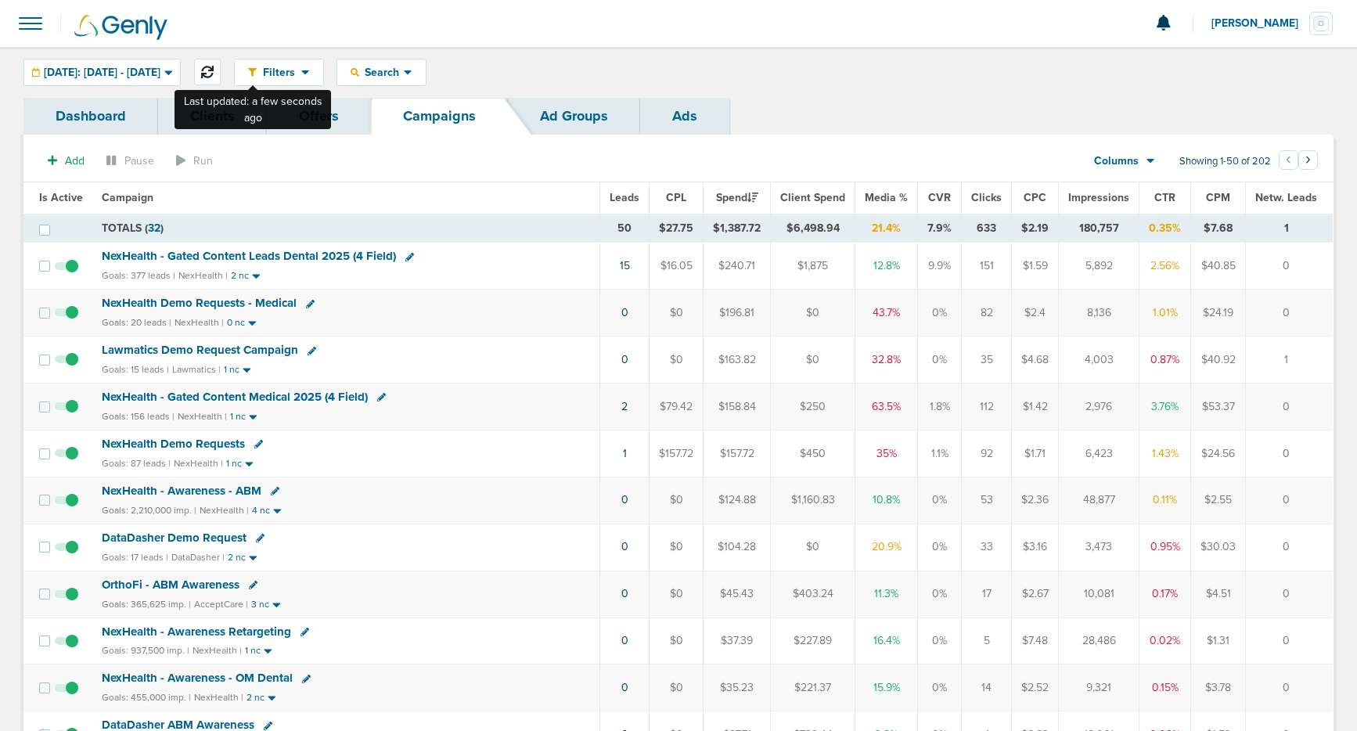
click at [214, 73] on icon at bounding box center [207, 72] width 13 height 13
click at [149, 535] on span "DataDasher Demo Request" at bounding box center [174, 538] width 145 height 14
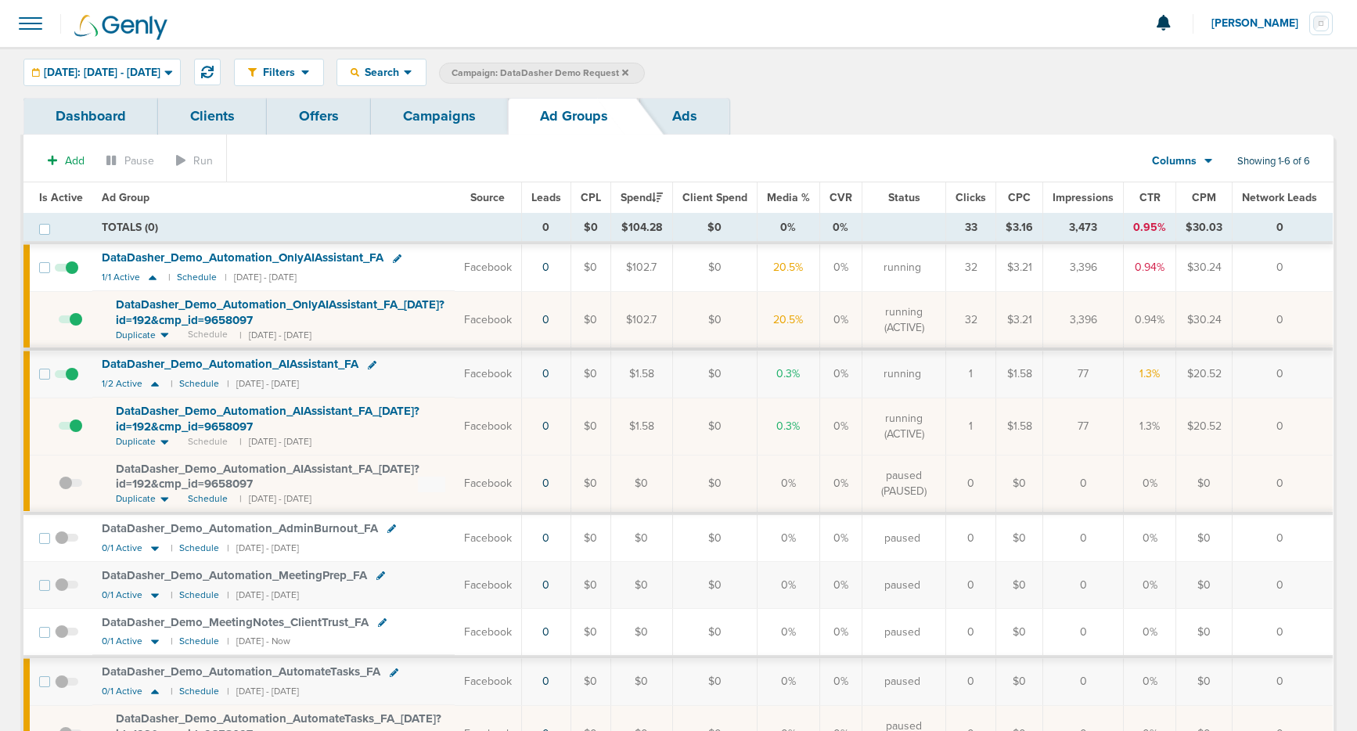
click at [430, 129] on link "Campaigns" at bounding box center [439, 116] width 137 height 37
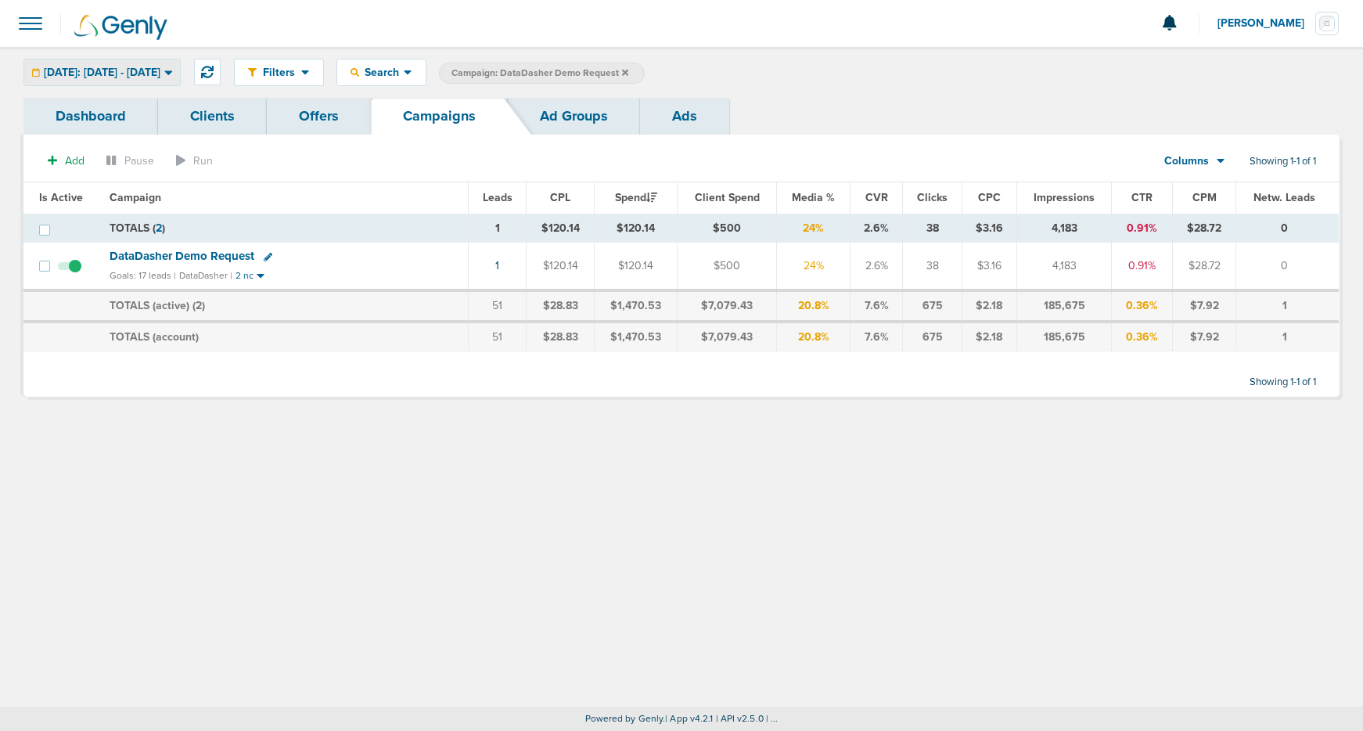
drag, startPoint x: 139, startPoint y: 68, endPoint x: 139, endPoint y: 79, distance: 11.0
click at [139, 69] on span "[DATE]: [DATE] - [DATE]" at bounding box center [102, 72] width 117 height 11
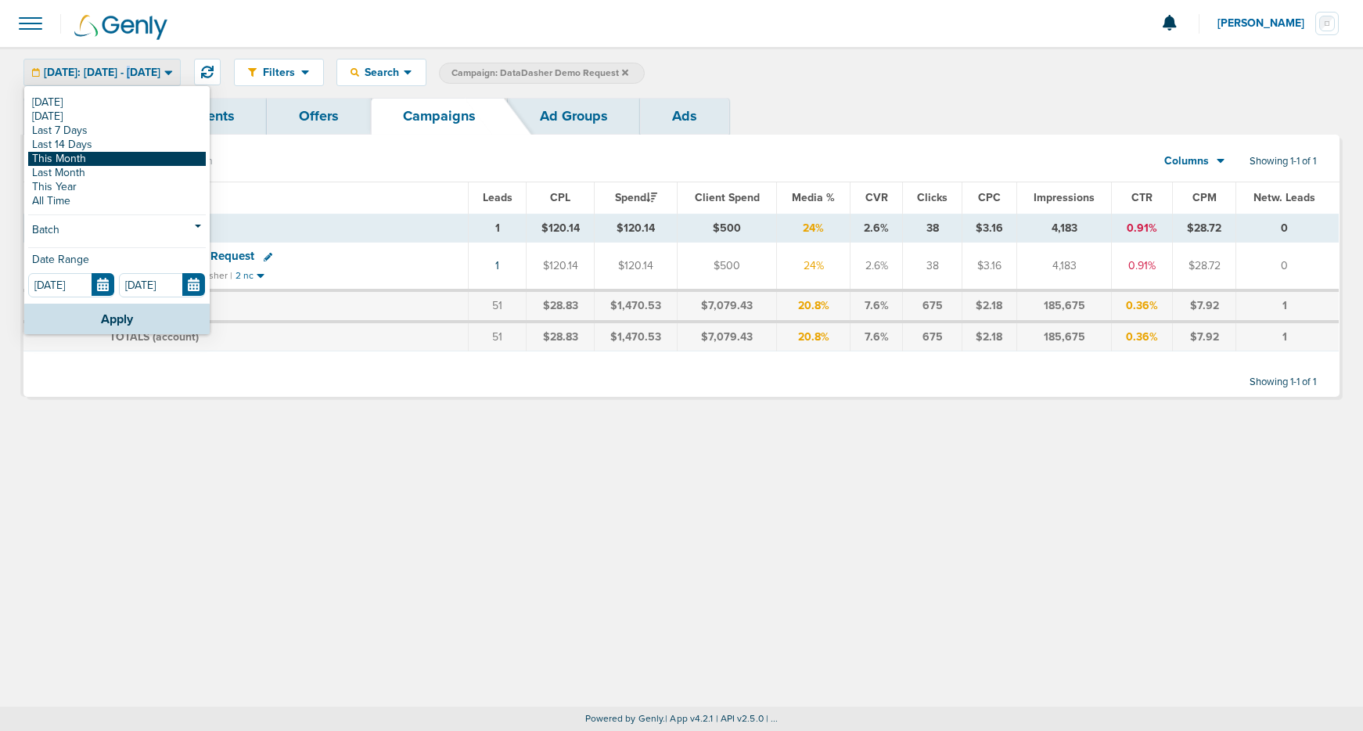
click at [129, 157] on link "This Month" at bounding box center [117, 159] width 178 height 14
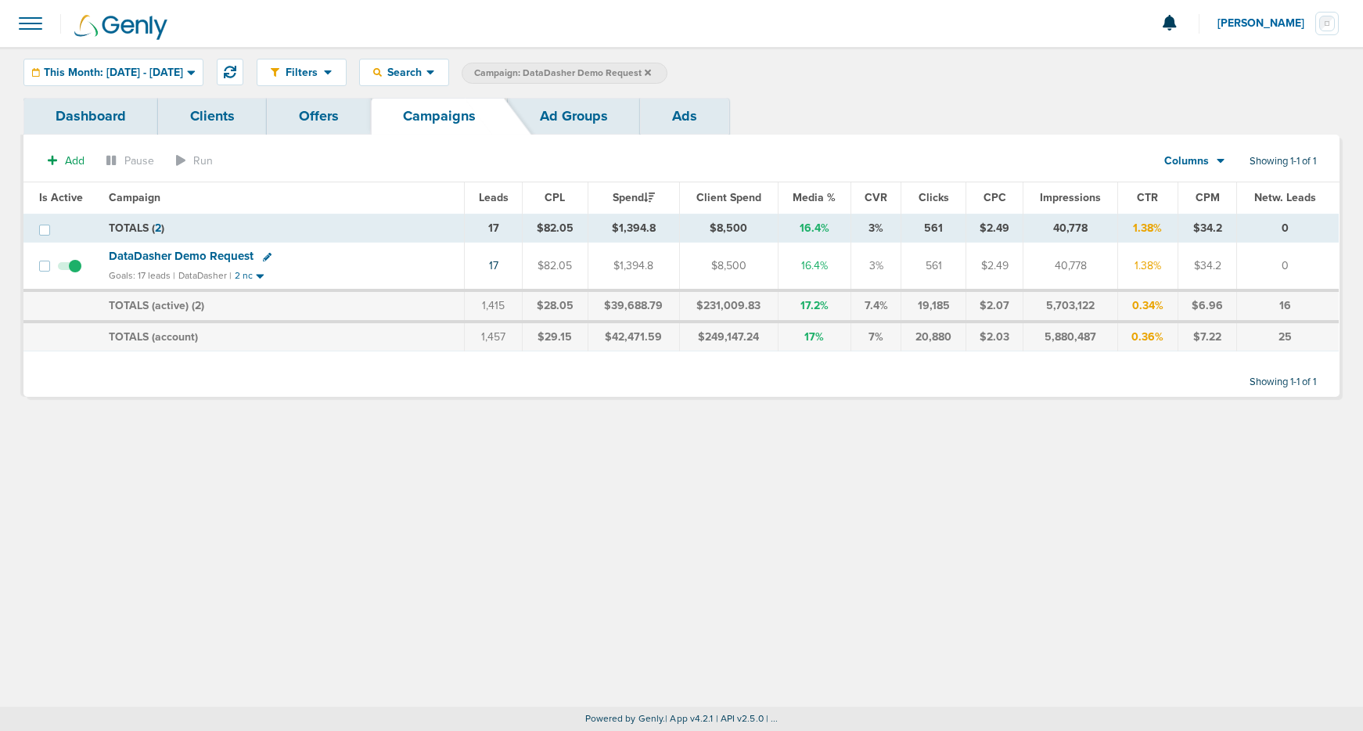
click at [157, 257] on span "DataDasher Demo Request" at bounding box center [181, 256] width 145 height 14
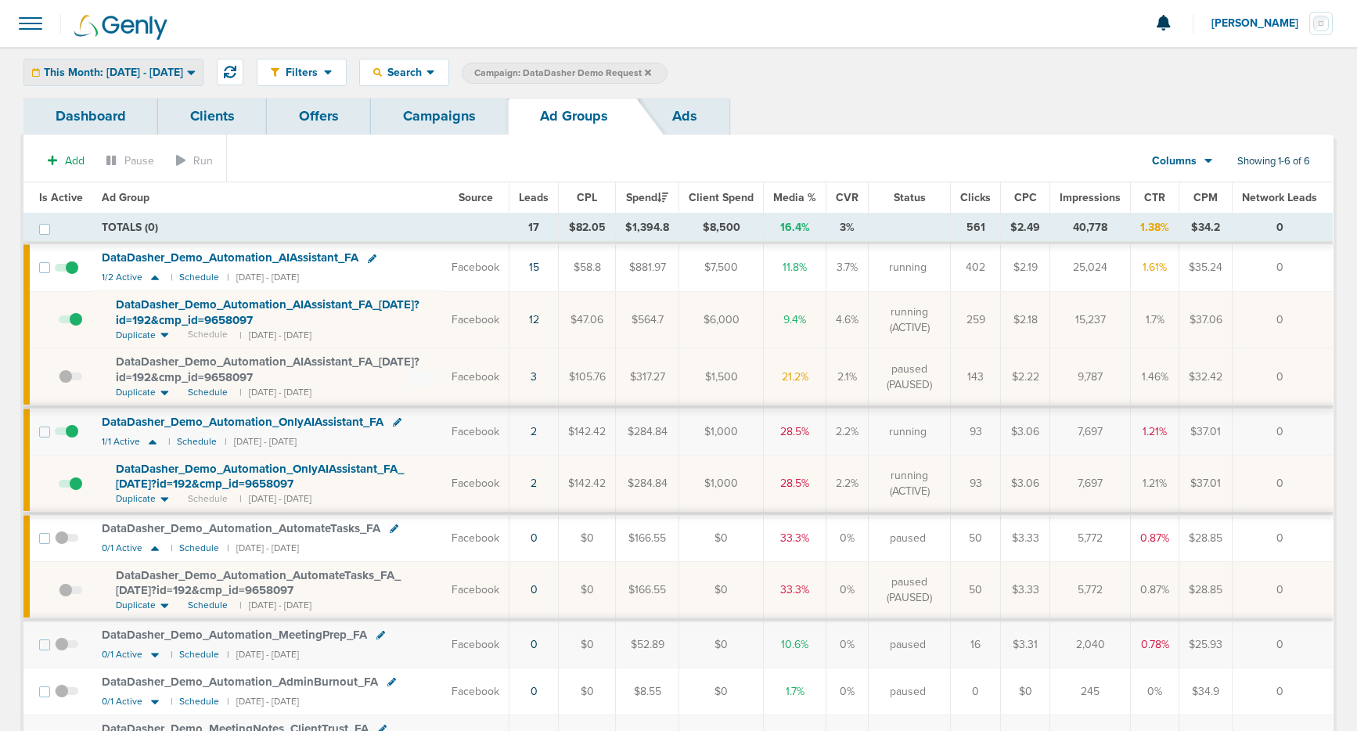
click at [146, 73] on span "This Month: [DATE] - [DATE]" at bounding box center [113, 72] width 139 height 11
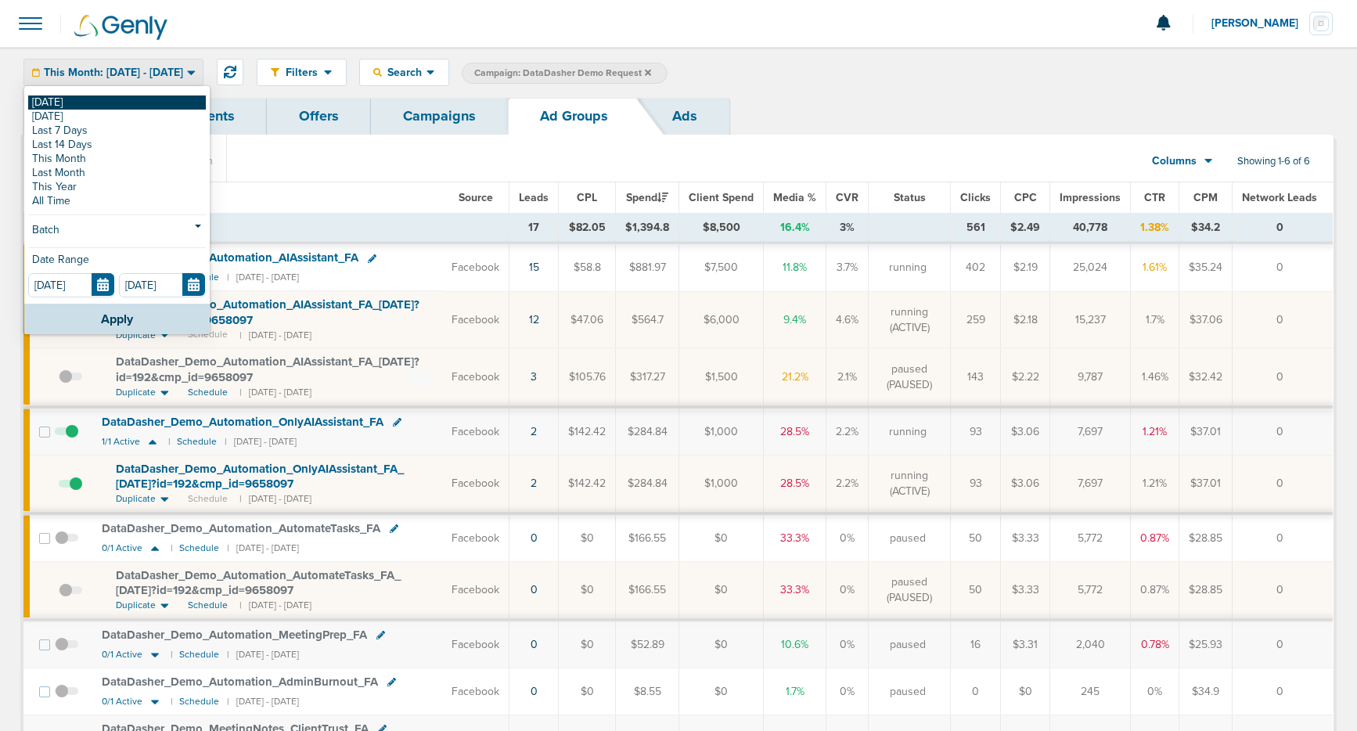
click at [140, 105] on link "[DATE]" at bounding box center [117, 102] width 178 height 14
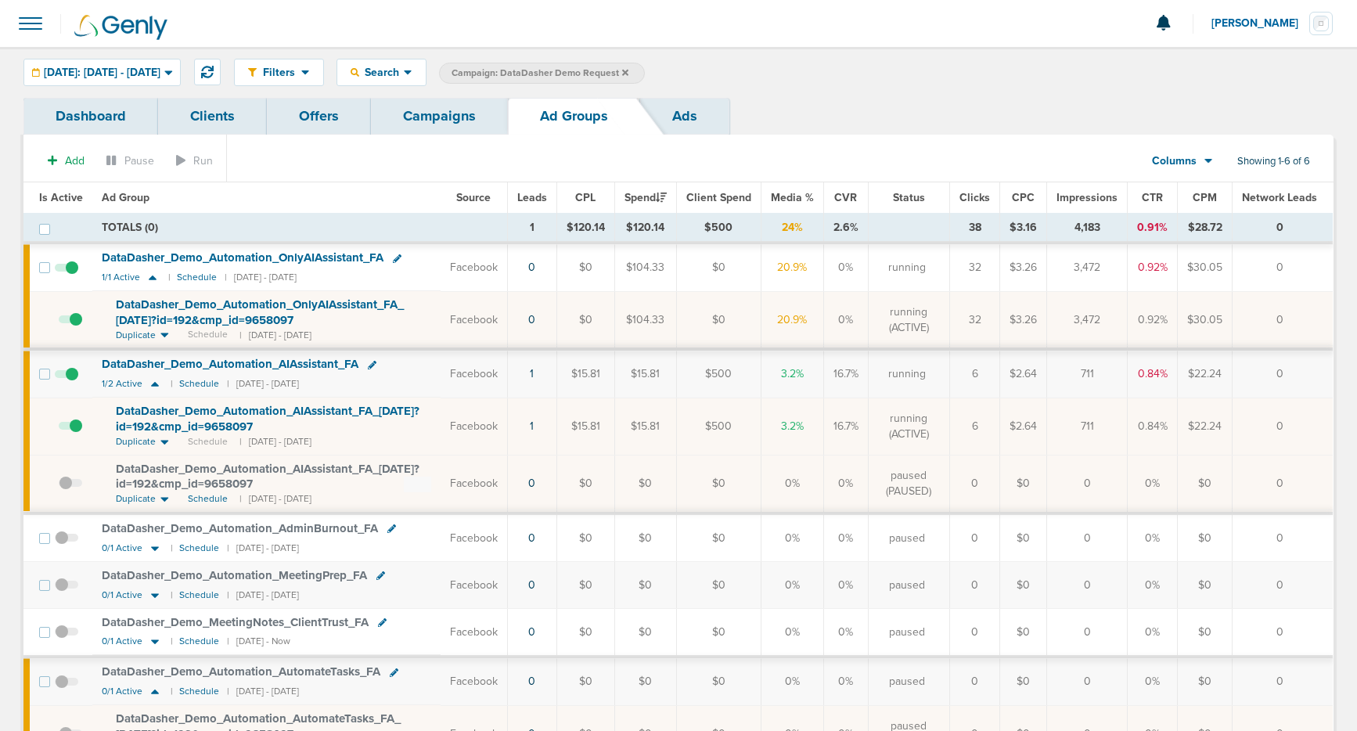
click at [413, 117] on link "Campaigns" at bounding box center [439, 116] width 137 height 37
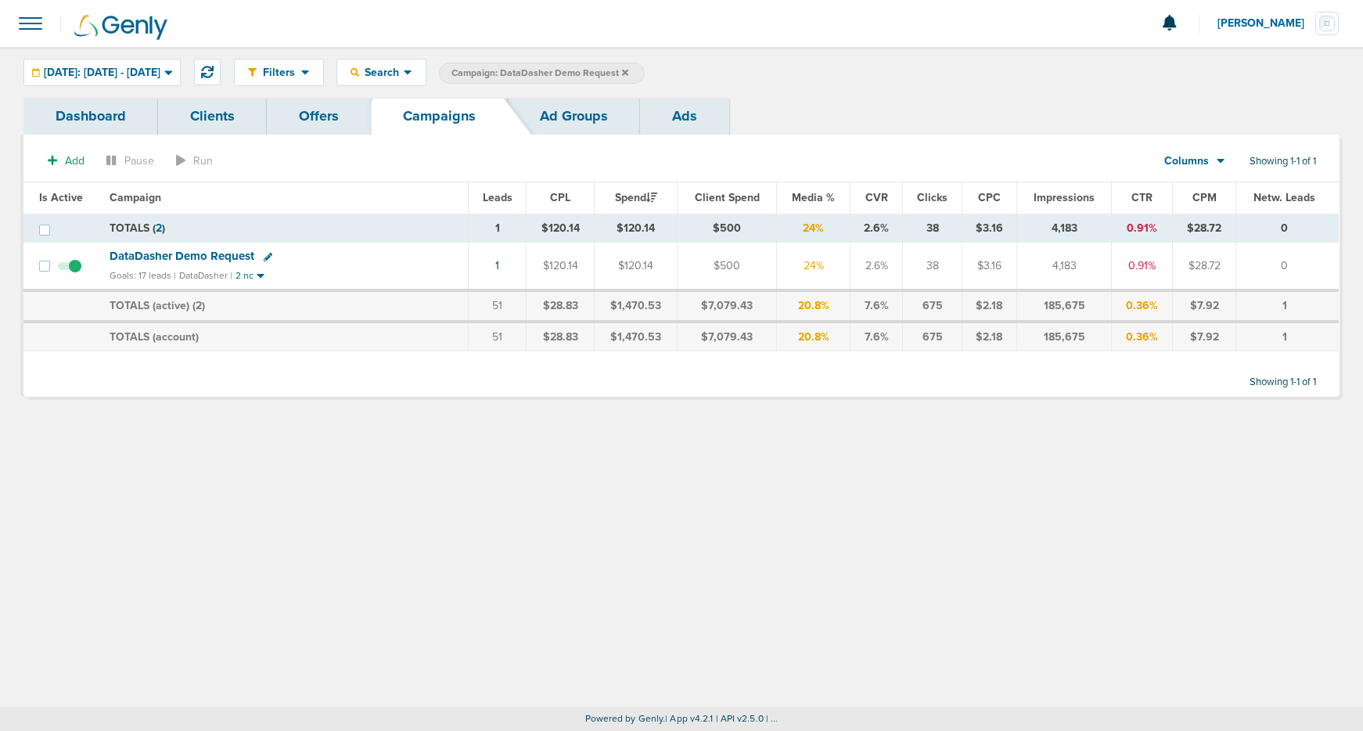
click at [71, 274] on span at bounding box center [69, 274] width 23 height 0
click at [70, 269] on input "checkbox" at bounding box center [70, 269] width 0 height 0
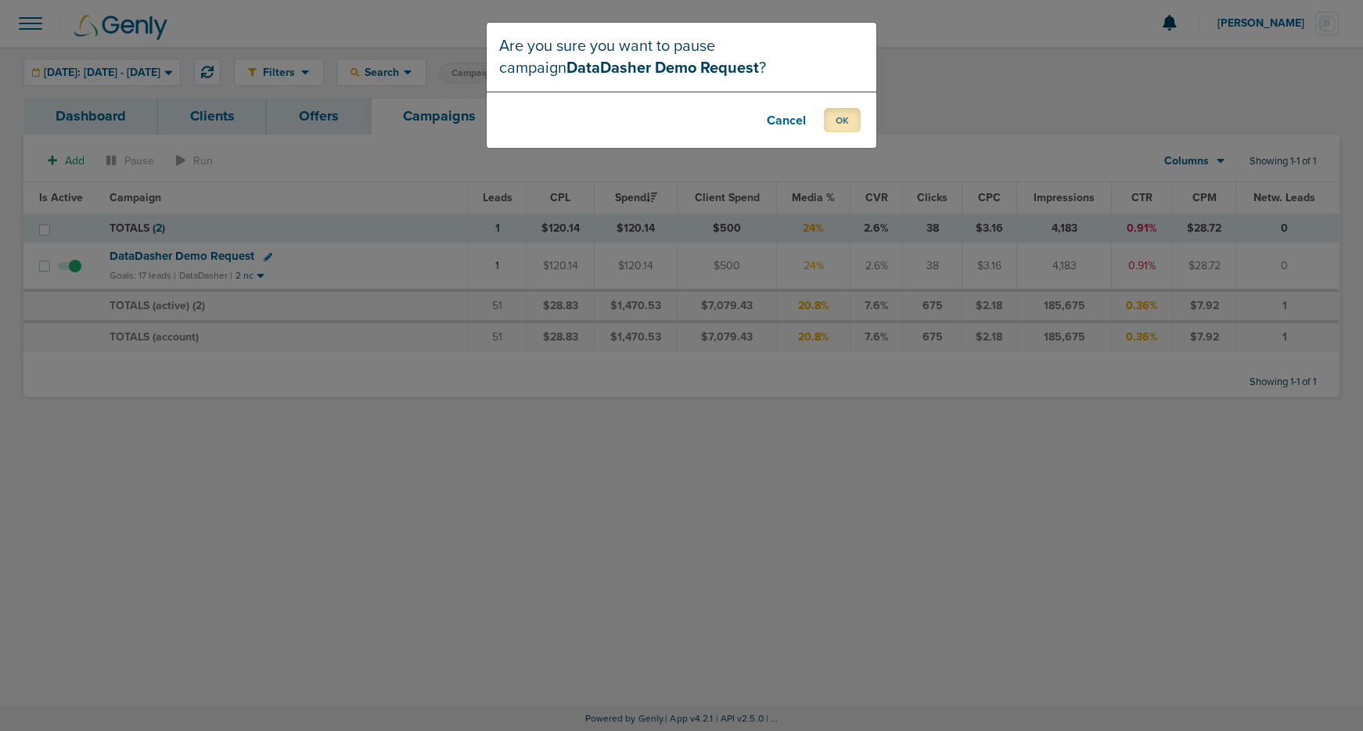
click at [842, 124] on button "OK" at bounding box center [842, 120] width 37 height 24
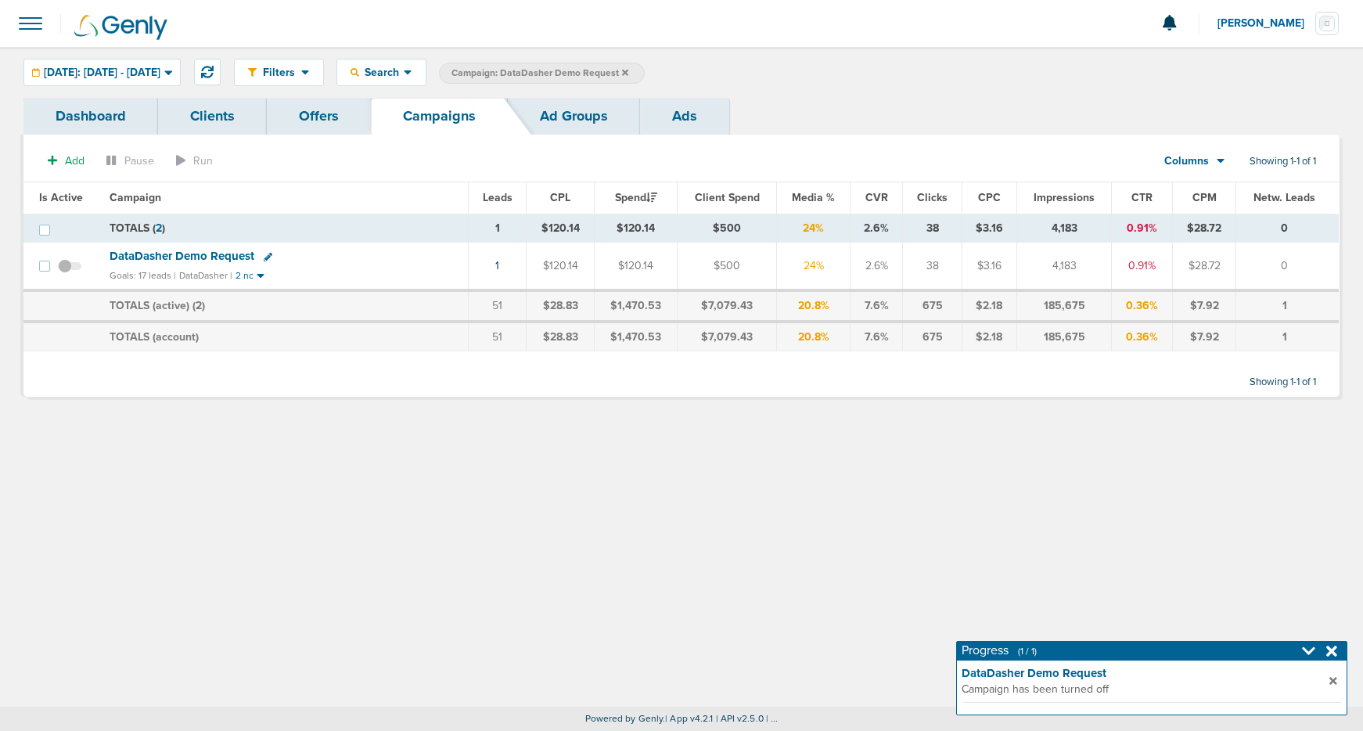
click at [628, 70] on icon at bounding box center [625, 72] width 6 height 6
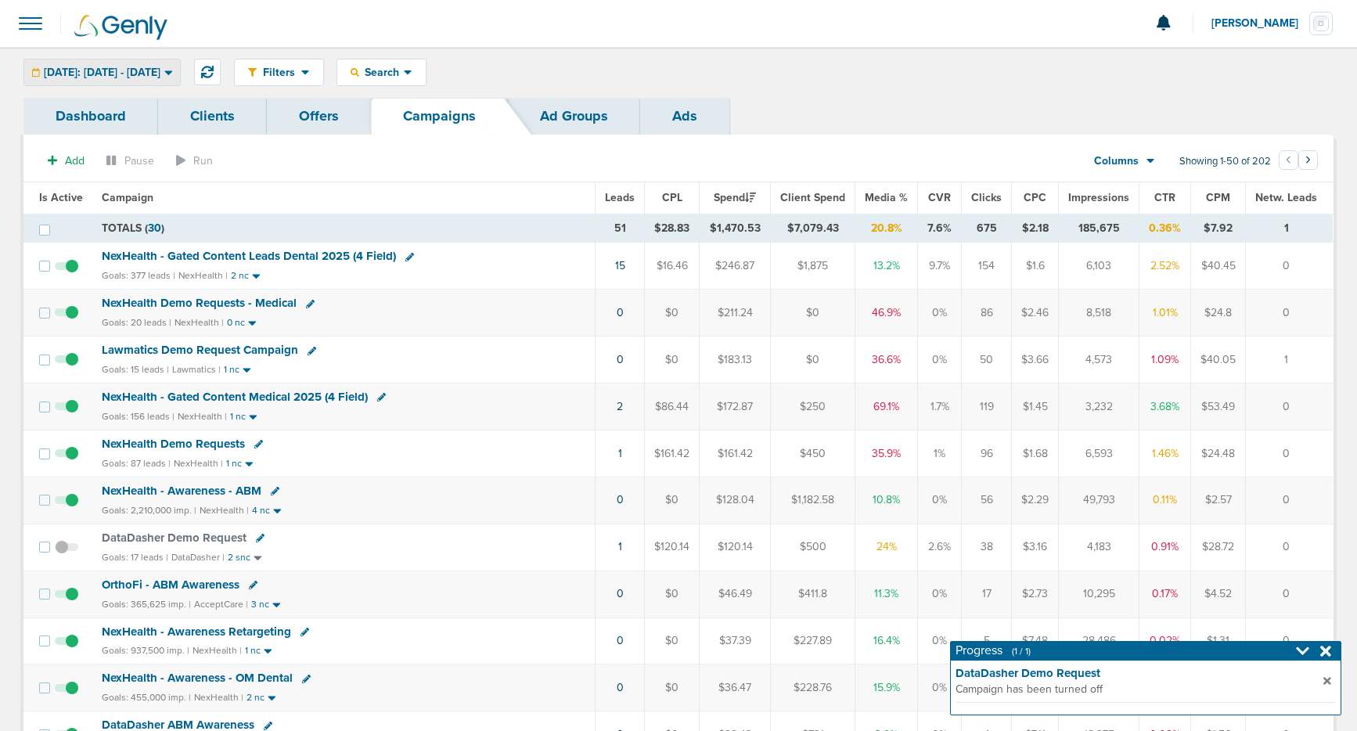
click at [149, 81] on div "[DATE]: [DATE] - [DATE]" at bounding box center [102, 72] width 156 height 26
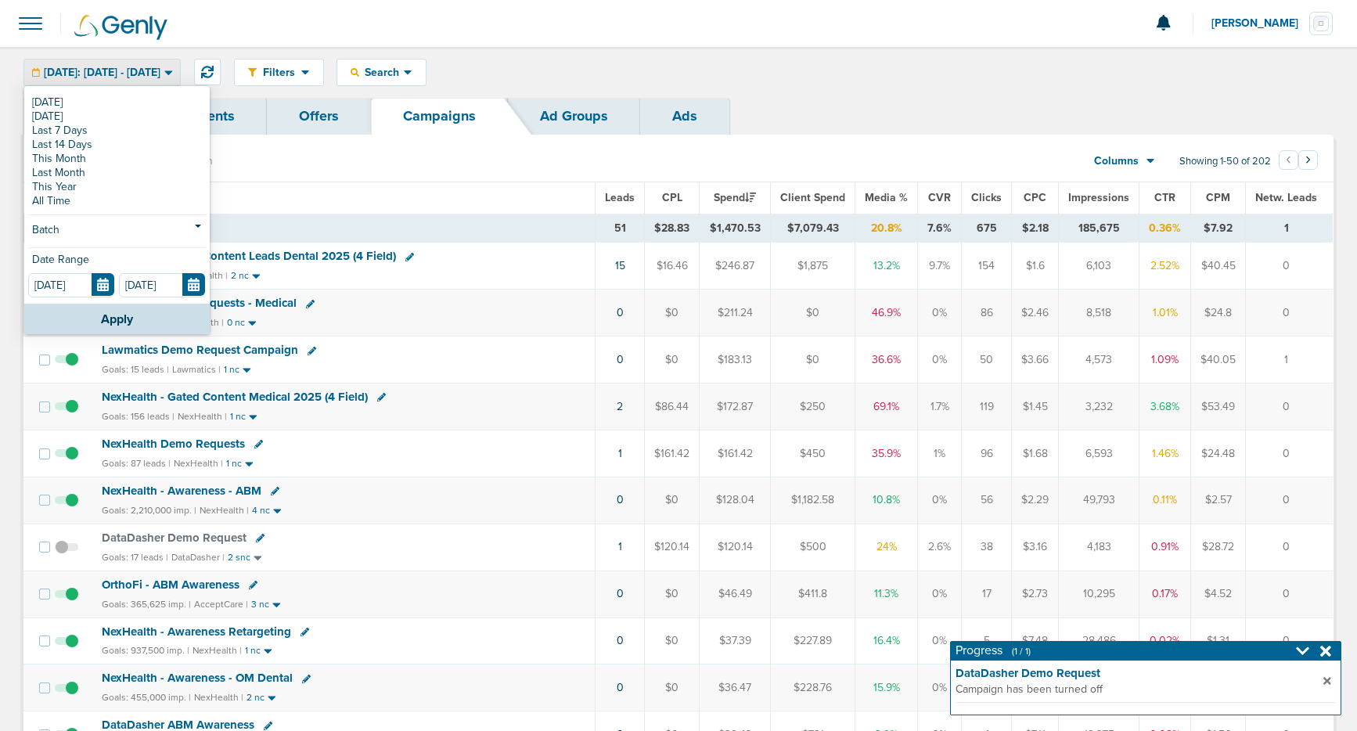
click at [615, 69] on div "Filters Active Only Settings Status Active Inactive Objectives MQL SQL Traffic …" at bounding box center [784, 72] width 1100 height 27
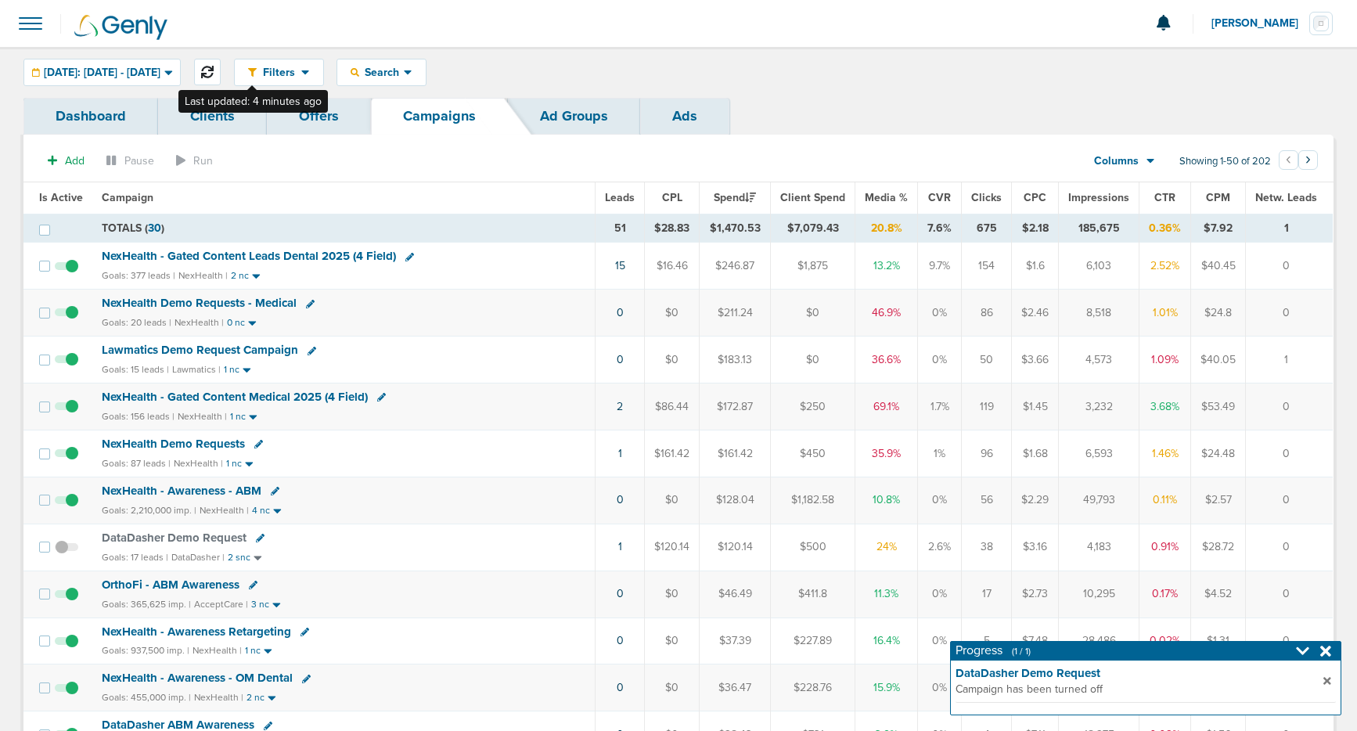
click at [214, 72] on icon at bounding box center [207, 72] width 13 height 13
click at [211, 442] on span "NexHealth Demo Requests" at bounding box center [173, 444] width 143 height 14
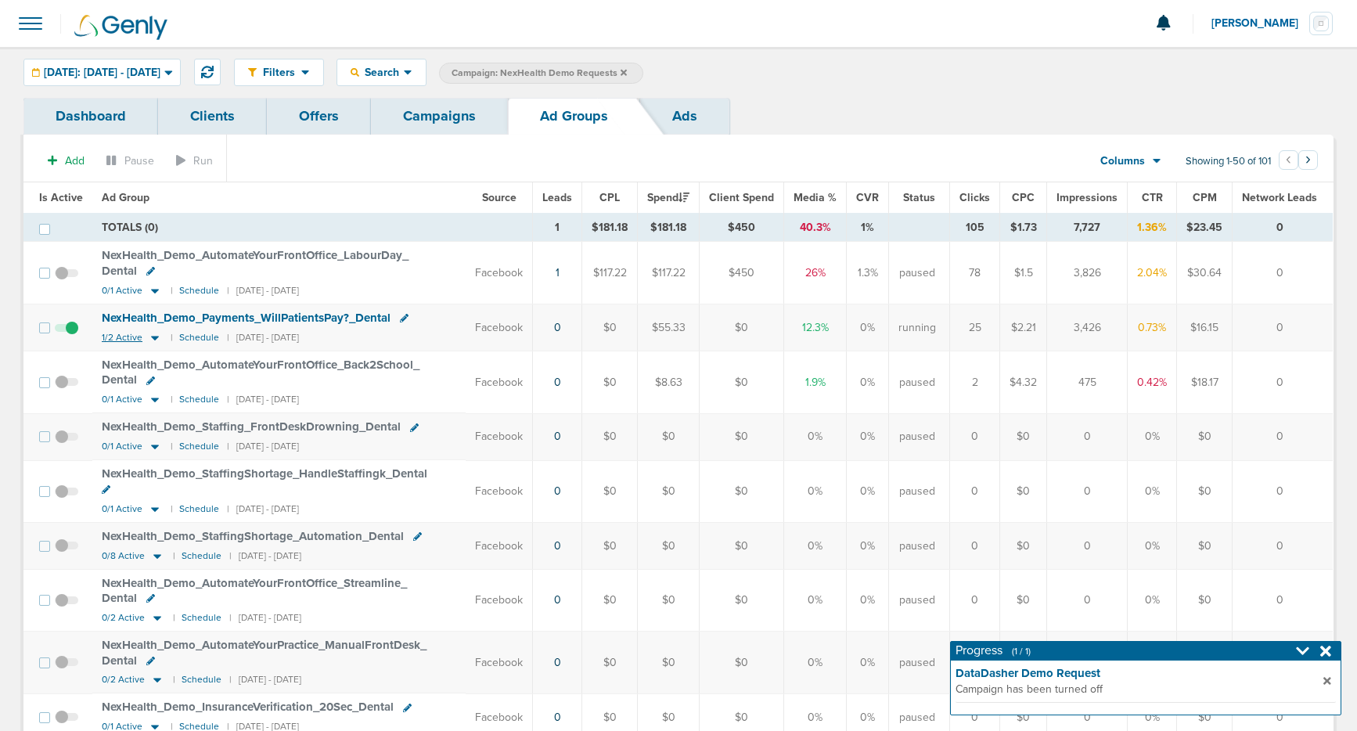
click at [153, 340] on icon at bounding box center [155, 337] width 16 height 13
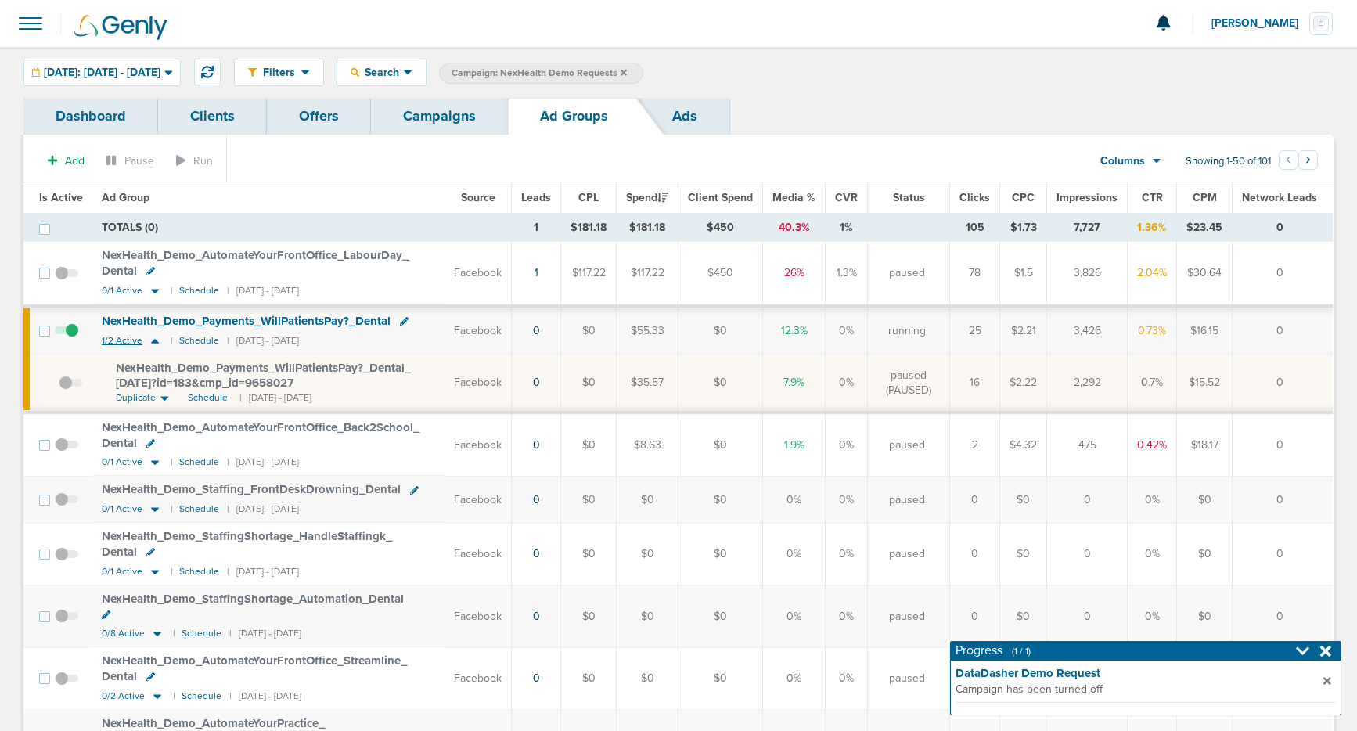
click at [153, 340] on icon at bounding box center [155, 341] width 8 height 5
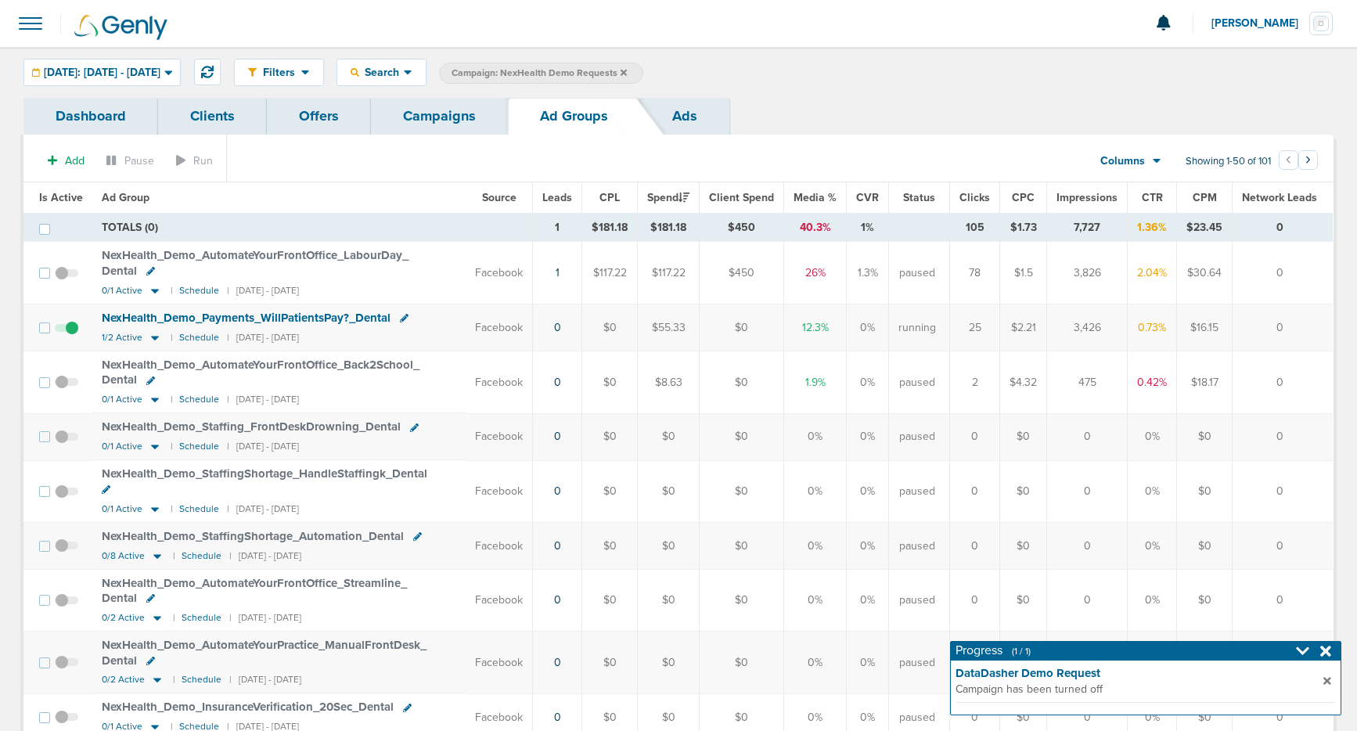
scroll to position [9, 0]
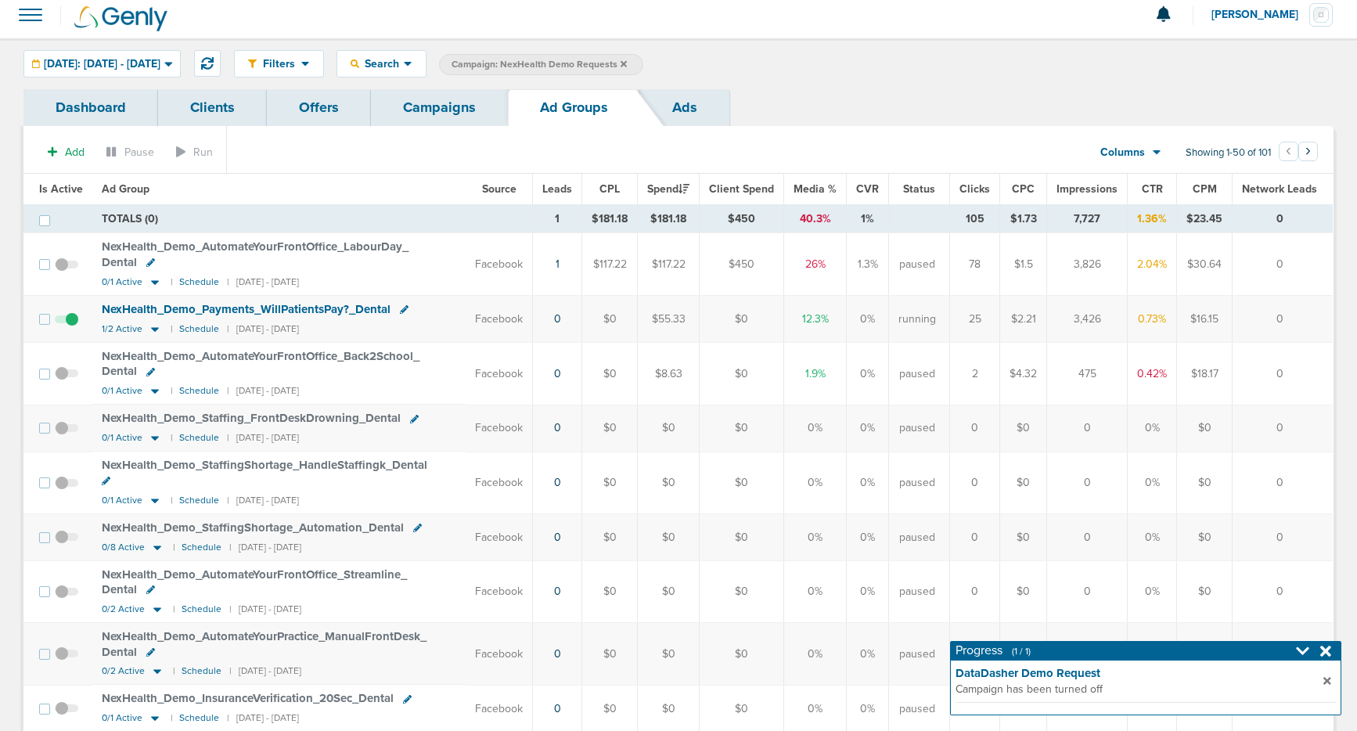
click at [459, 107] on link "Campaigns" at bounding box center [439, 107] width 137 height 37
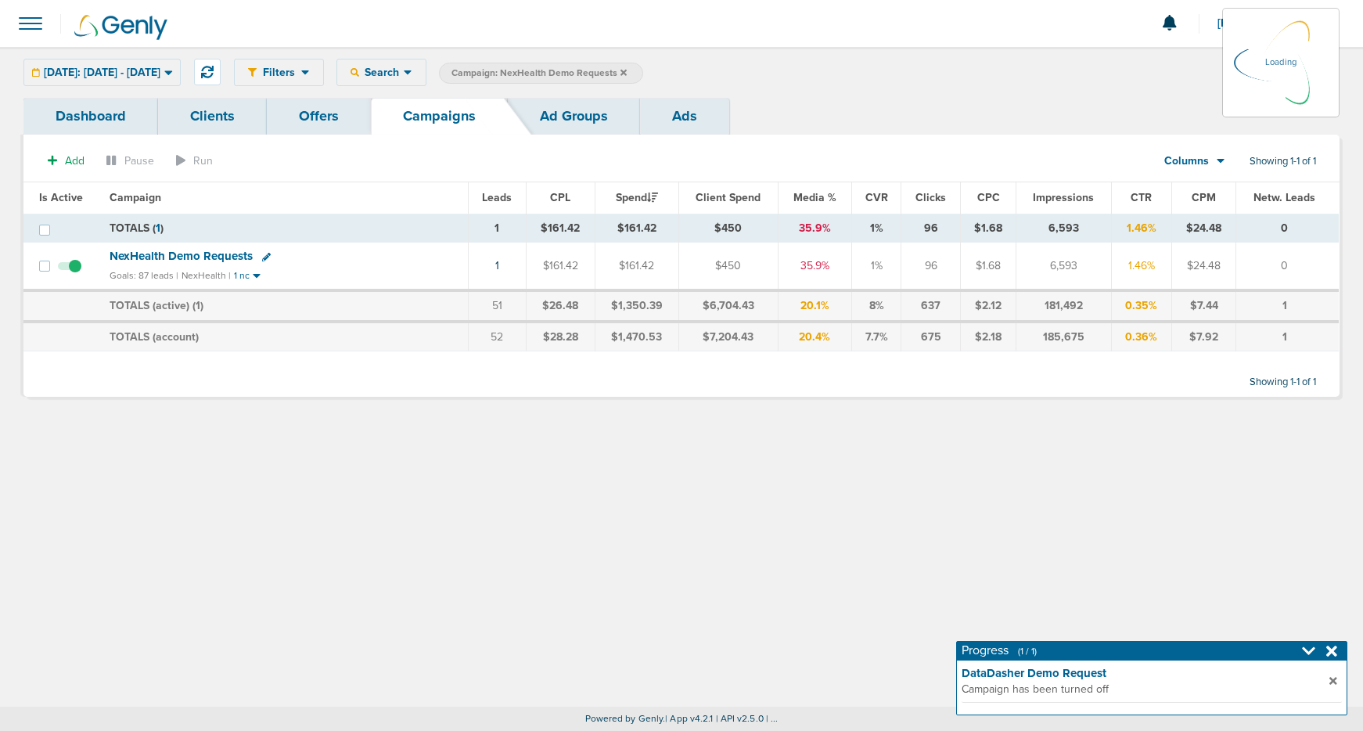
click at [627, 68] on icon at bounding box center [624, 72] width 6 height 9
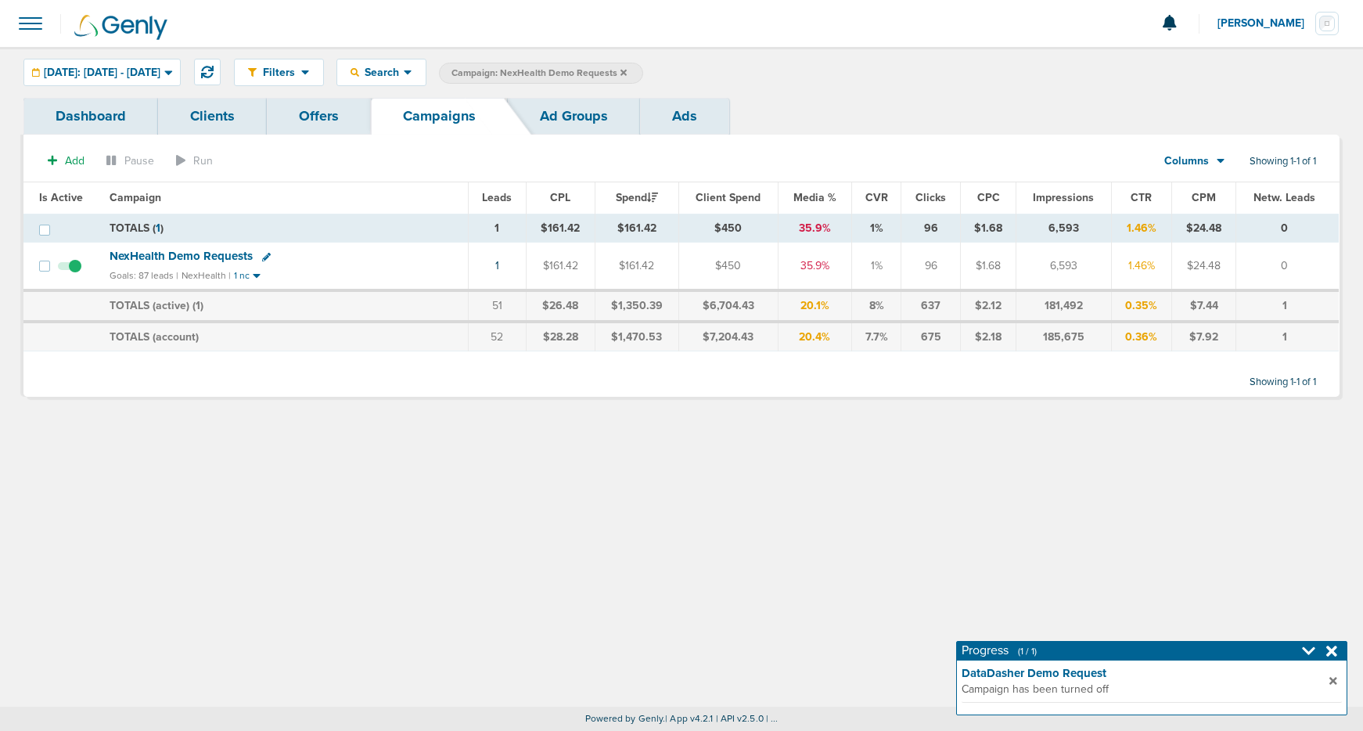
click at [627, 70] on icon at bounding box center [624, 72] width 6 height 9
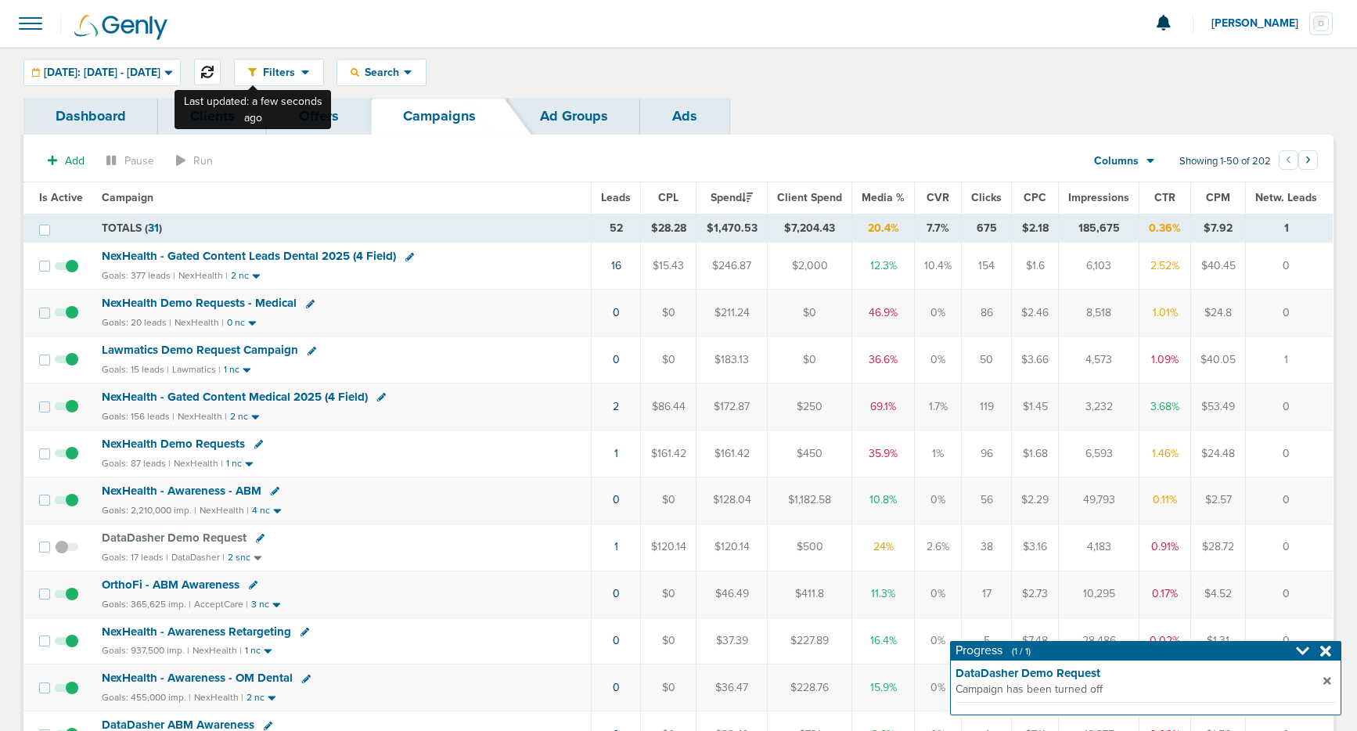
click at [214, 70] on icon at bounding box center [207, 72] width 13 height 13
click at [1329, 654] on icon at bounding box center [1325, 651] width 11 height 11
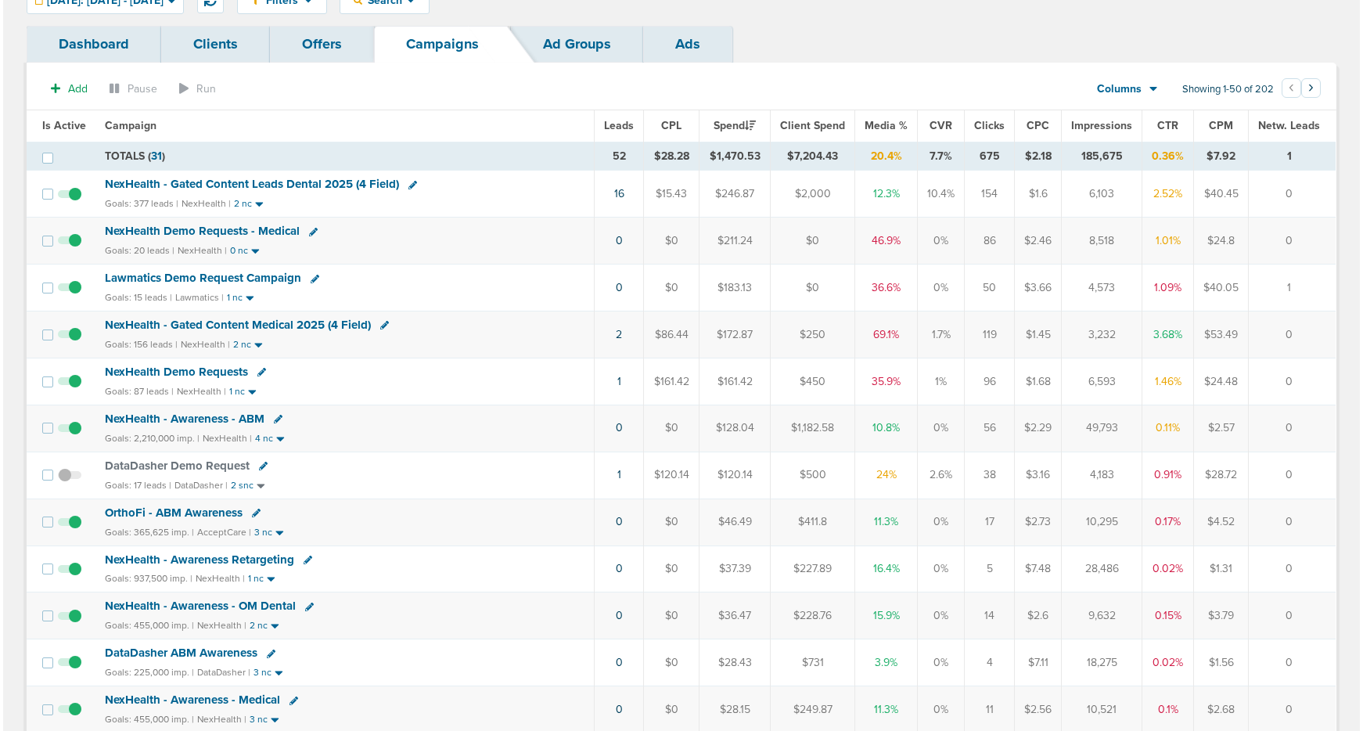
scroll to position [74, 0]
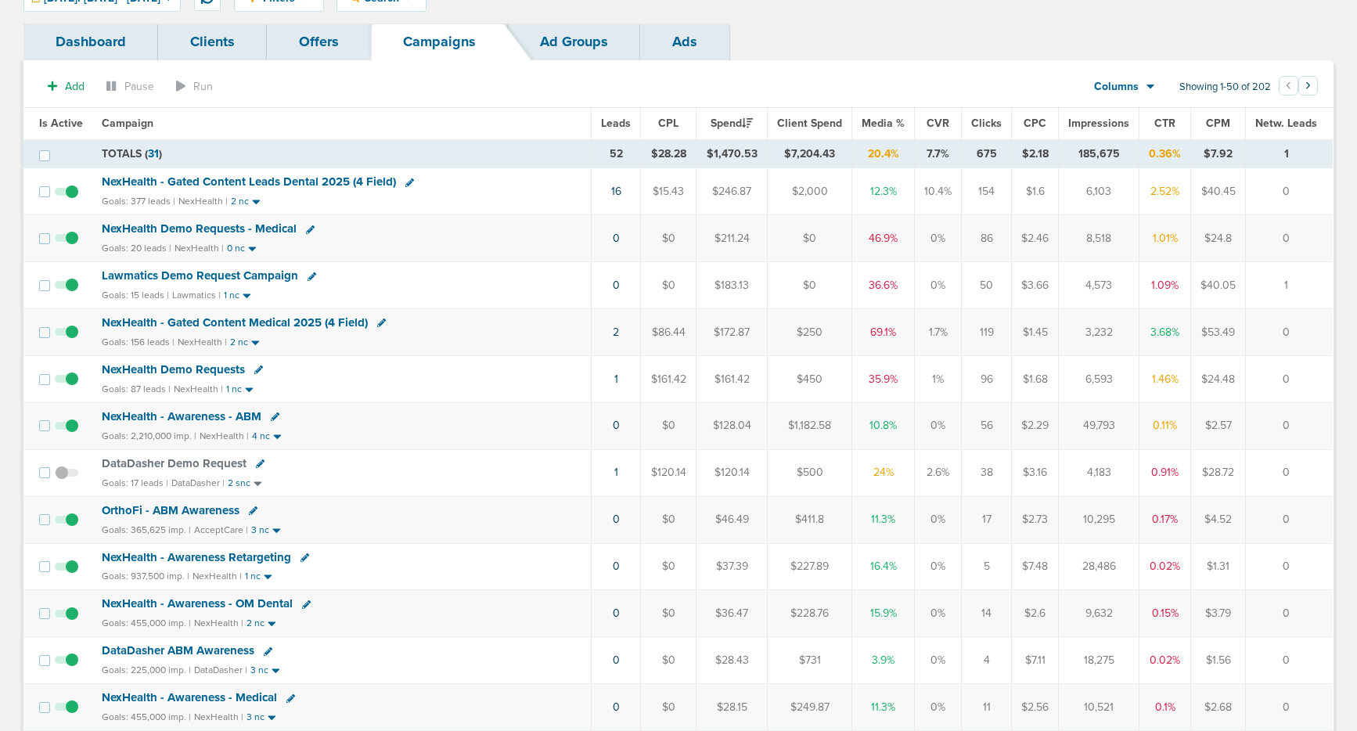
click at [306, 231] on icon at bounding box center [310, 229] width 9 height 9
select select
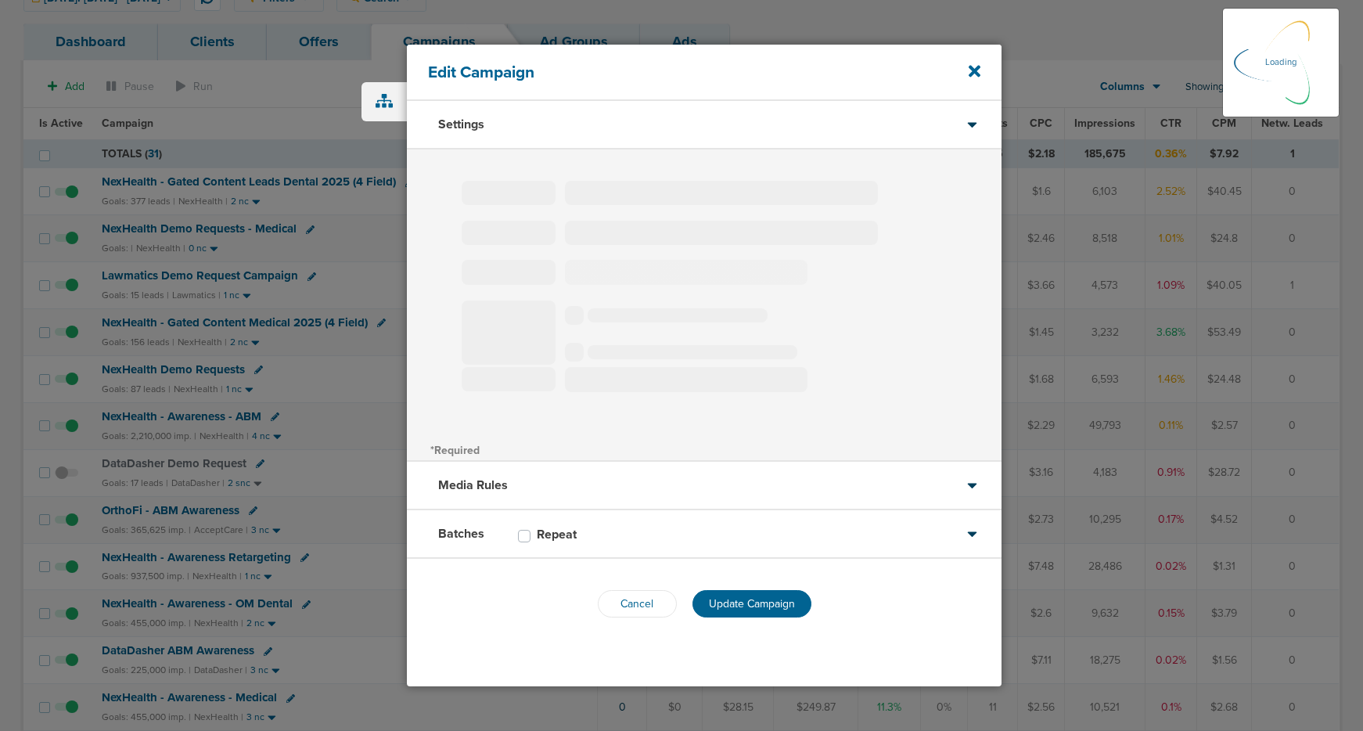
type input "NexHealth Demo Requests - Medical"
select select "Leads"
radio input "true"
select select "readOnly"
select select "1"
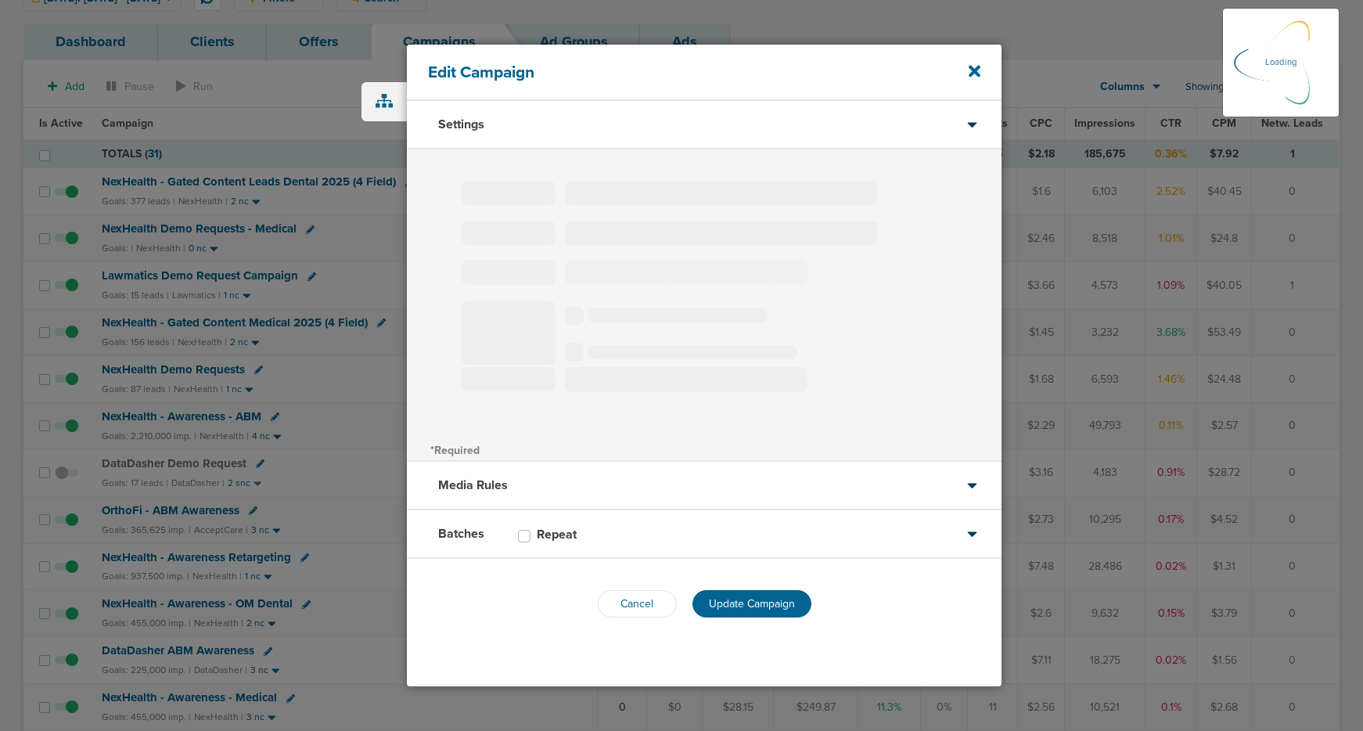
select select "2"
select select "3"
select select "4"
select select "6"
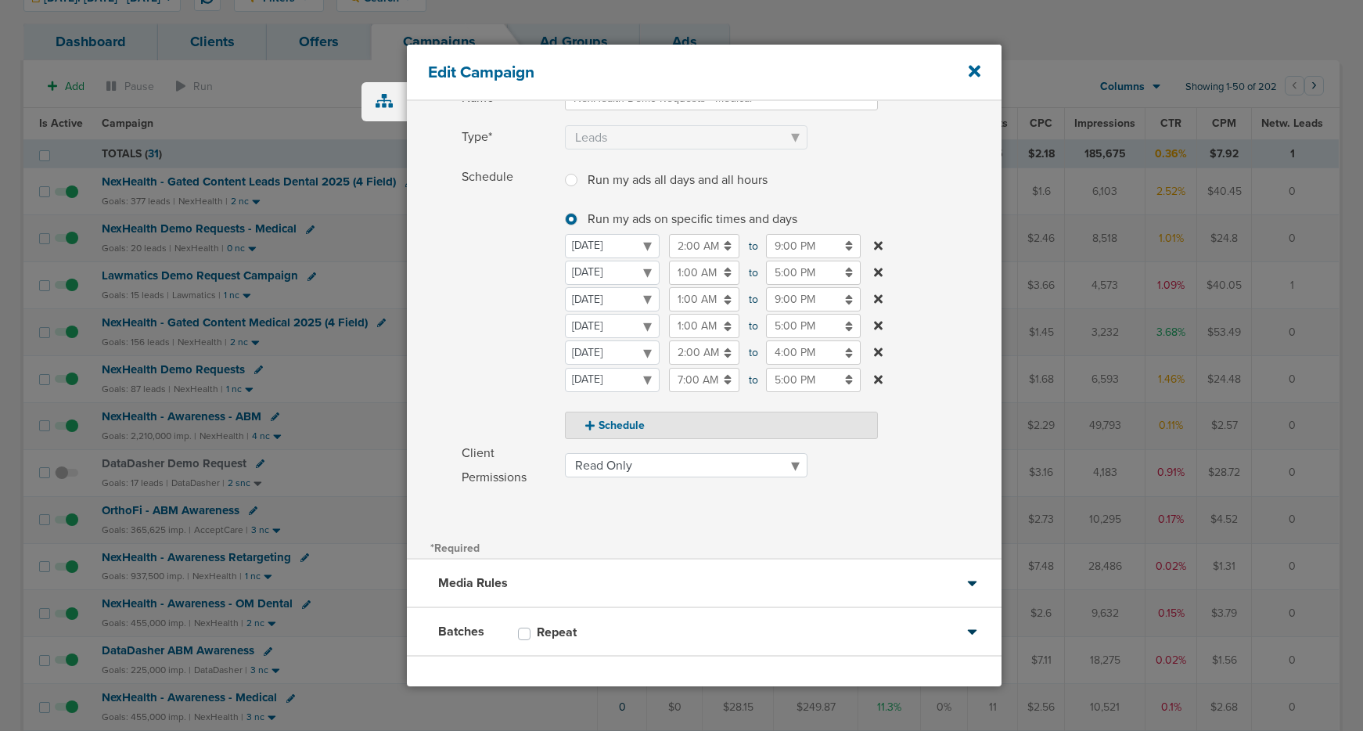
scroll to position [195, 0]
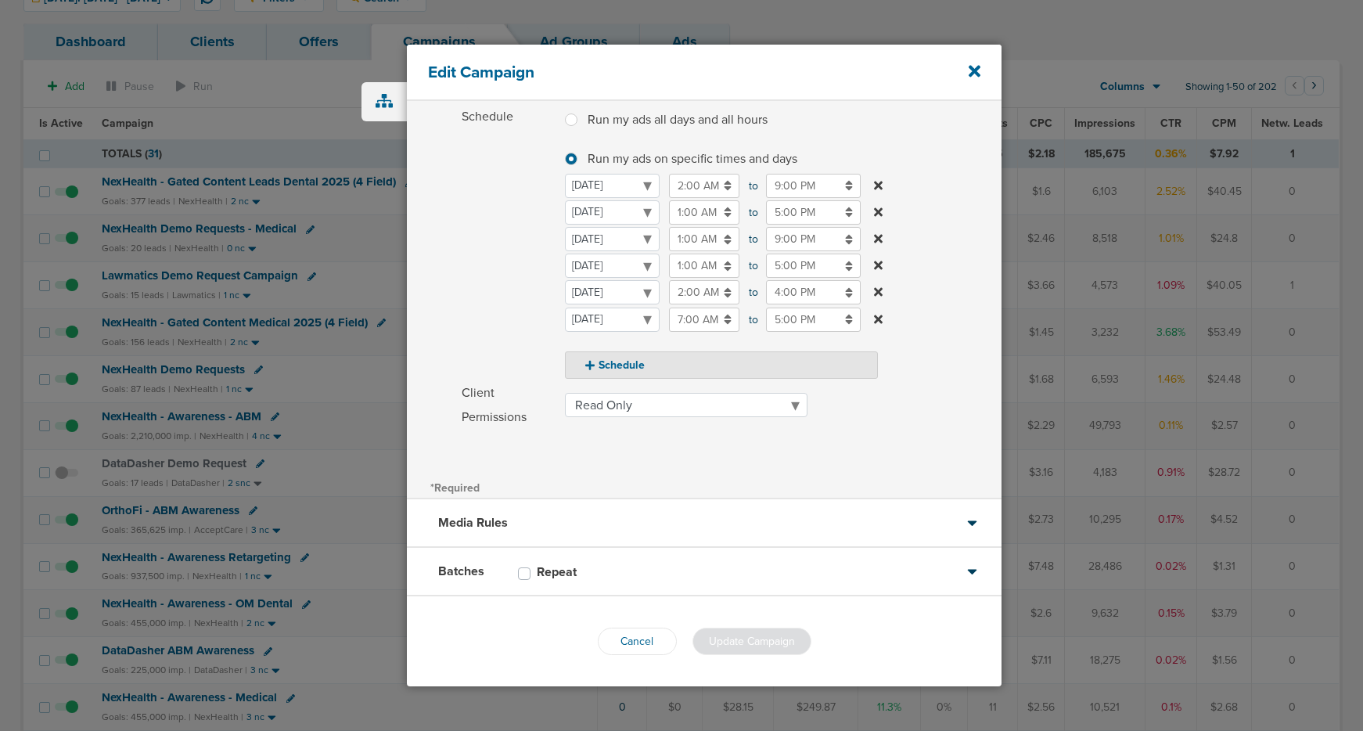
click at [693, 563] on div "Batches Repeat" at bounding box center [704, 572] width 595 height 49
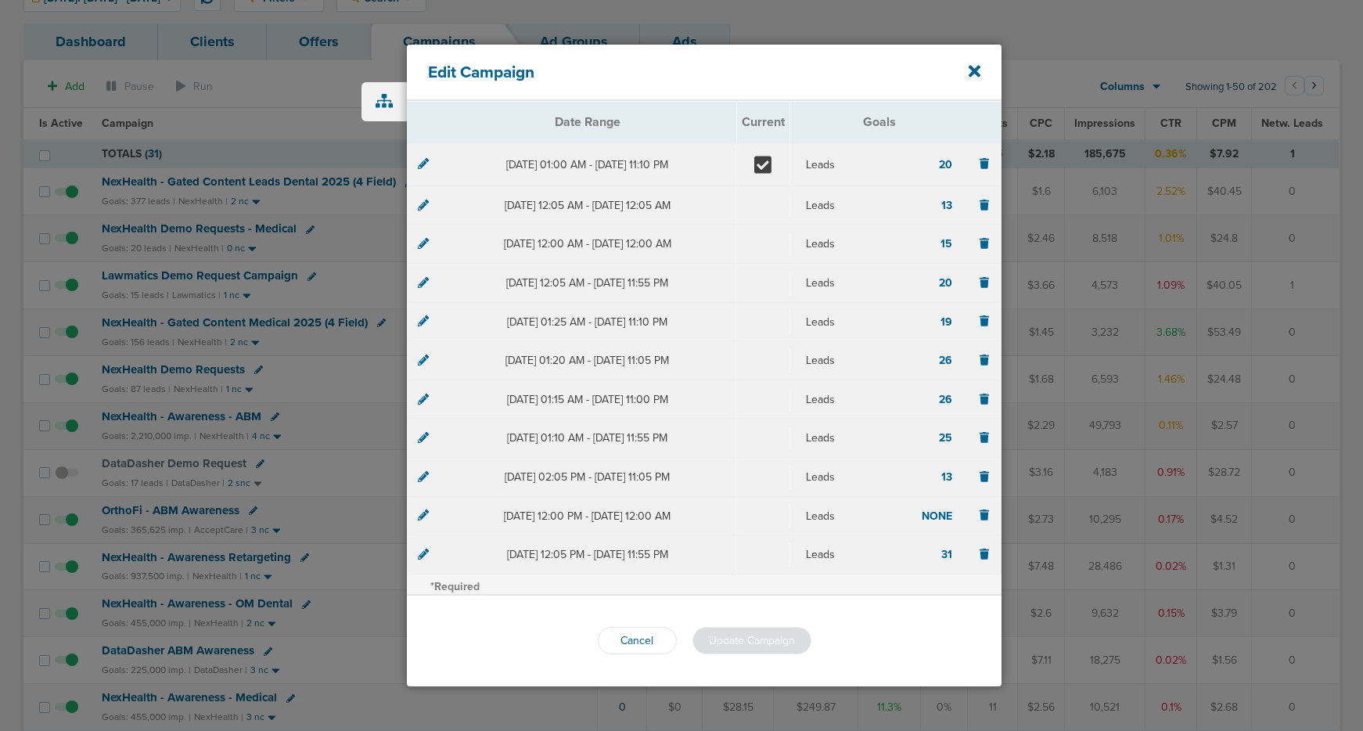
scroll to position [171, 0]
click at [423, 160] on icon at bounding box center [423, 162] width 11 height 11
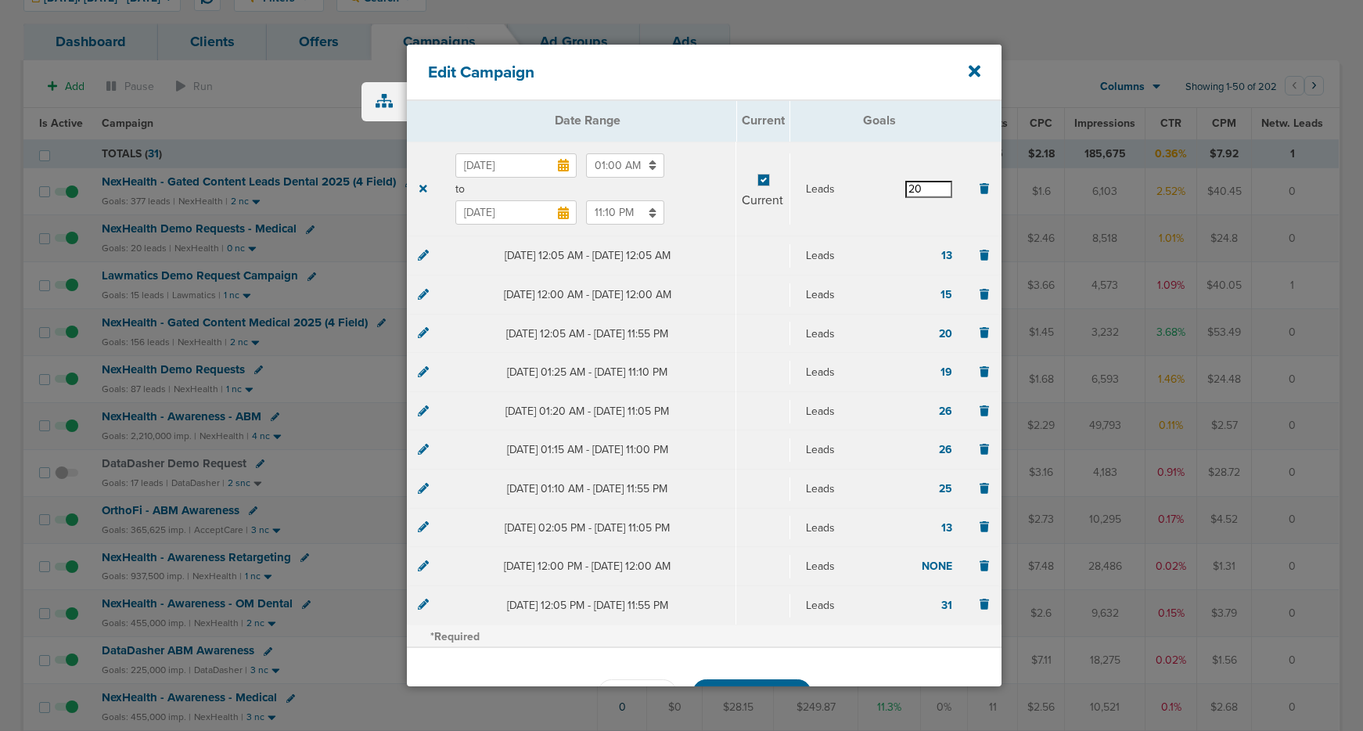
click at [922, 194] on input "20" at bounding box center [928, 189] width 47 height 17
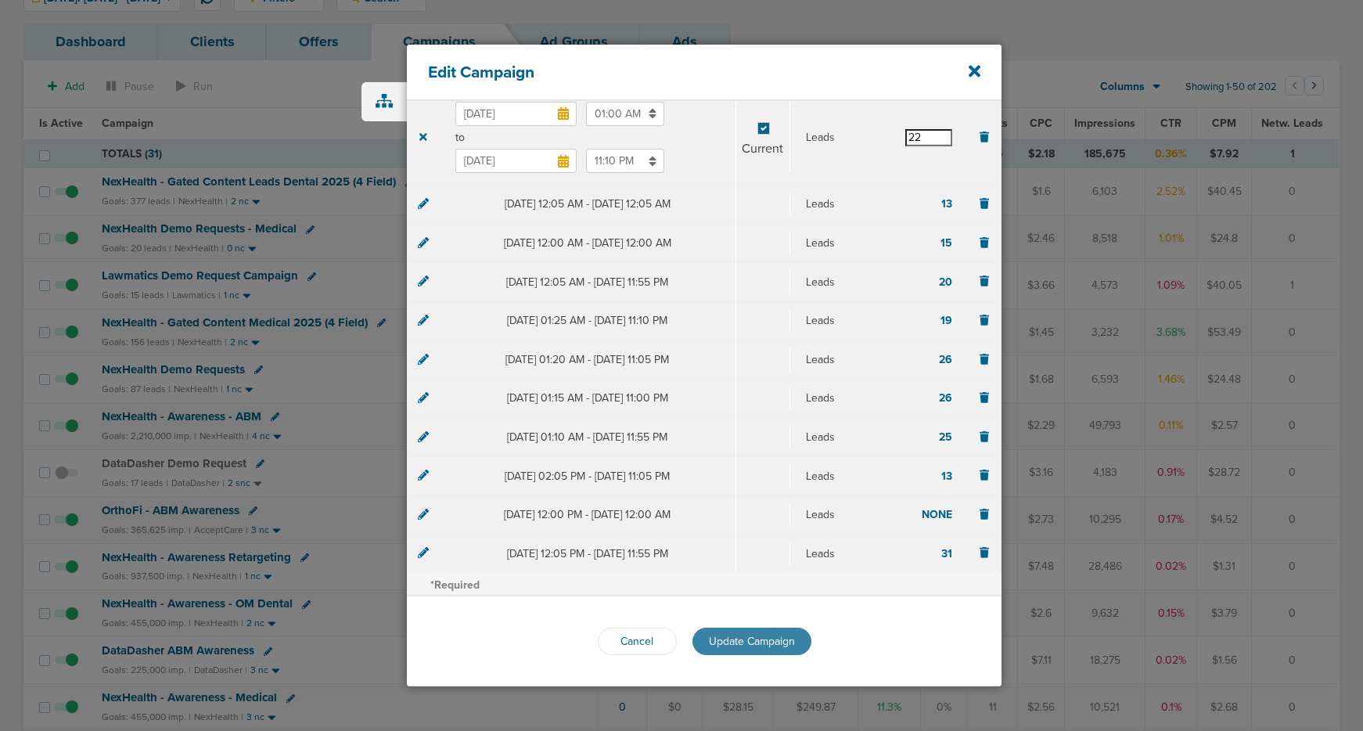
type input "22"
click at [747, 636] on span "Update Campaign" at bounding box center [752, 641] width 86 height 13
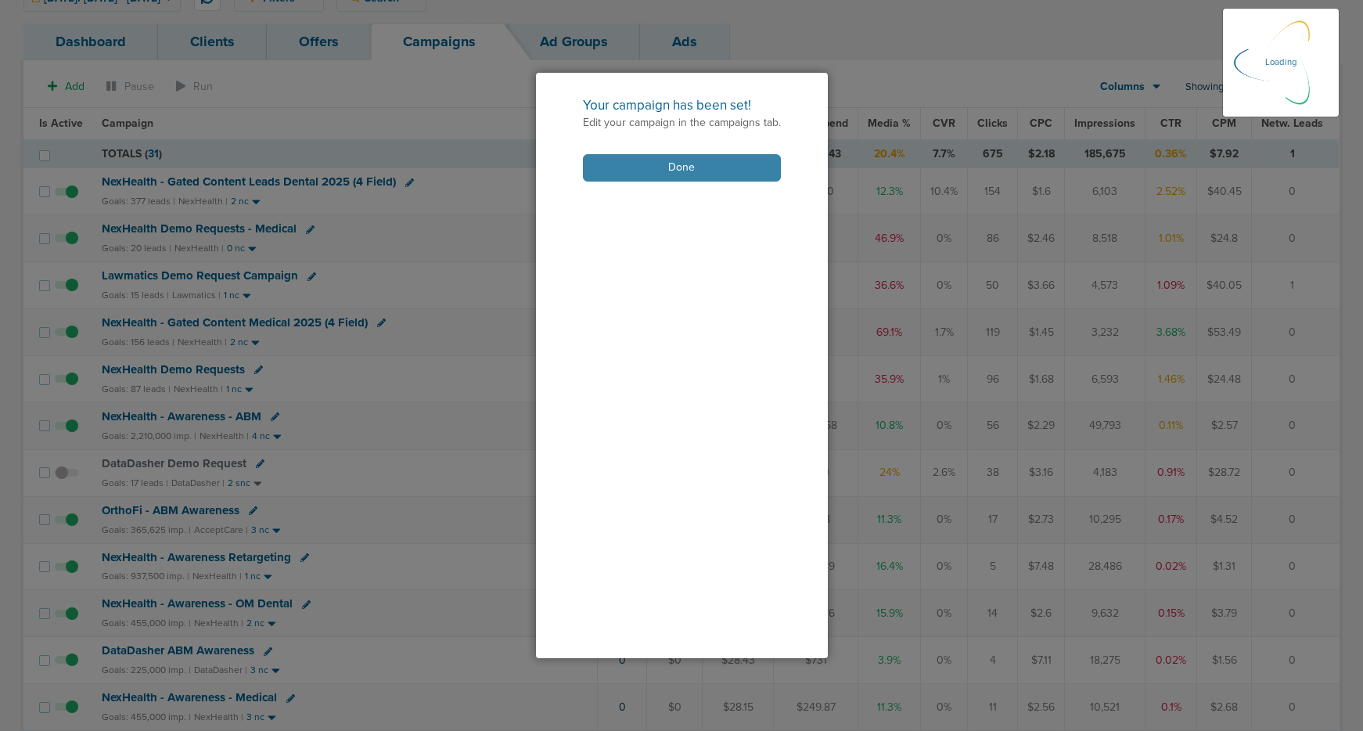
click at [619, 169] on button "Done" at bounding box center [682, 167] width 198 height 27
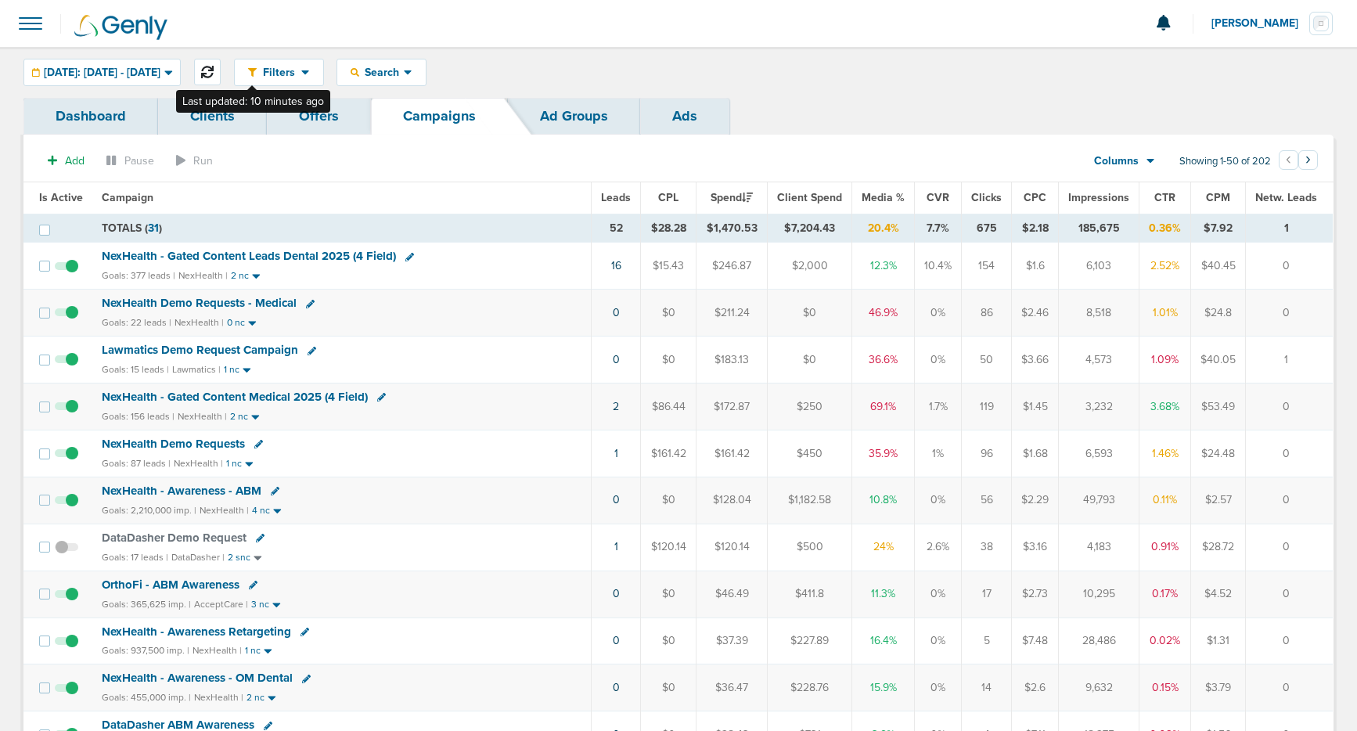
click at [221, 73] on button at bounding box center [207, 72] width 27 height 27
click at [405, 259] on icon at bounding box center [409, 257] width 9 height 9
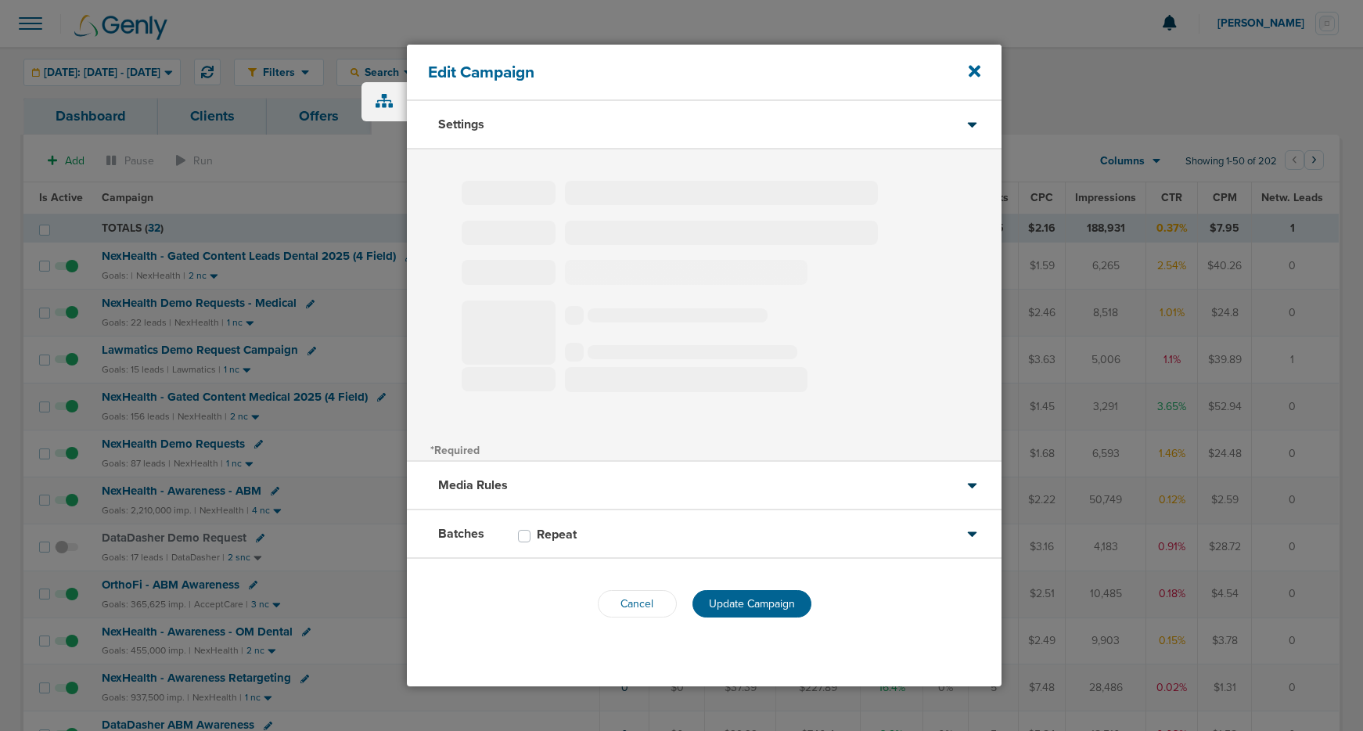
type input "NexHealth - Gated Content Leads Dental 2025 (4 Field)"
select select "Leads"
radio input "true"
select select "readWrite"
select select "1"
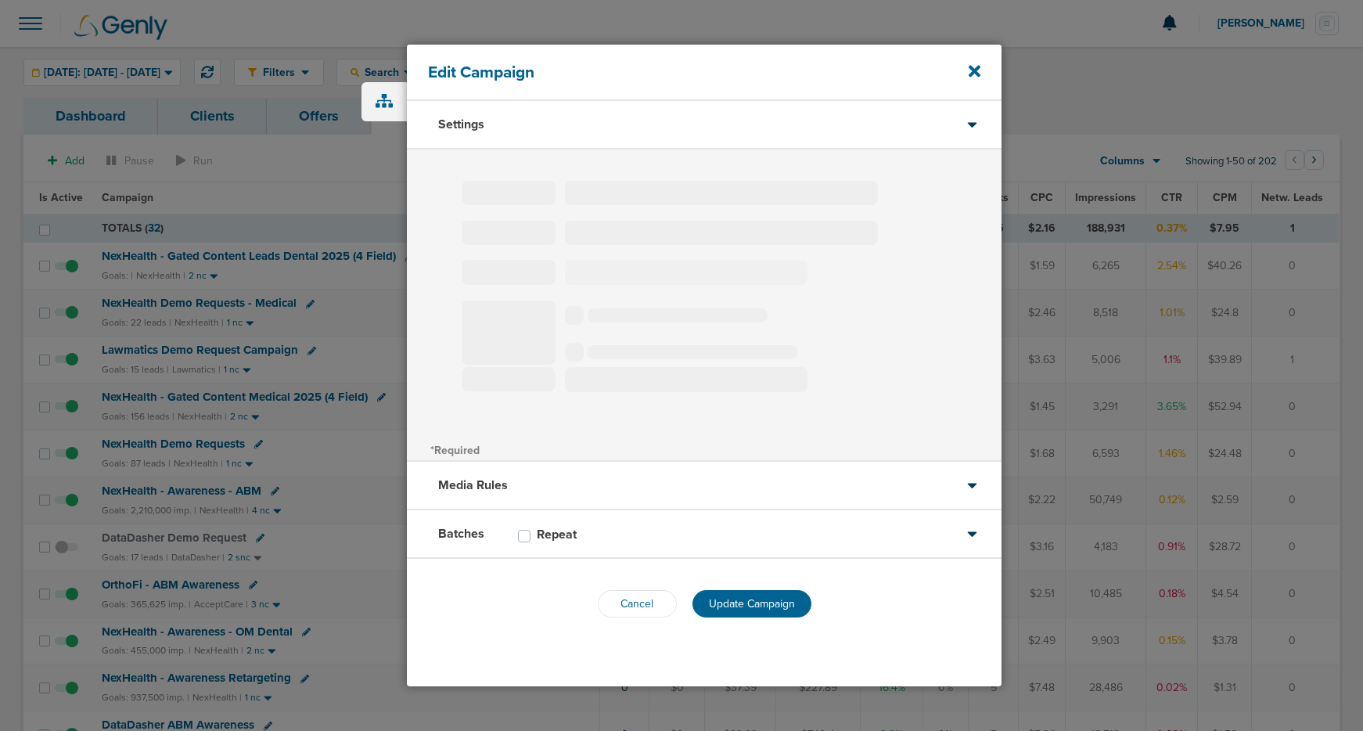
select select "2"
select select "3"
select select "4"
select select "6"
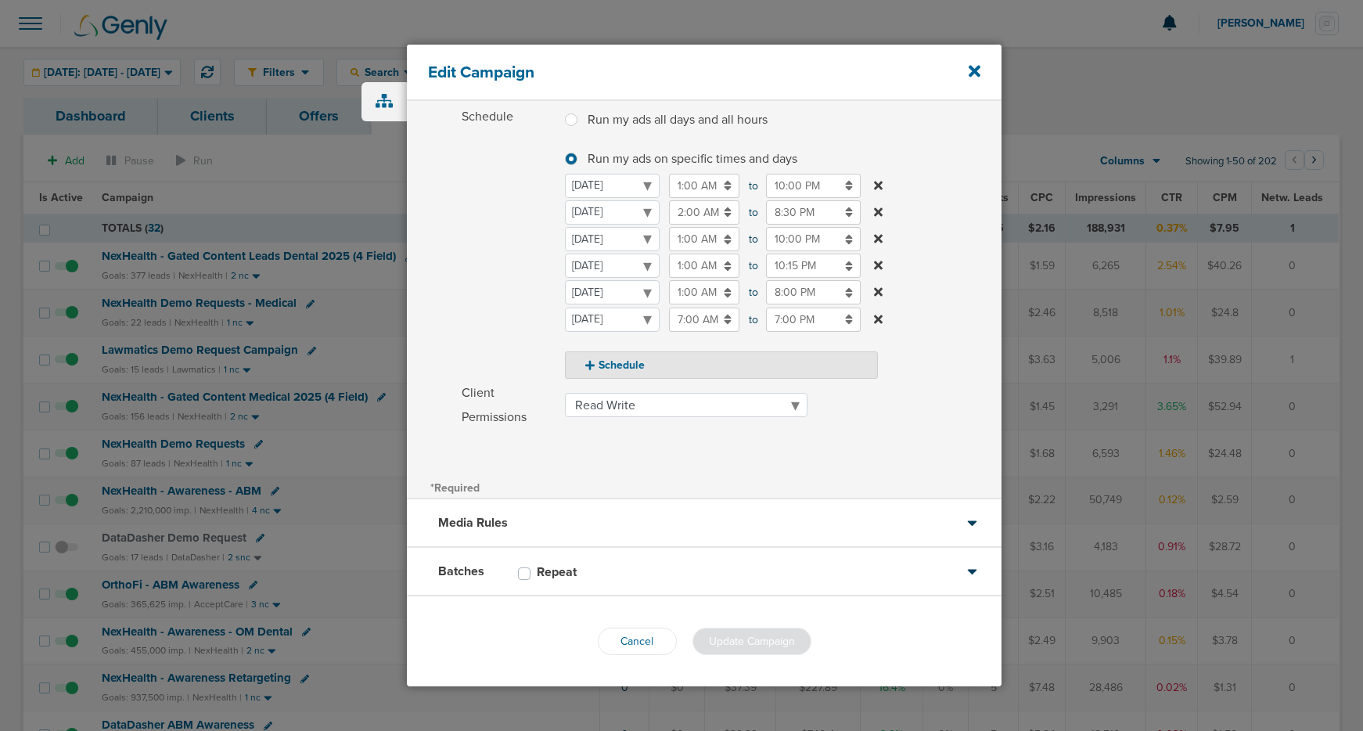
click at [867, 569] on div "Batches Repeat" at bounding box center [704, 572] width 595 height 49
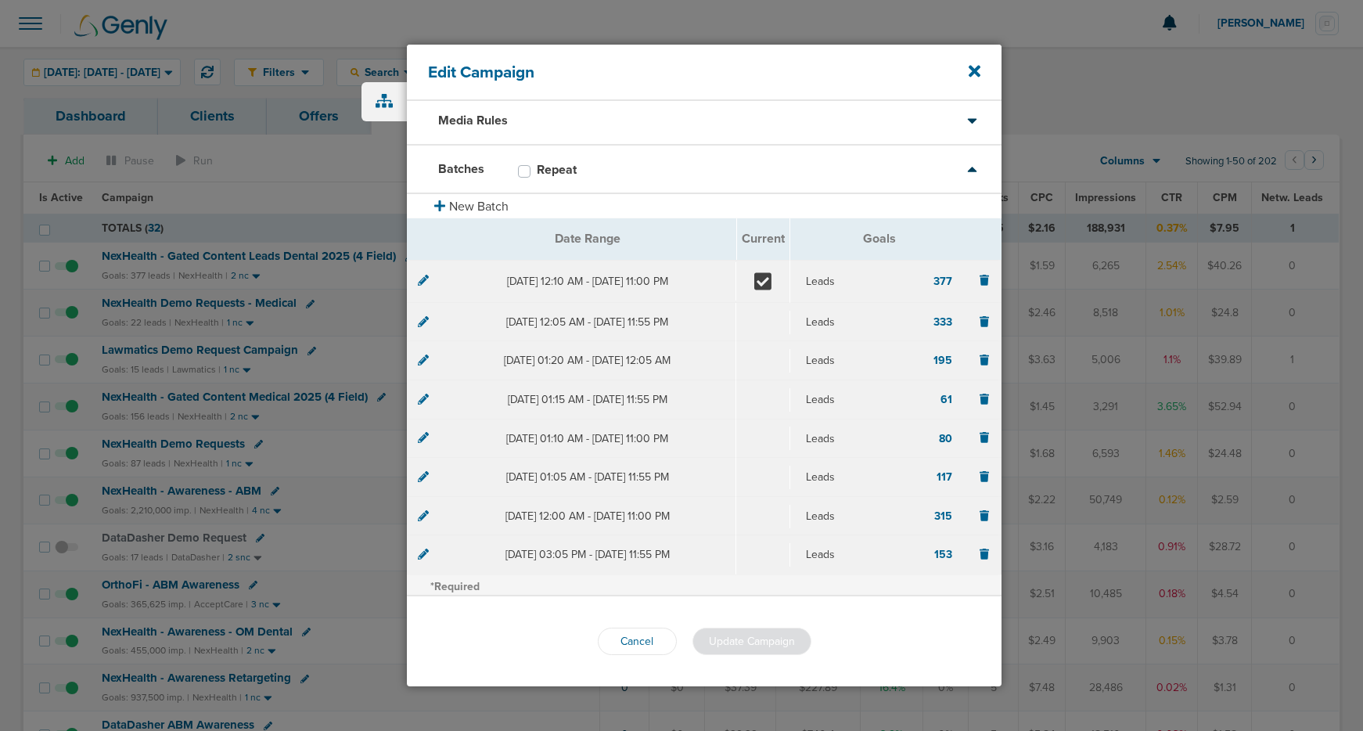
scroll to position [55, 0]
click at [419, 283] on icon at bounding box center [423, 277] width 11 height 11
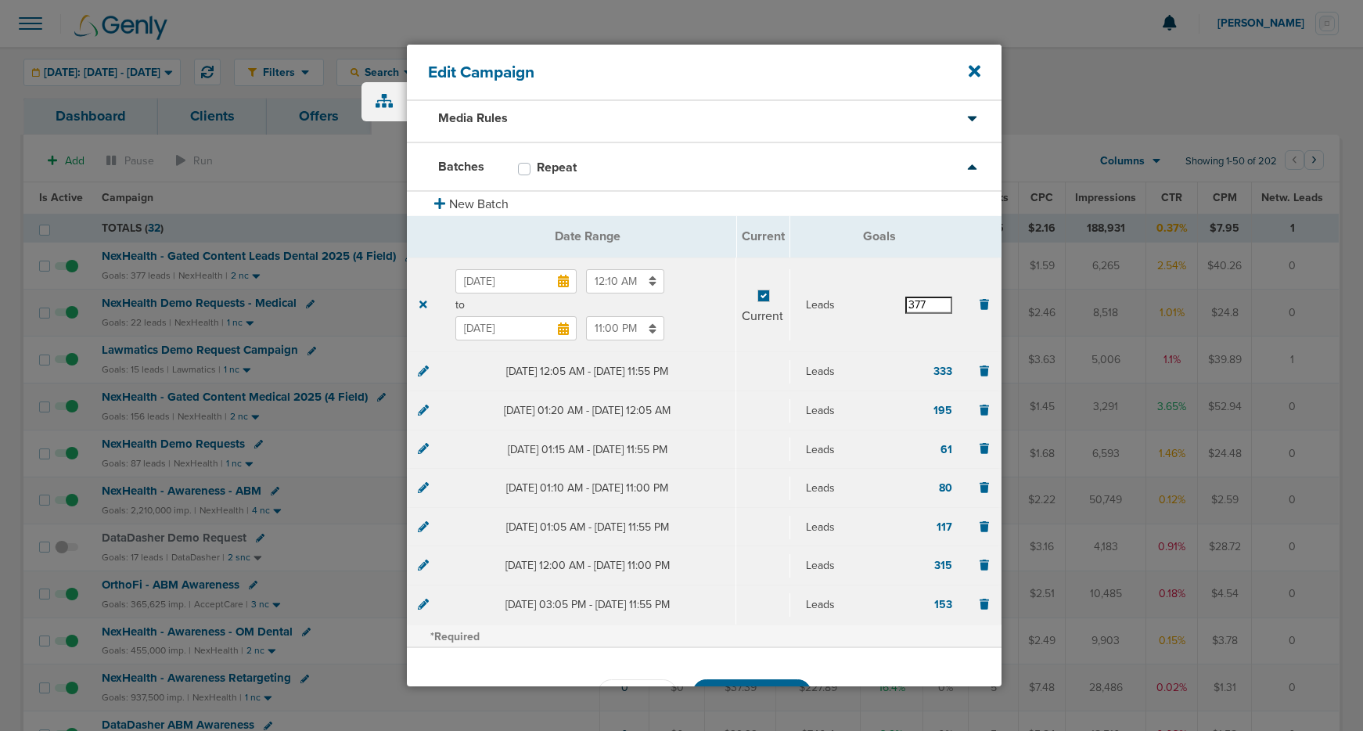
click at [912, 307] on input "377" at bounding box center [928, 305] width 47 height 17
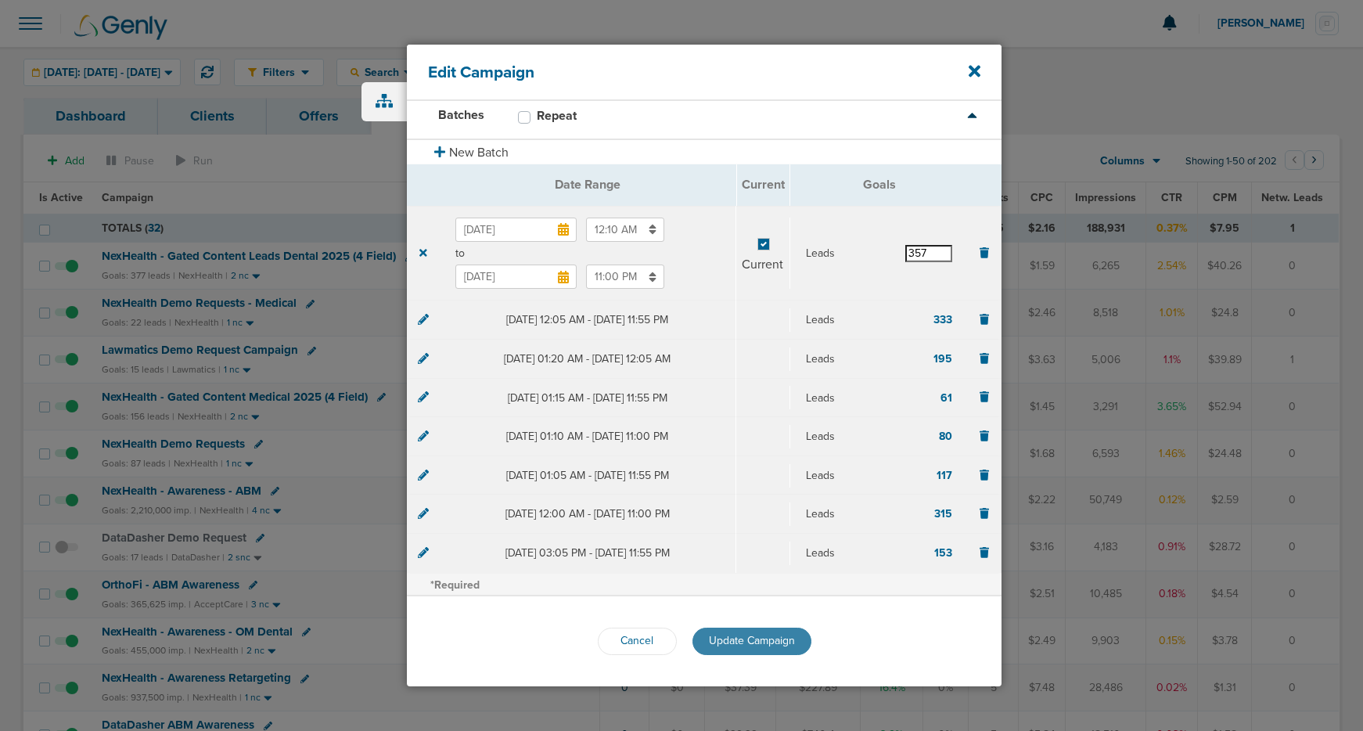
type input "357"
click at [724, 634] on span "Update Campaign" at bounding box center [752, 640] width 86 height 13
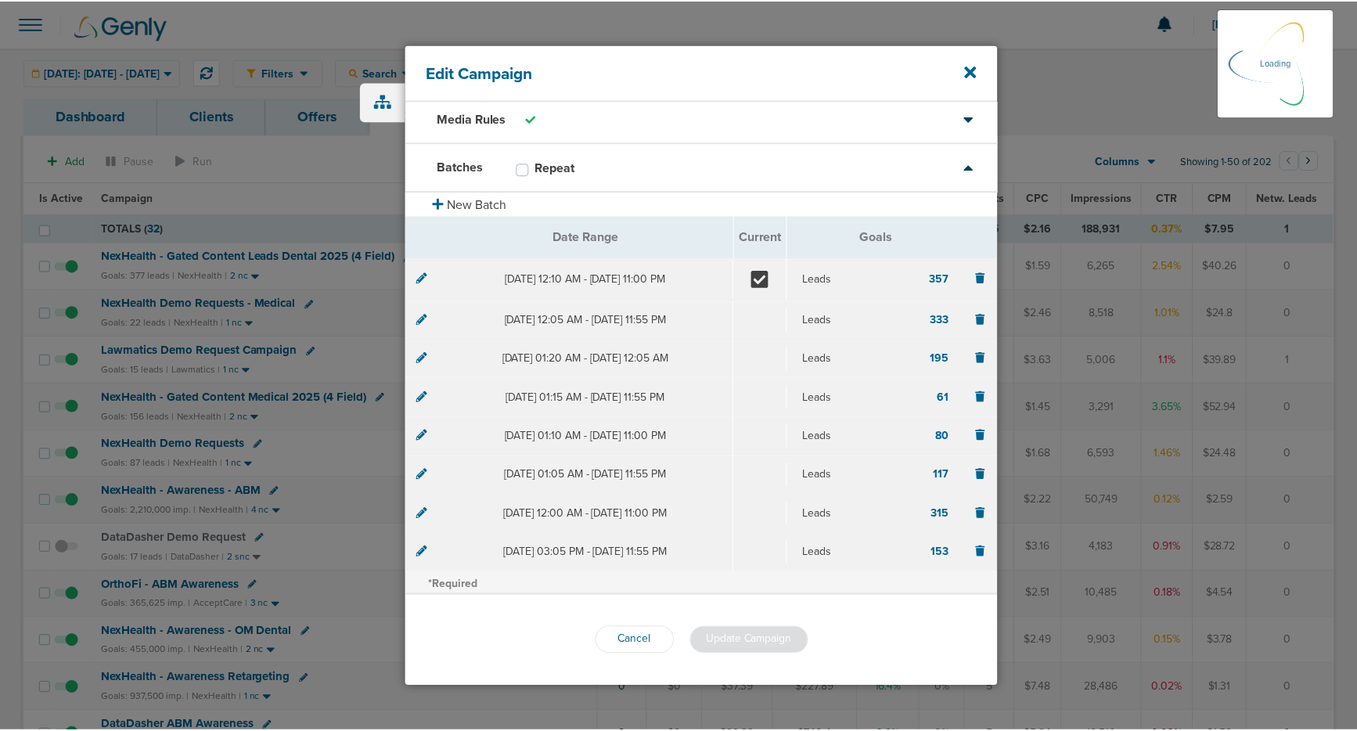
scroll to position [55, 0]
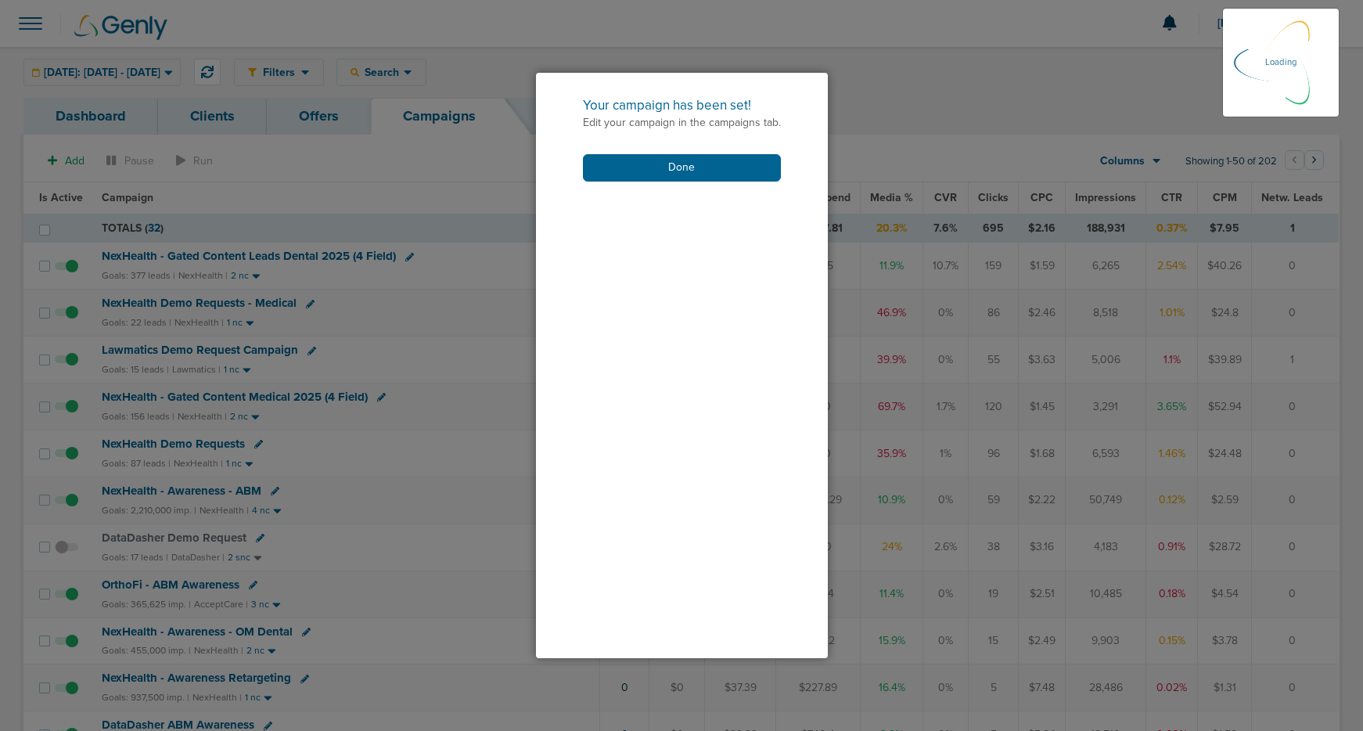
drag, startPoint x: 623, startPoint y: 175, endPoint x: 614, endPoint y: 190, distance: 17.6
click at [623, 177] on button "Done" at bounding box center [682, 167] width 198 height 27
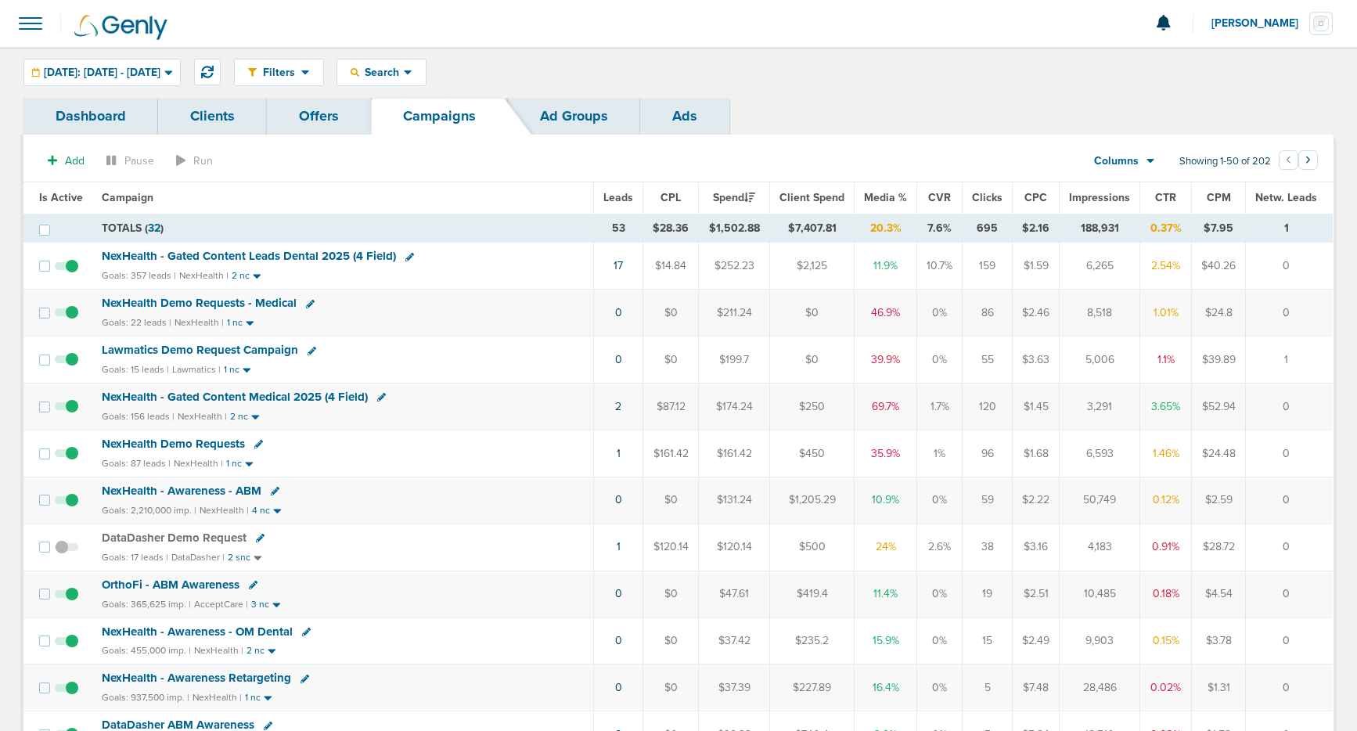
click at [274, 491] on icon at bounding box center [275, 491] width 9 height 9
select select
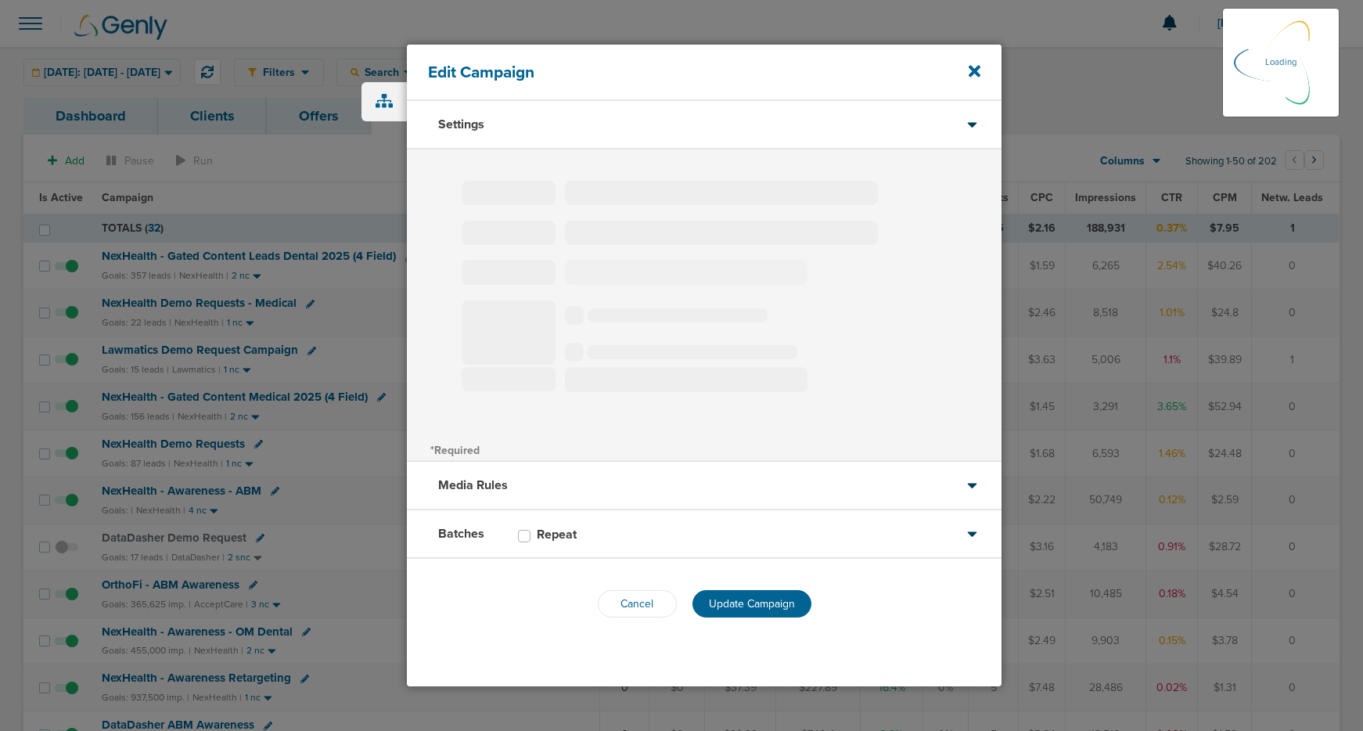
type input "NexHealth - Awareness - ABM"
select select "Awareness"
radio input "true"
select select "readOnly"
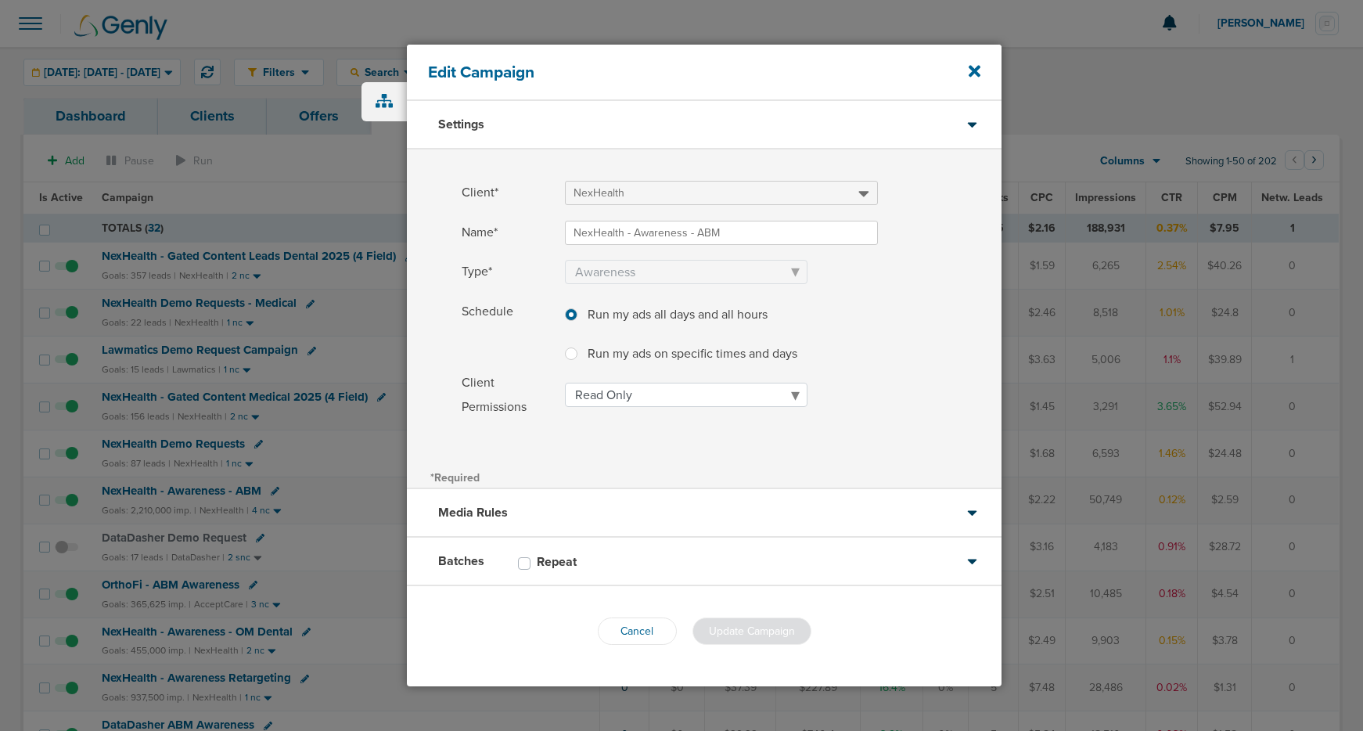
click at [616, 565] on div "Batches Repeat" at bounding box center [704, 562] width 595 height 49
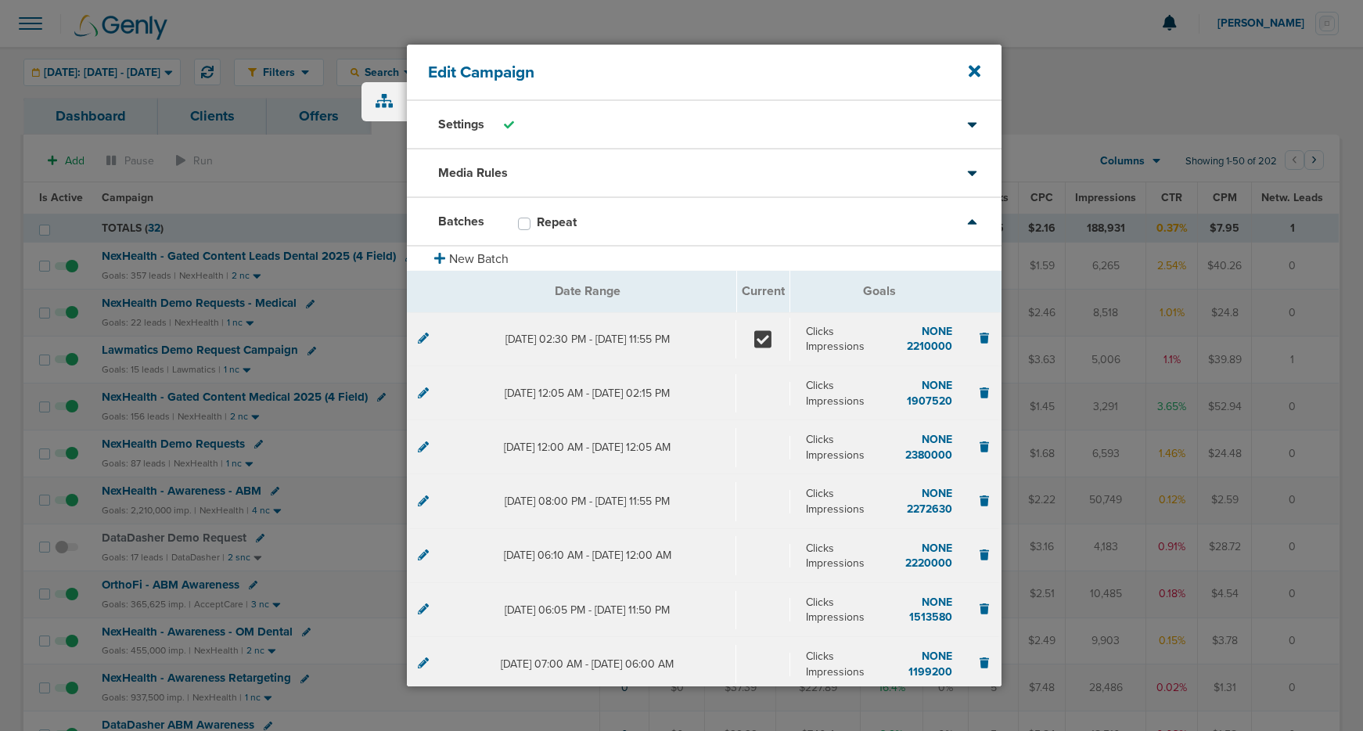
click at [423, 344] on div at bounding box center [423, 340] width 11 height 16
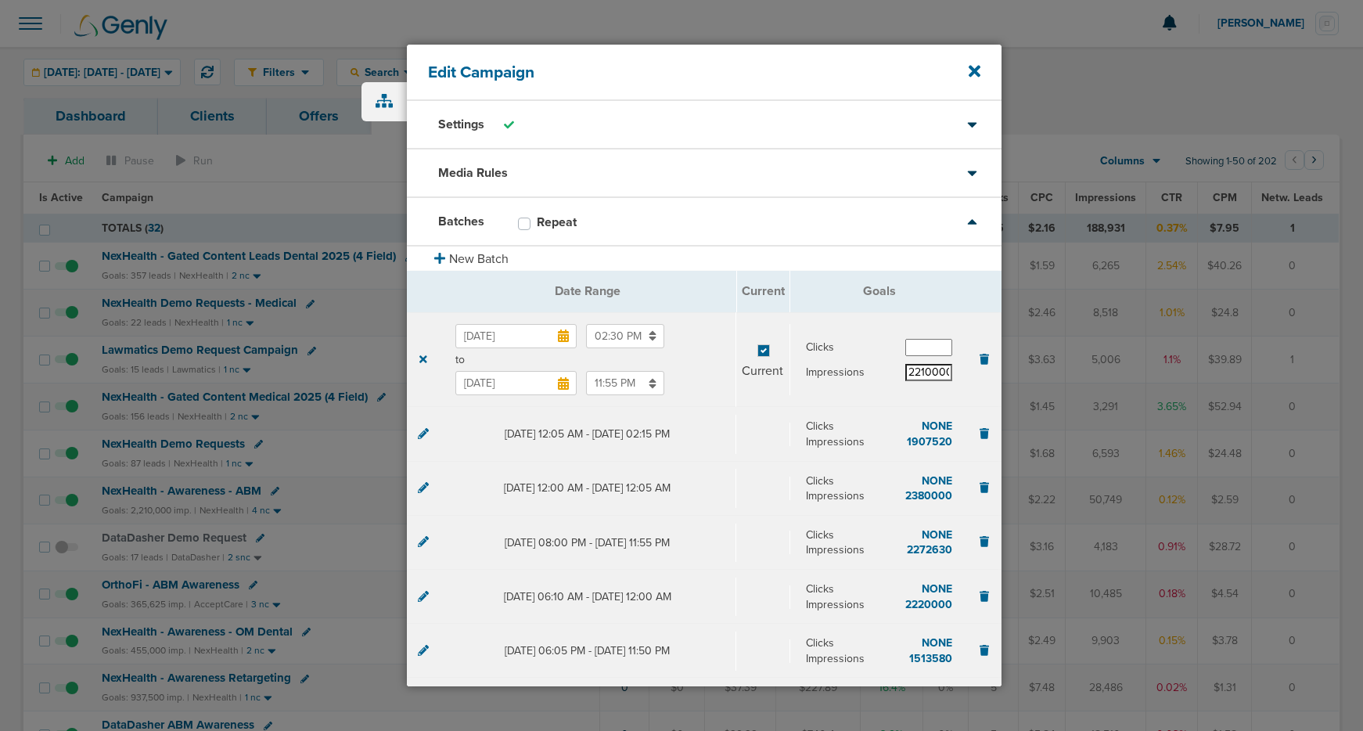
click at [924, 370] on input "2210000" at bounding box center [928, 372] width 47 height 17
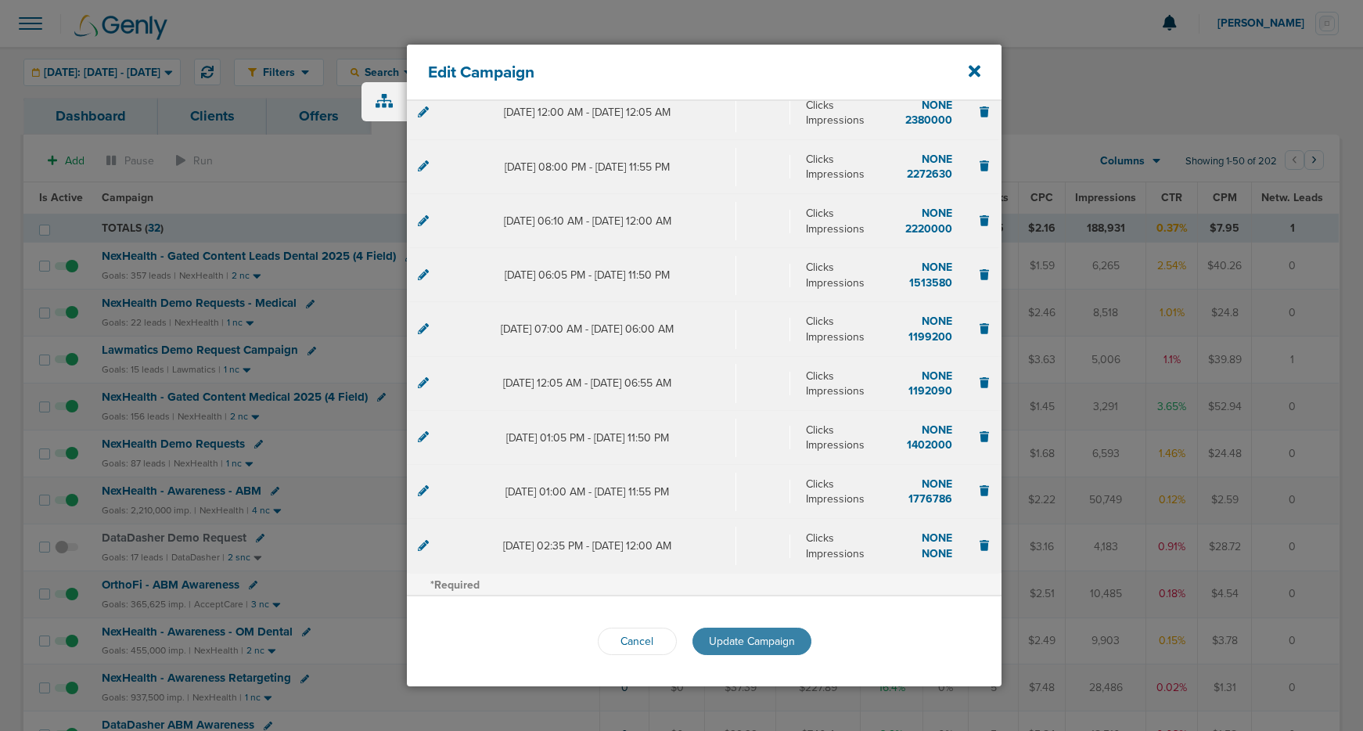
type input "2211000"
click at [747, 641] on span "Update Campaign" at bounding box center [752, 641] width 86 height 13
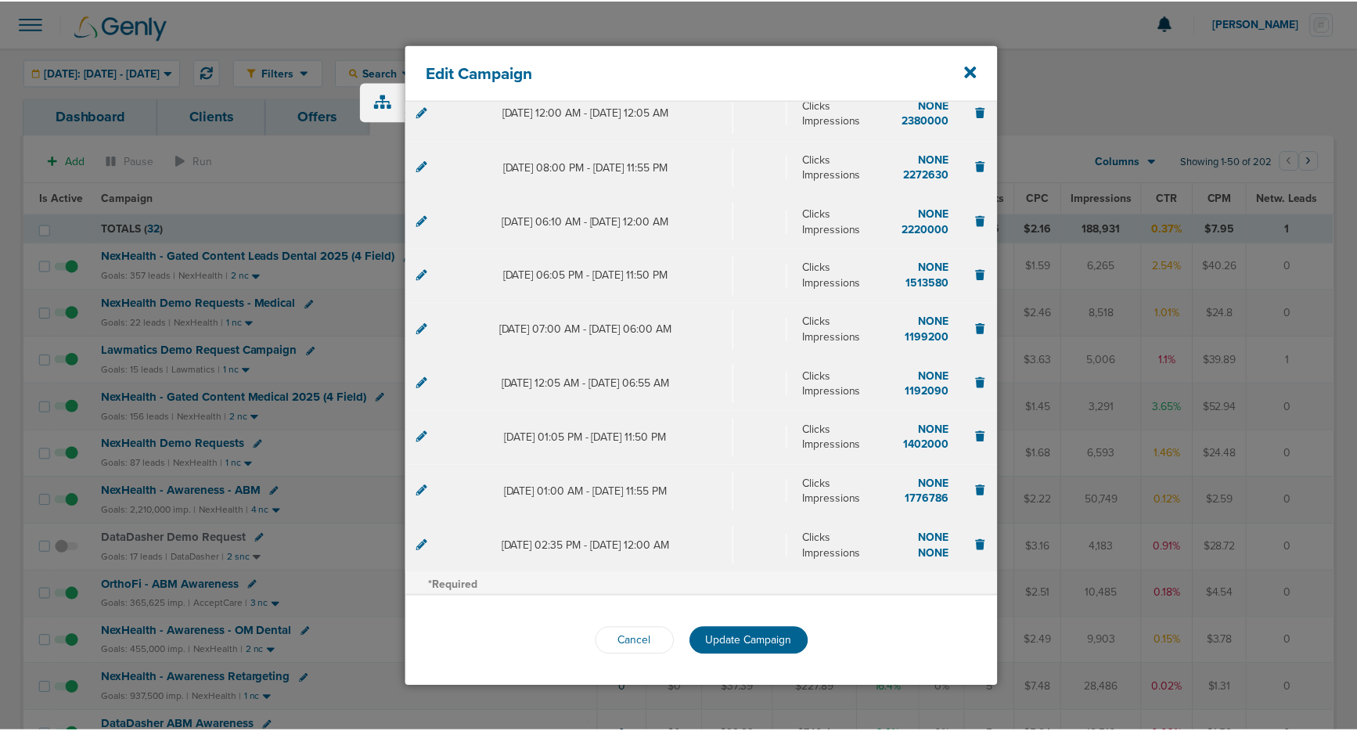
scroll to position [335, 0]
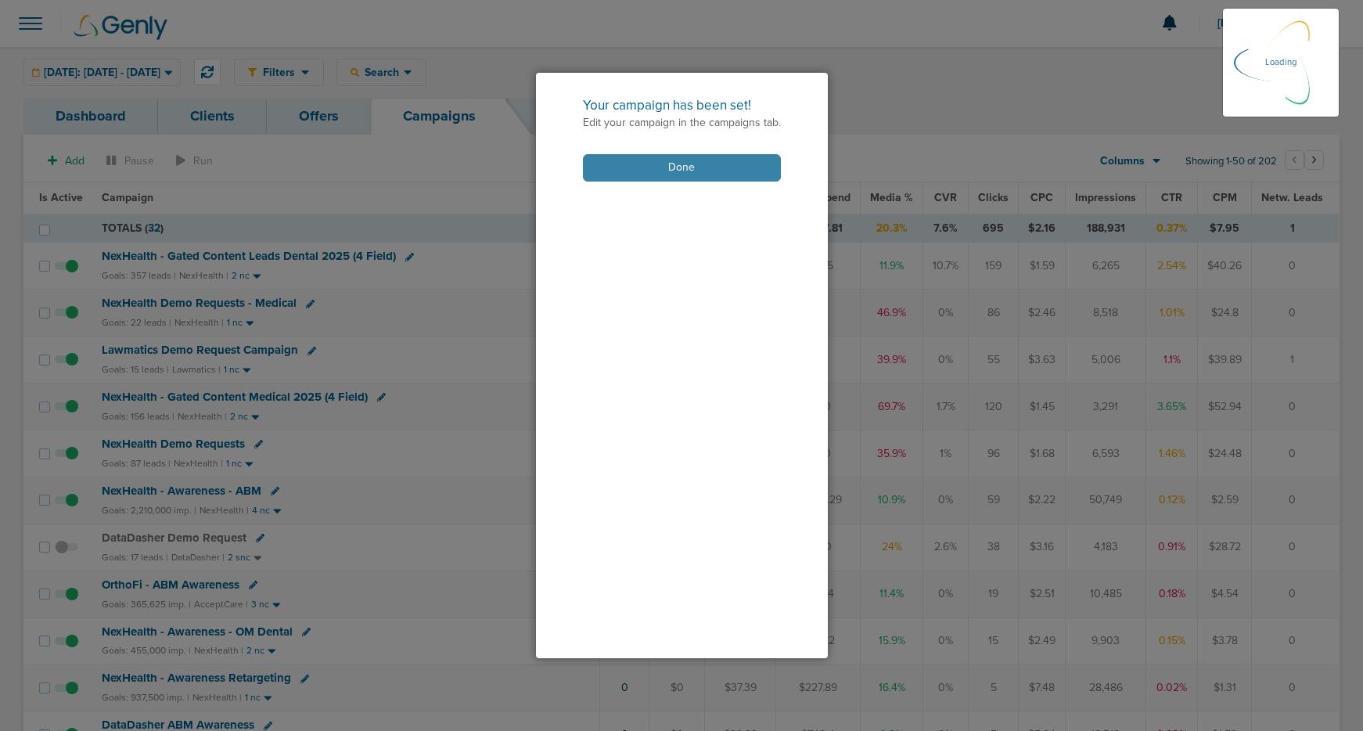
click at [624, 170] on button "Done" at bounding box center [682, 167] width 198 height 27
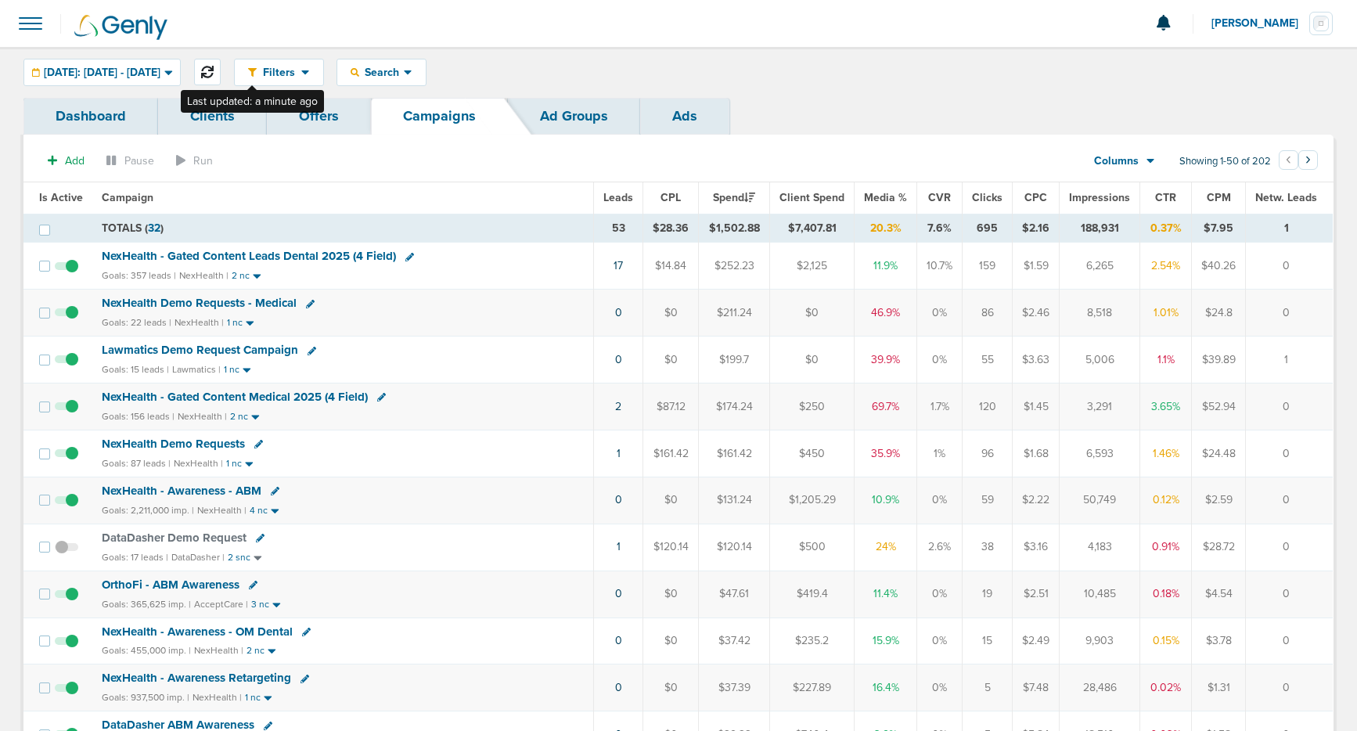
click at [214, 73] on icon at bounding box center [207, 72] width 13 height 13
